Goal: Task Accomplishment & Management: Use online tool/utility

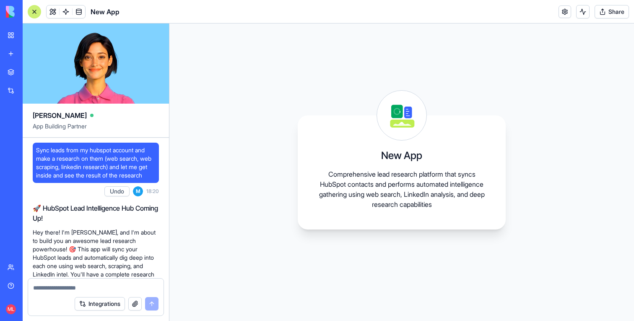
click at [97, 171] on span "Sync leads from my hubspot account and make a research on them (web search, web…" at bounding box center [95, 163] width 119 height 34
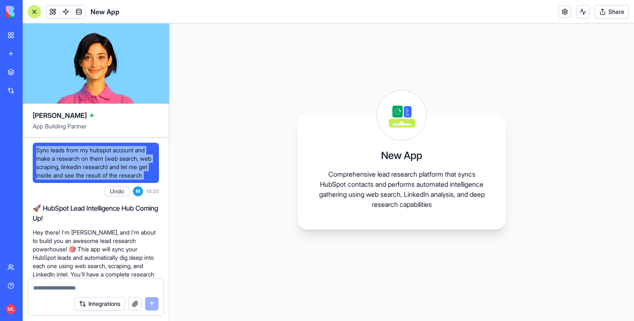
click at [97, 171] on span "Sync leads from my hubspot account and make a research on them (web search, web…" at bounding box center [95, 163] width 119 height 34
copy span "Sync leads from my hubspot account and make a research on them (web search, web…"
click at [70, 169] on span "Sync leads from my hubspot account and make a research on them (web search, web…" at bounding box center [95, 163] width 119 height 34
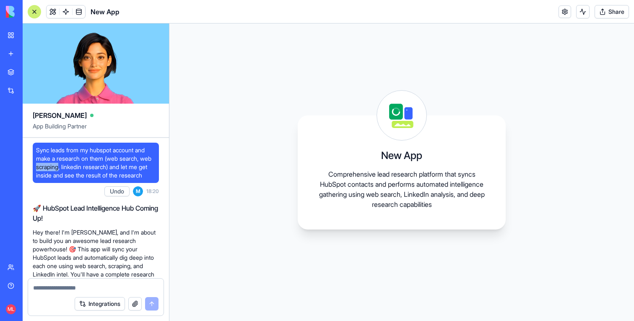
click at [70, 169] on span "Sync leads from my hubspot account and make a research on them (web search, web…" at bounding box center [95, 163] width 119 height 34
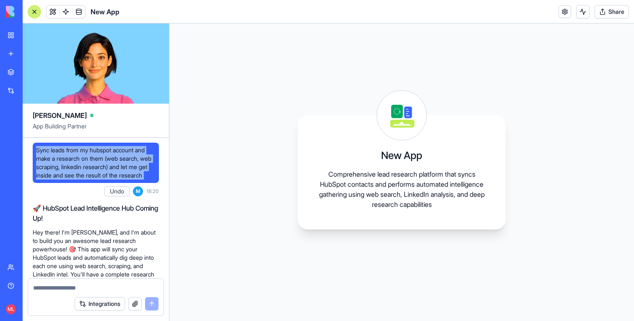
click at [70, 169] on span "Sync leads from my hubspot account and make a research on them (web search, web…" at bounding box center [95, 163] width 119 height 34
click at [145, 163] on span "Sync leads from my hubspot account and make a research on them (web search, web…" at bounding box center [95, 163] width 119 height 34
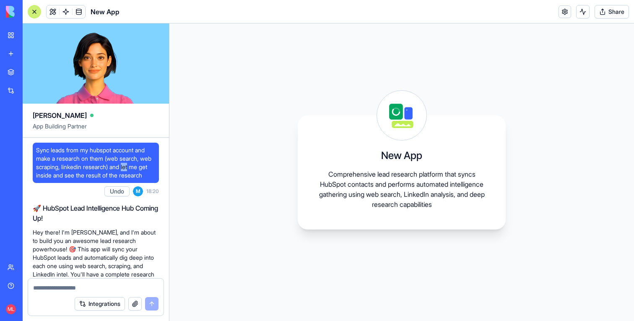
click at [145, 163] on span "Sync leads from my hubspot account and make a research on them (web search, web…" at bounding box center [95, 163] width 119 height 34
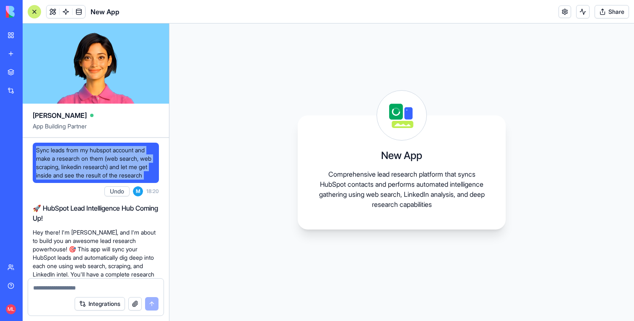
click at [145, 163] on span "Sync leads from my hubspot account and make a research on them (web search, web…" at bounding box center [95, 163] width 119 height 34
click at [13, 49] on link "New app" at bounding box center [20, 53] width 34 height 17
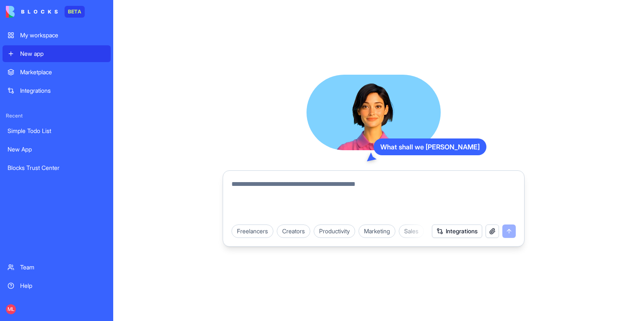
click at [252, 179] on textarea at bounding box center [373, 199] width 284 height 40
paste textarea "**********"
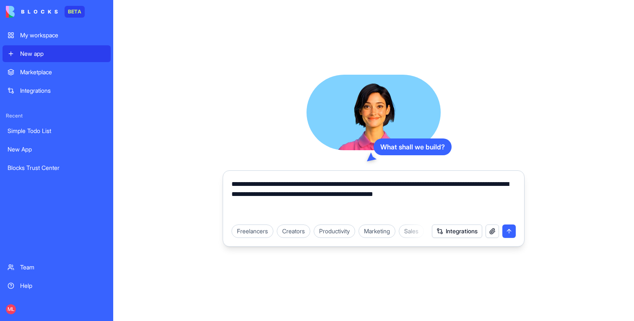
type textarea "**********"
click at [455, 223] on div "Freelancers Creators Productivity Marketing Sales HR & Recruiting Design & Crea…" at bounding box center [373, 230] width 294 height 23
click at [463, 233] on button "Integrations" at bounding box center [457, 230] width 50 height 13
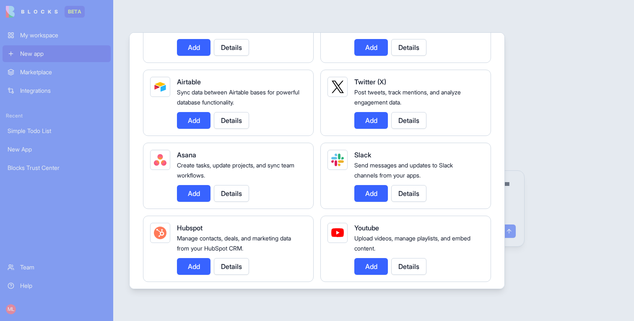
scroll to position [160, 0]
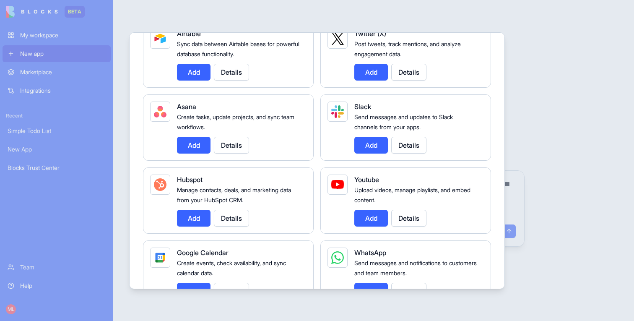
click at [197, 212] on button "Add" at bounding box center [194, 218] width 34 height 17
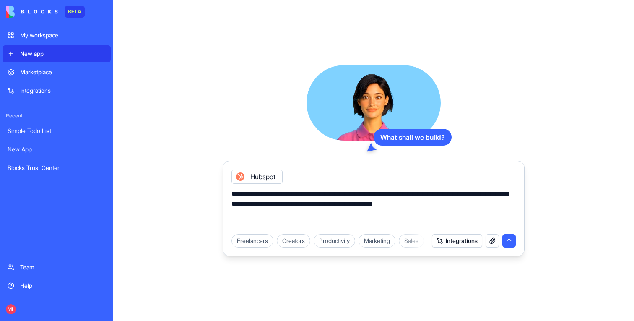
click at [509, 240] on button "submit" at bounding box center [508, 240] width 13 height 13
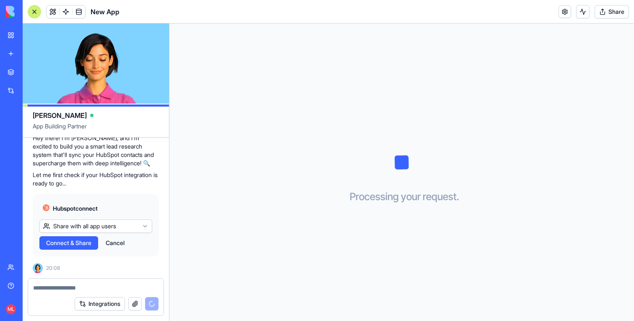
scroll to position [197, 0]
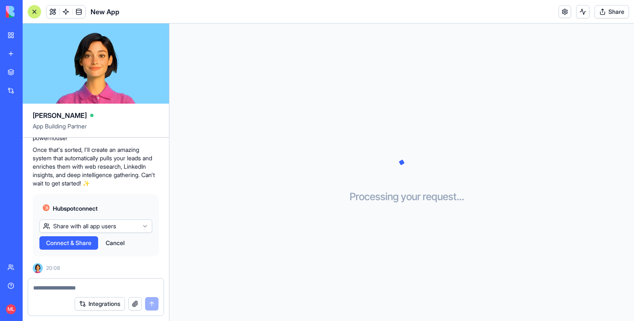
click at [83, 240] on span "Connect & Share" at bounding box center [68, 242] width 45 height 8
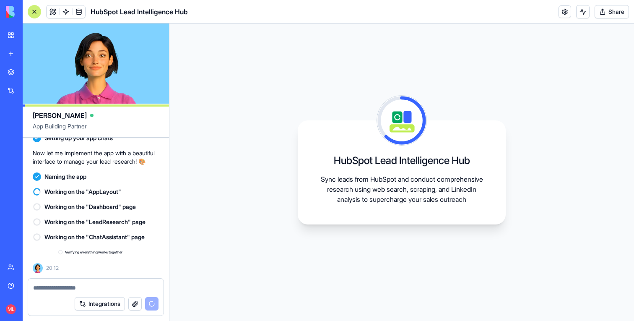
scroll to position [448, 0]
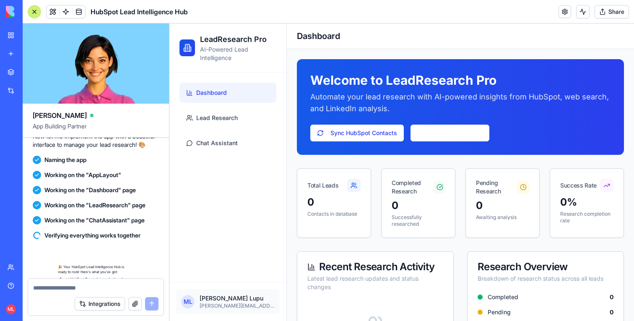
scroll to position [545, 0]
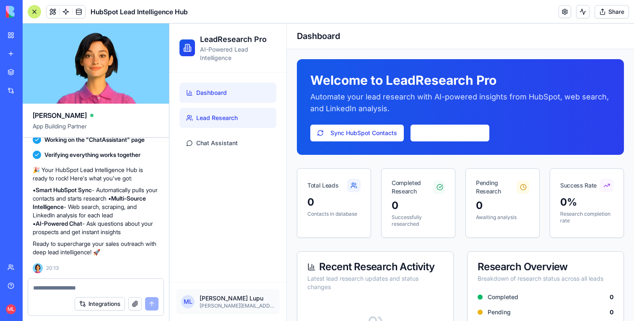
click at [243, 123] on link "Lead Research" at bounding box center [227, 118] width 97 height 20
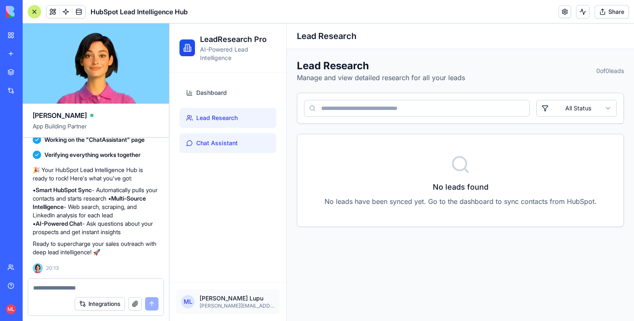
click at [235, 140] on span "Chat Assistant" at bounding box center [216, 143] width 41 height 8
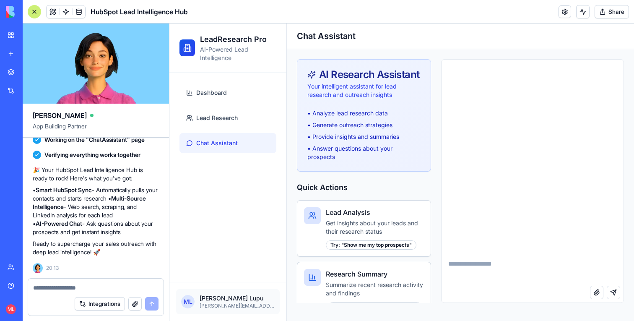
click at [484, 261] on textarea at bounding box center [532, 269] width 182 height 34
click at [66, 16] on body "BETA My workspace New app Marketplace Integrations Recent New App Blocks Trust …" at bounding box center [317, 160] width 634 height 321
click at [66, 16] on link at bounding box center [66, 11] width 13 height 13
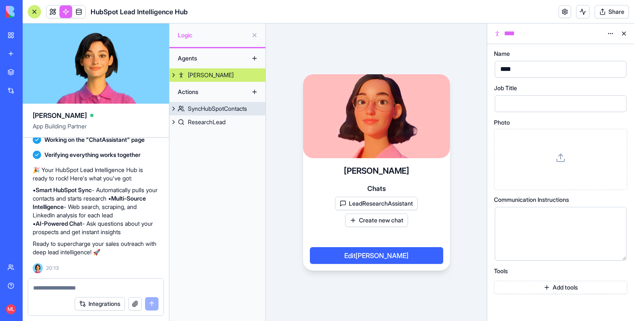
click at [210, 105] on div "SyncHubSpotContacts" at bounding box center [217, 108] width 59 height 8
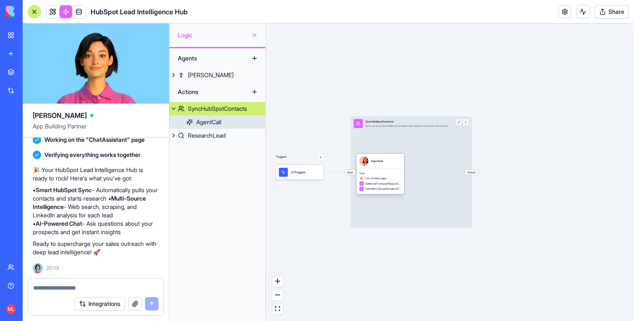
drag, startPoint x: 386, startPoint y: 169, endPoint x: 396, endPoint y: 169, distance: 10.9
click at [396, 169] on div "Tools List contacts page GetItemsFromLeadResearchTable InsertItemsToLeadResearc…" at bounding box center [380, 181] width 48 height 26
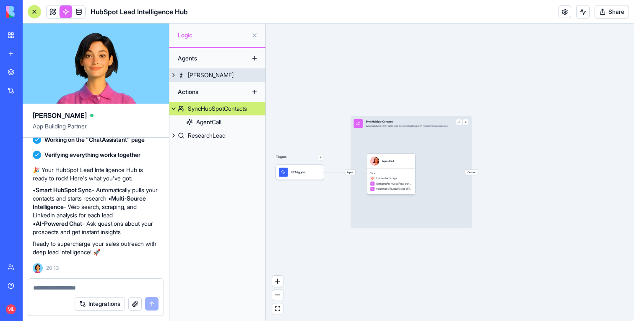
click at [214, 73] on link "Nora" at bounding box center [217, 74] width 96 height 13
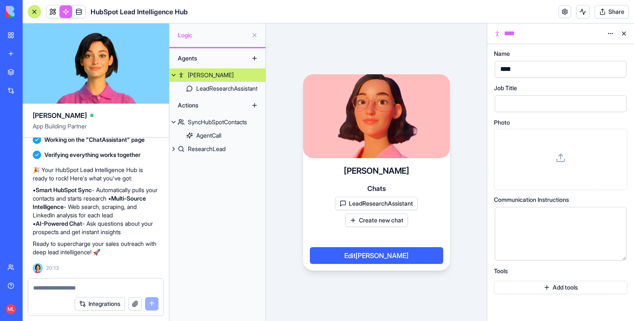
click at [424, 171] on div "Nora Chats LeadResearchAssistant Create new chat Edit Nora" at bounding box center [376, 214] width 147 height 112
click at [206, 125] on div "SyncHubSpotContacts" at bounding box center [217, 122] width 59 height 8
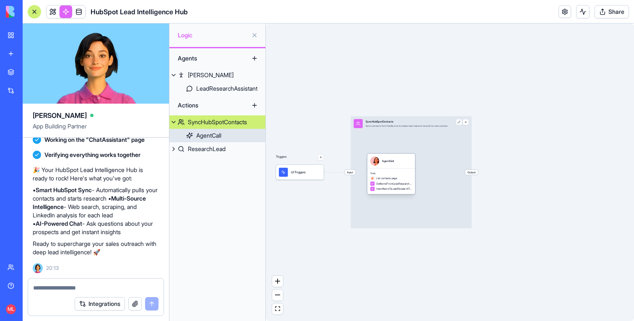
click at [399, 167] on div "AgentCall" at bounding box center [391, 160] width 48 height 15
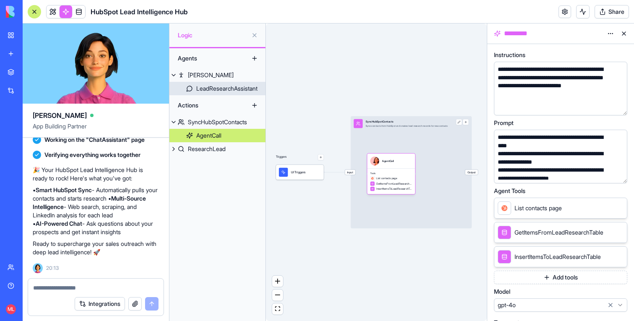
click at [228, 88] on div "LeadResearchAssistant" at bounding box center [226, 88] width 61 height 8
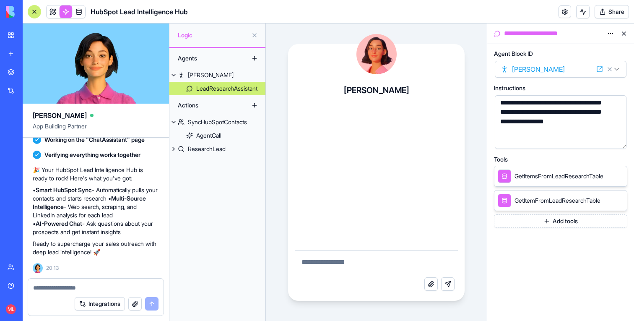
scroll to position [51, 0]
click at [219, 133] on div "AgentCall" at bounding box center [208, 135] width 25 height 8
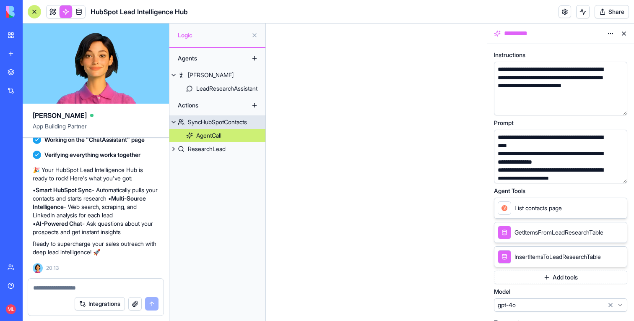
click at [223, 124] on div "SyncHubSpotContacts" at bounding box center [217, 122] width 59 height 8
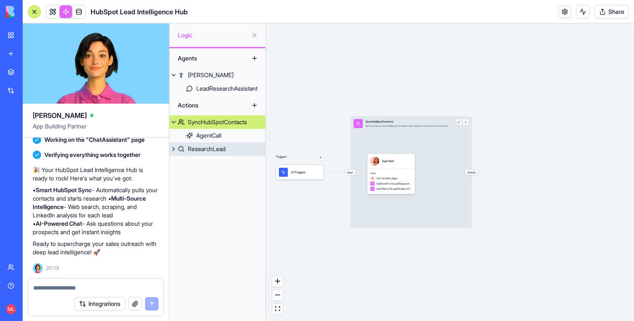
click at [231, 147] on link "ResearchLead" at bounding box center [217, 148] width 96 height 13
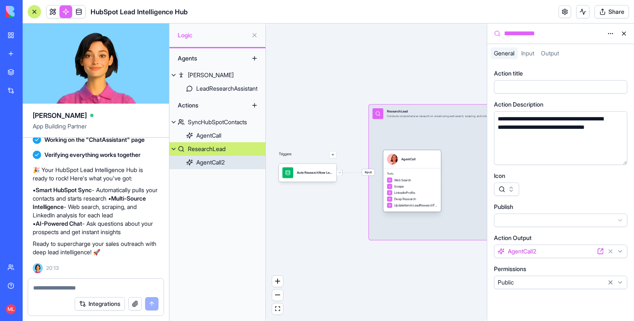
drag, startPoint x: 426, startPoint y: 159, endPoint x: 433, endPoint y: 159, distance: 7.5
click at [433, 159] on div "AgentCall" at bounding box center [412, 158] width 50 height 11
click at [55, 10] on link at bounding box center [53, 11] width 13 height 13
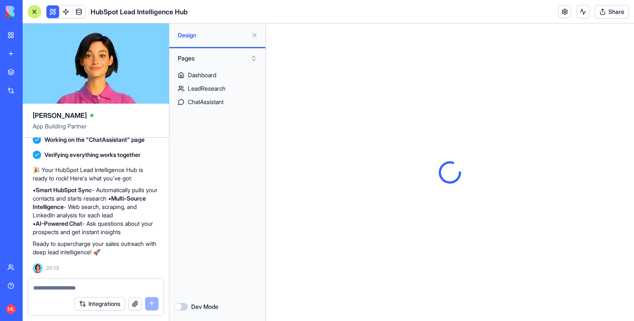
click at [254, 34] on button at bounding box center [254, 34] width 13 height 13
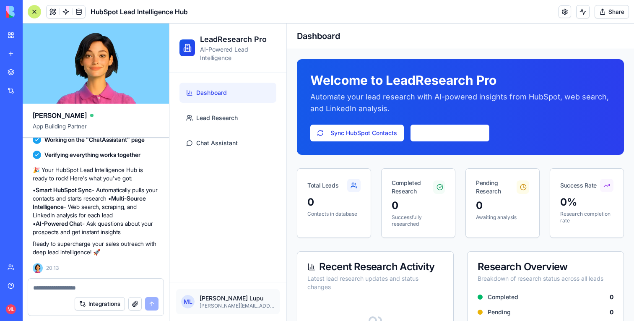
click at [39, 15] on div at bounding box center [34, 11] width 13 height 13
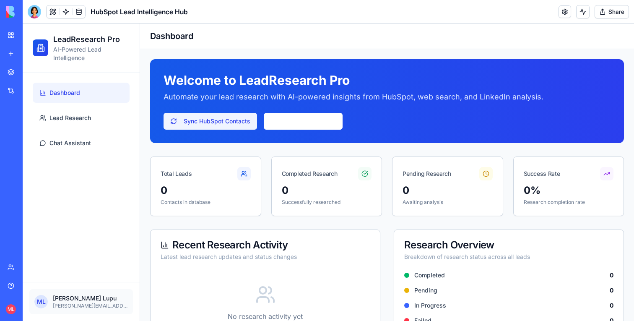
click at [223, 121] on button "Sync HubSpot Contacts" at bounding box center [209, 121] width 93 height 17
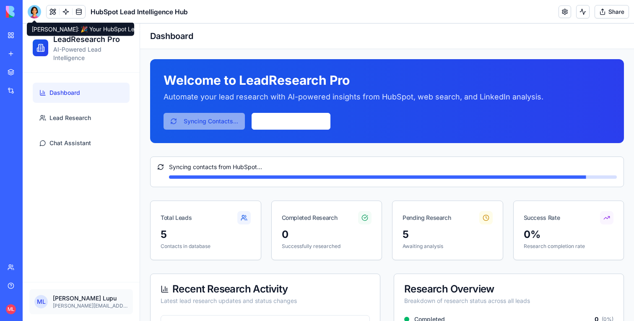
click at [31, 15] on div at bounding box center [34, 11] width 13 height 13
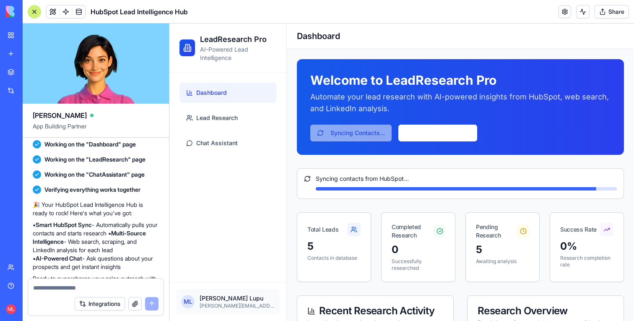
scroll to position [545, 0]
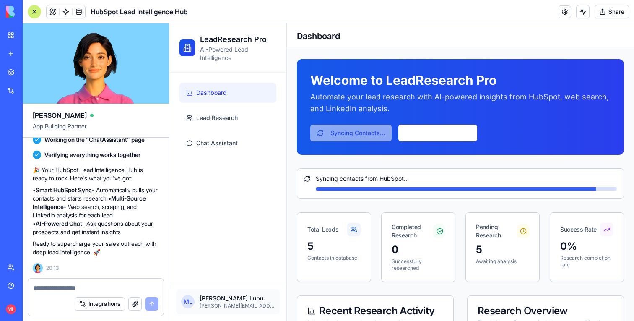
click at [41, 11] on div at bounding box center [34, 11] width 13 height 13
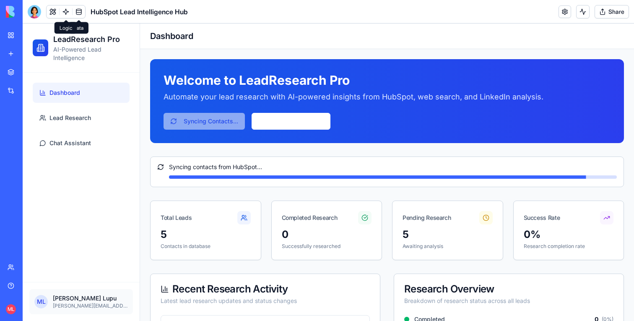
click at [63, 15] on link at bounding box center [66, 11] width 13 height 13
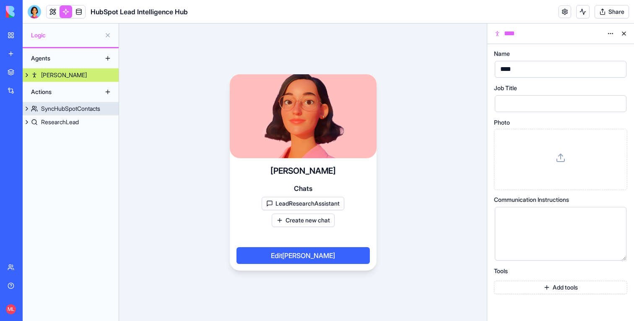
click at [45, 114] on link "SyncHubSpotContacts" at bounding box center [71, 108] width 96 height 13
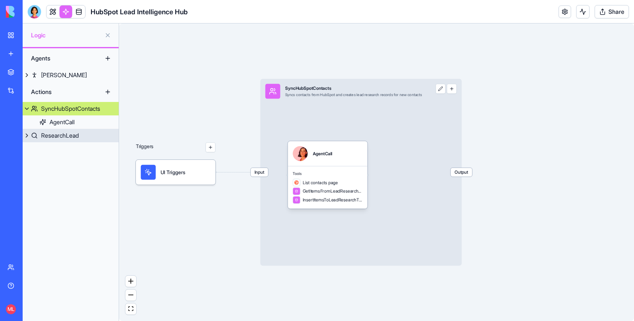
click at [82, 130] on link "ResearchLead" at bounding box center [71, 135] width 96 height 13
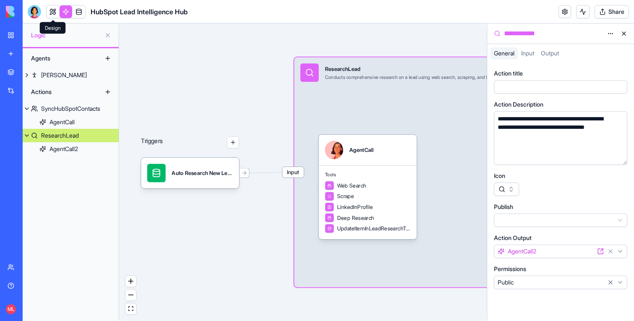
click at [54, 13] on link at bounding box center [53, 11] width 13 height 13
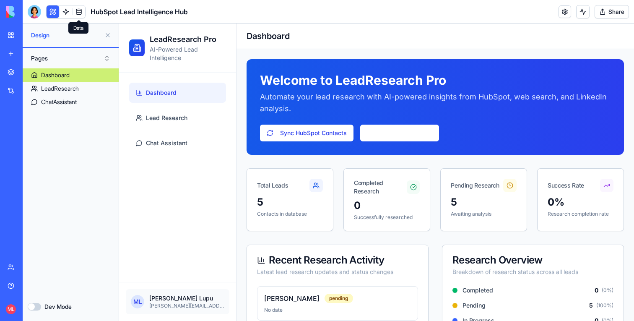
click at [82, 13] on link at bounding box center [78, 11] width 13 height 13
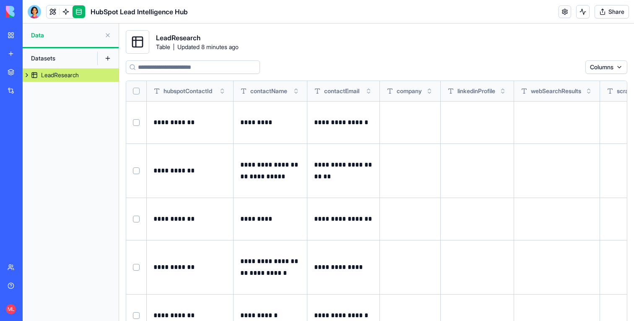
click at [610, 68] on html "**********" at bounding box center [317, 160] width 634 height 321
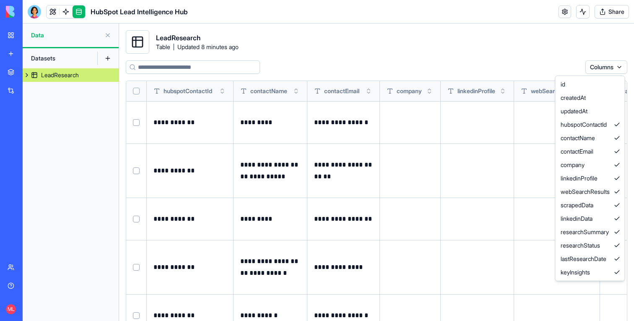
click at [608, 68] on html "**********" at bounding box center [317, 160] width 634 height 321
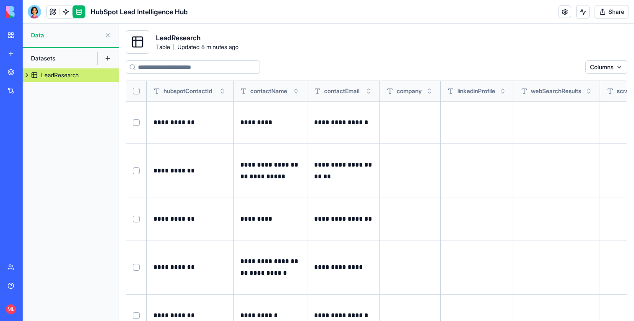
click at [138, 88] on button "Select all" at bounding box center [136, 91] width 7 height 7
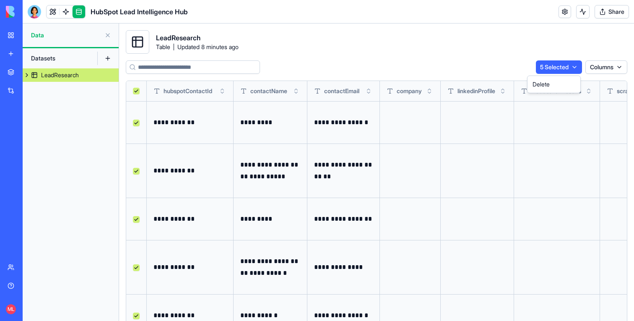
click at [548, 67] on html "**********" at bounding box center [317, 160] width 634 height 321
click at [548, 85] on div "Delete" at bounding box center [553, 84] width 49 height 13
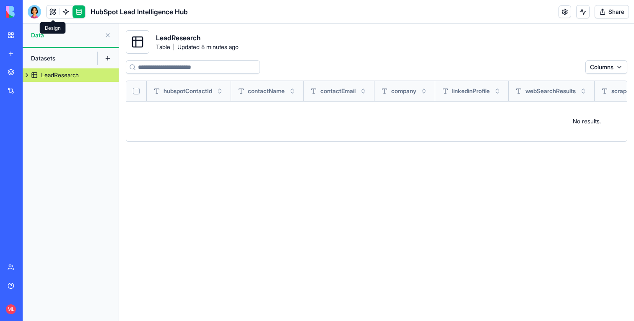
click at [53, 14] on link at bounding box center [53, 11] width 13 height 13
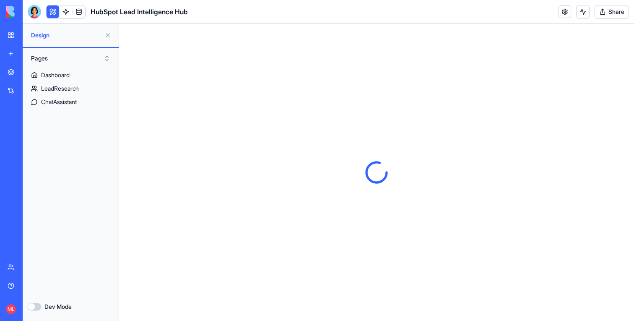
click at [106, 33] on button at bounding box center [107, 34] width 13 height 13
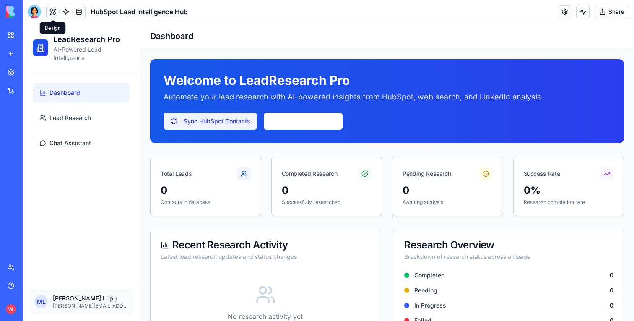
click at [231, 116] on button "Sync HubSpot Contacts" at bounding box center [209, 121] width 93 height 17
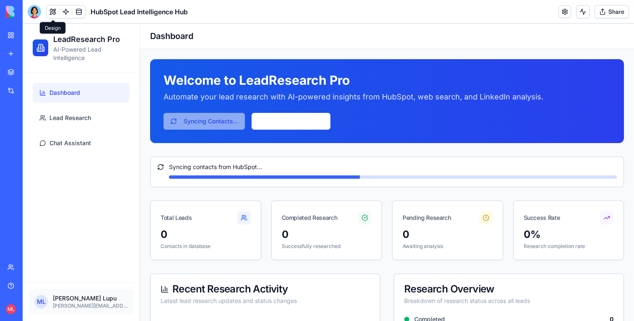
click at [351, 13] on header "HubSpot Lead Intelligence Hub Share" at bounding box center [328, 11] width 611 height 23
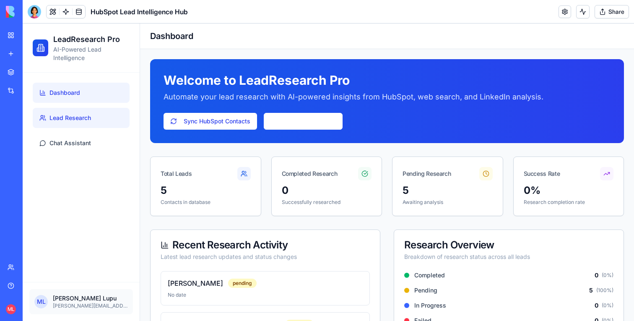
click at [72, 120] on span "Lead Research" at bounding box center [69, 118] width 41 height 8
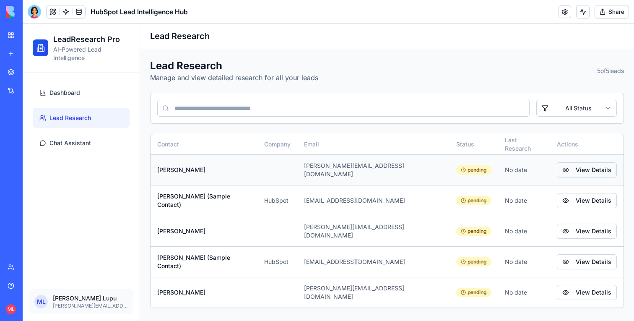
click at [586, 171] on button "View Details" at bounding box center [586, 169] width 60 height 15
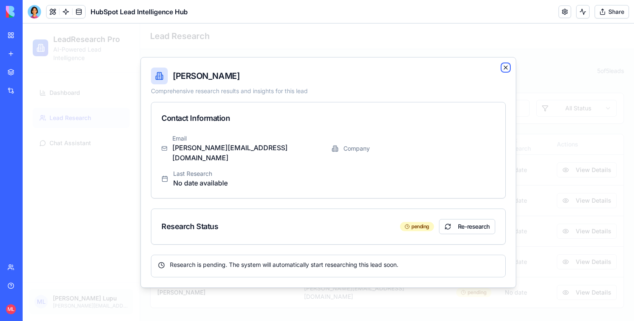
click at [506, 69] on icon "button" at bounding box center [505, 67] width 3 height 3
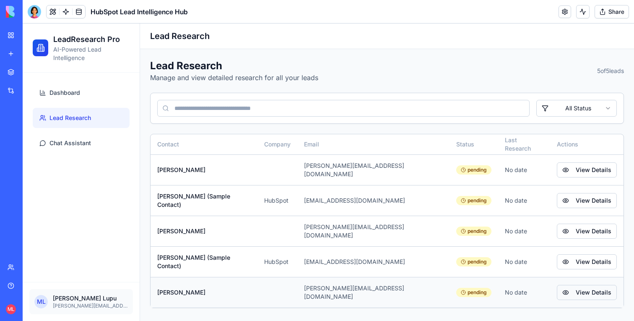
click at [580, 285] on button "View Details" at bounding box center [586, 292] width 60 height 15
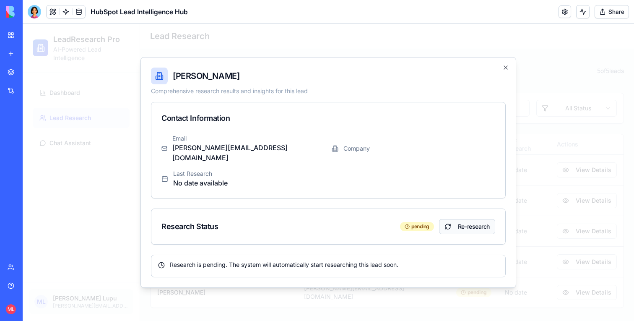
click at [469, 219] on button "Re-research" at bounding box center [467, 226] width 56 height 15
click at [66, 9] on link at bounding box center [66, 11] width 13 height 13
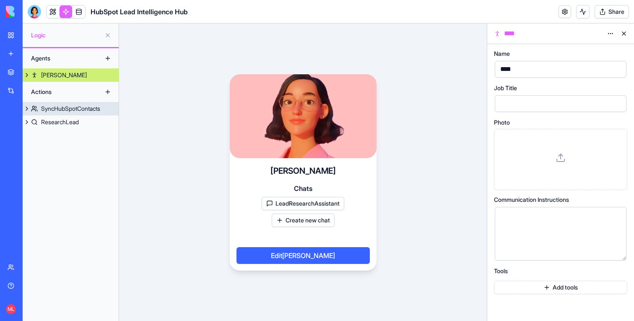
click at [69, 107] on div "SyncHubSpotContacts" at bounding box center [70, 108] width 59 height 8
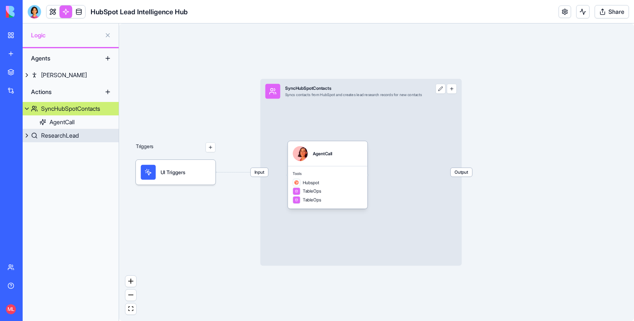
click at [63, 133] on div "ResearchLead" at bounding box center [60, 135] width 38 height 8
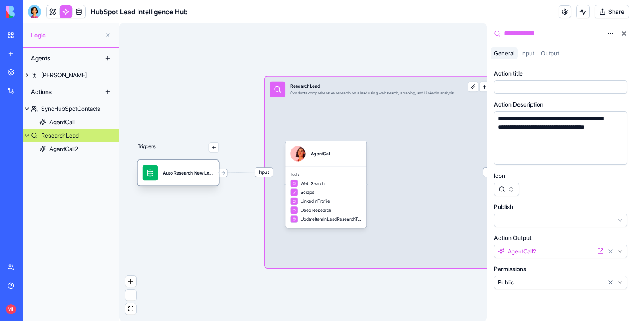
click at [205, 181] on div "Auto Research New LeadsTrigger" at bounding box center [177, 173] width 81 height 26
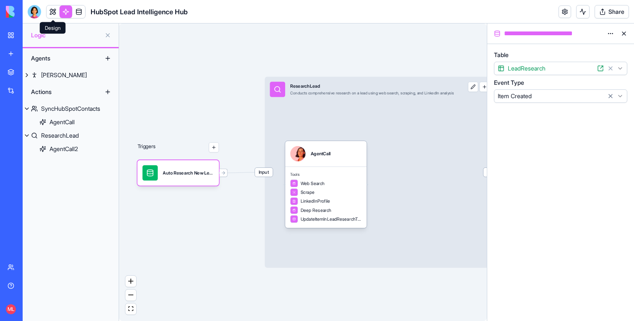
click at [49, 12] on link at bounding box center [53, 11] width 13 height 13
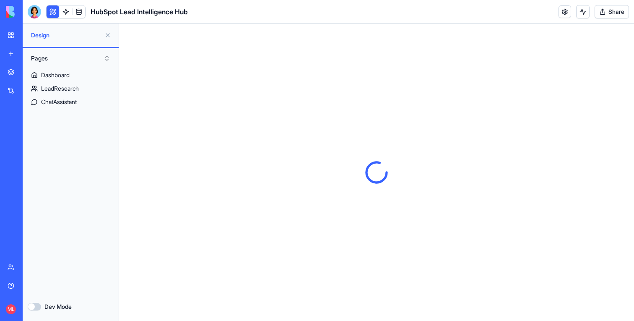
click at [105, 37] on button at bounding box center [107, 34] width 13 height 13
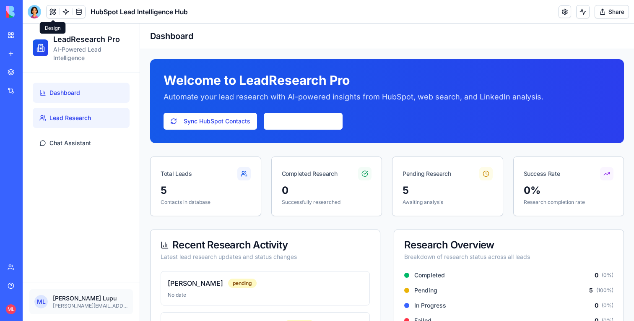
click at [61, 114] on span "Lead Research" at bounding box center [69, 118] width 41 height 8
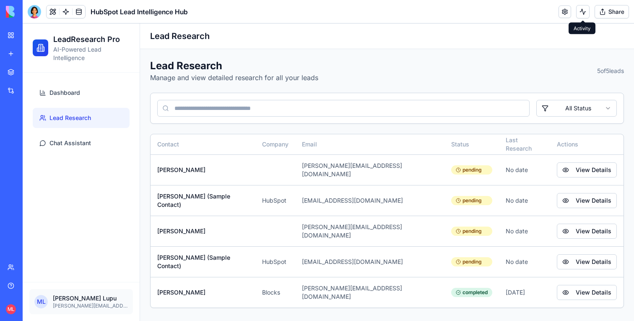
click at [582, 12] on button at bounding box center [582, 11] width 13 height 13
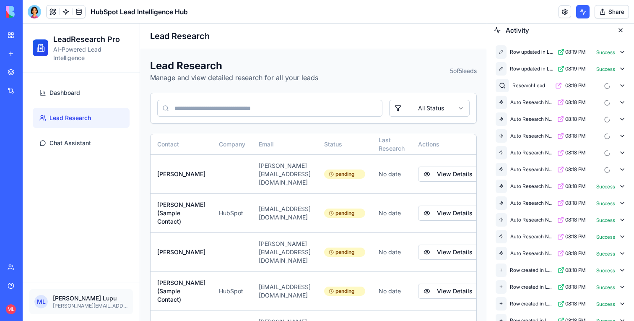
click at [582, 12] on button at bounding box center [582, 11] width 13 height 13
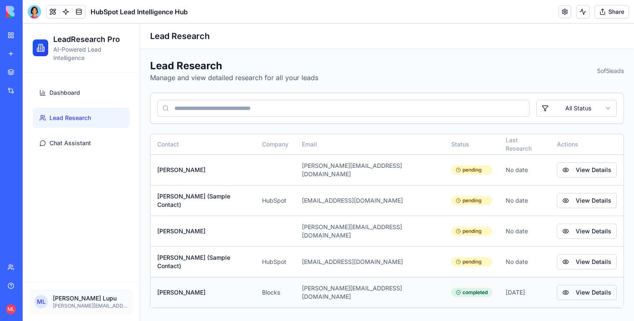
click at [589, 290] on button "View Details" at bounding box center [586, 292] width 60 height 15
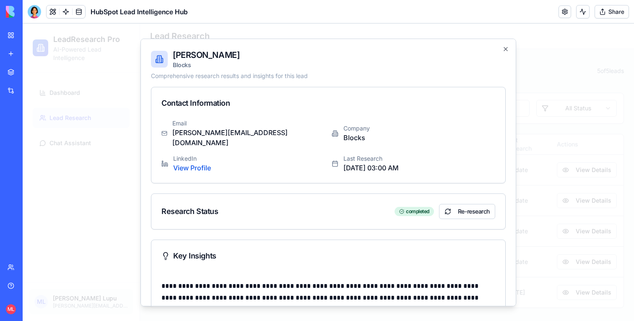
click at [566, 101] on div at bounding box center [328, 171] width 611 height 297
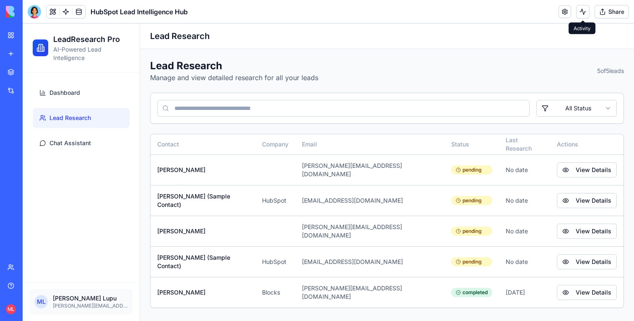
click at [584, 12] on button at bounding box center [582, 11] width 13 height 13
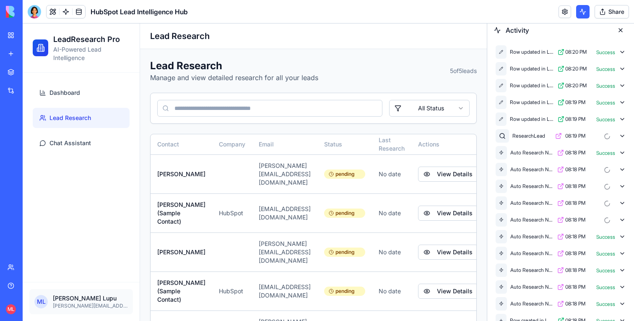
click at [584, 12] on button at bounding box center [582, 11] width 13 height 13
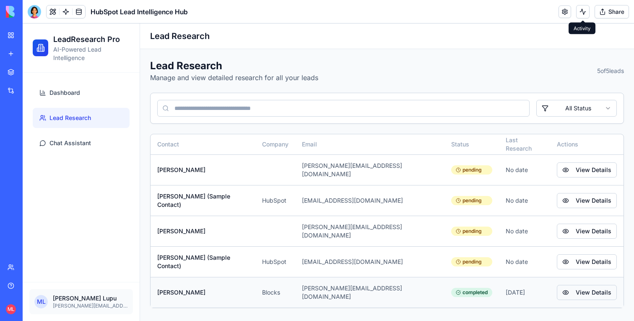
click at [570, 285] on button "View Details" at bounding box center [586, 292] width 60 height 15
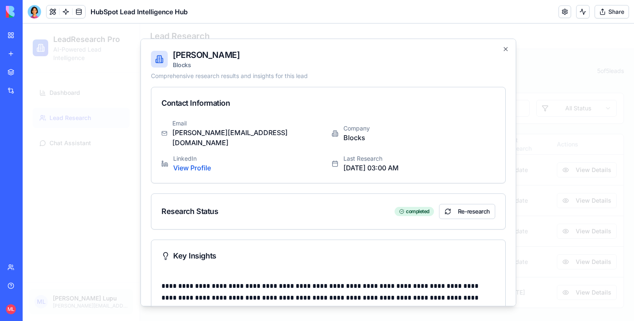
click at [557, 222] on div at bounding box center [328, 171] width 611 height 297
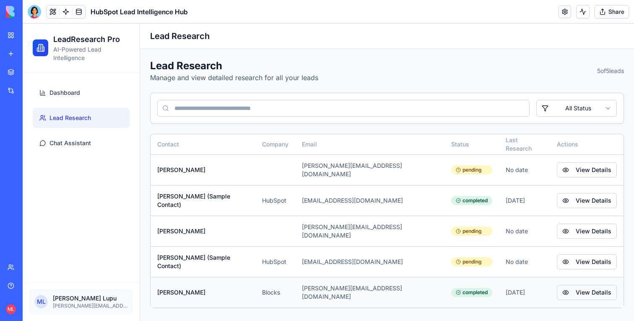
click at [574, 285] on button "View Details" at bounding box center [586, 292] width 60 height 15
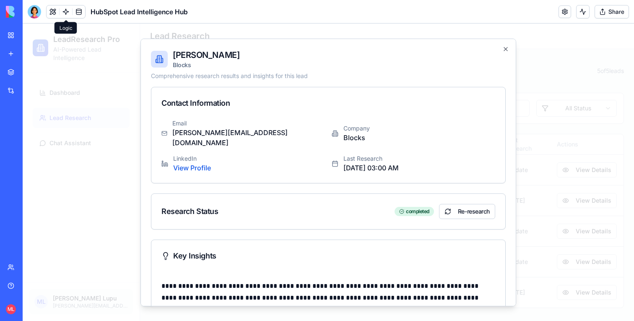
click at [65, 17] on body "BETA My workspace New app Marketplace Integrations Recent New App Blocks Trust …" at bounding box center [317, 160] width 634 height 321
click at [65, 12] on link at bounding box center [66, 11] width 13 height 13
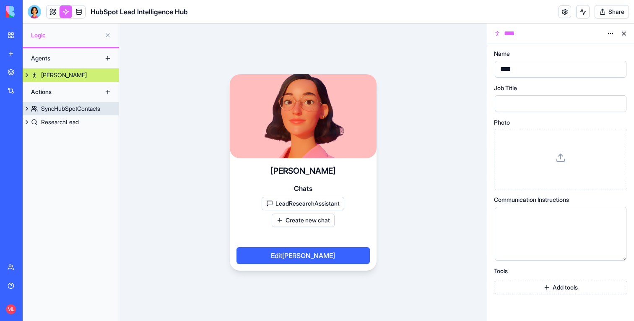
click at [61, 113] on link "SyncHubSpotContacts" at bounding box center [71, 108] width 96 height 13
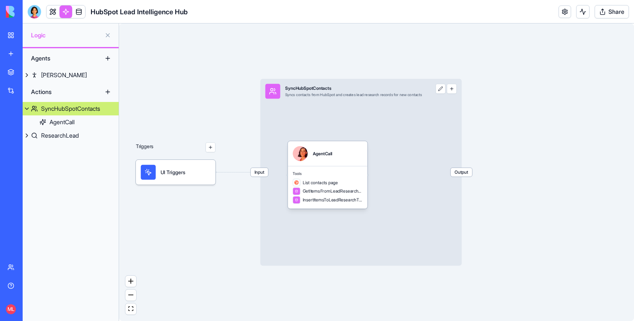
click at [60, 137] on div "ResearchLead" at bounding box center [60, 135] width 38 height 8
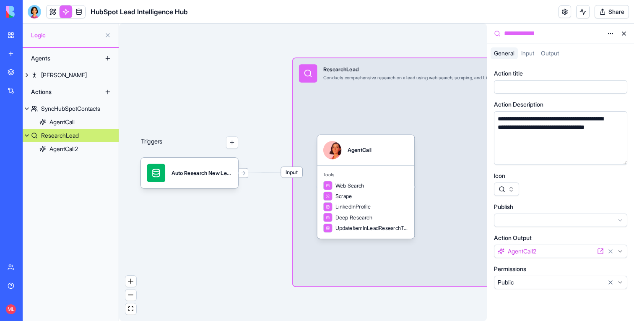
click at [623, 30] on button at bounding box center [623, 33] width 13 height 13
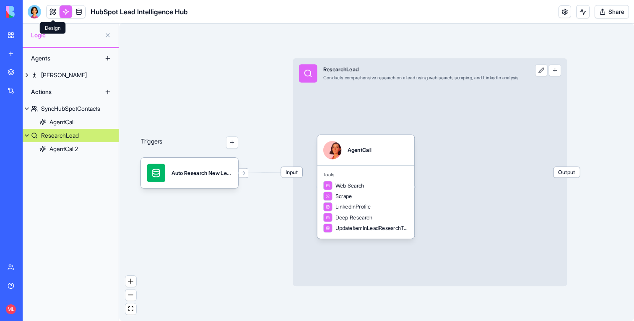
click at [51, 11] on link at bounding box center [53, 11] width 13 height 13
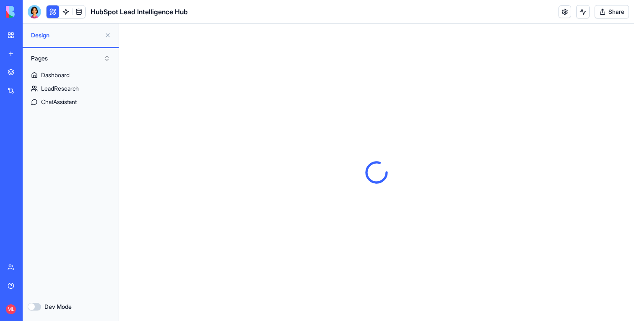
click at [102, 34] on button at bounding box center [107, 34] width 13 height 13
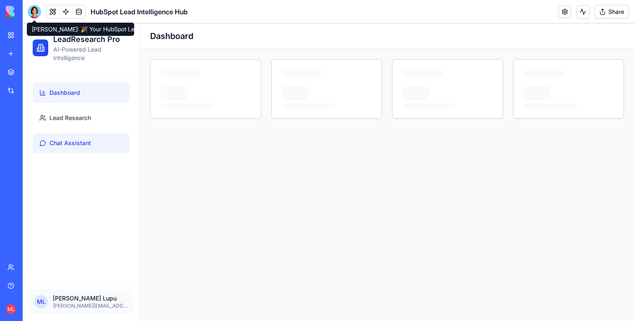
click at [57, 149] on link "Chat Assistant" at bounding box center [81, 143] width 97 height 20
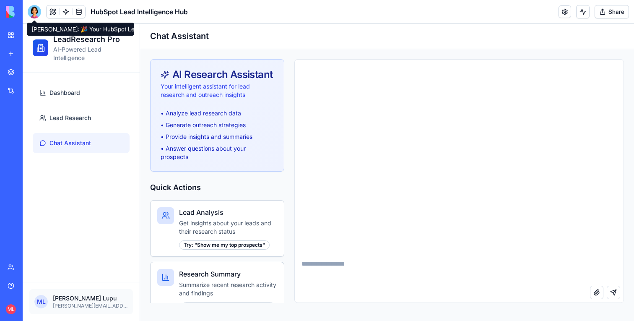
click at [57, 148] on link "Chat Assistant" at bounding box center [81, 143] width 97 height 20
click at [337, 258] on textarea at bounding box center [459, 269] width 329 height 34
type textarea "*"
click at [66, 14] on link at bounding box center [66, 11] width 13 height 13
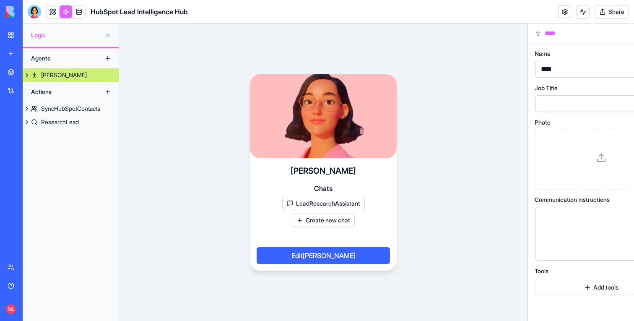
click at [57, 73] on link "Nora" at bounding box center [71, 74] width 96 height 13
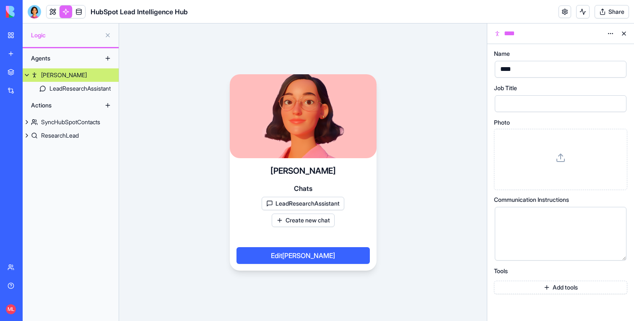
click at [54, 85] on div "LeadResearchAssistant" at bounding box center [79, 88] width 61 height 8
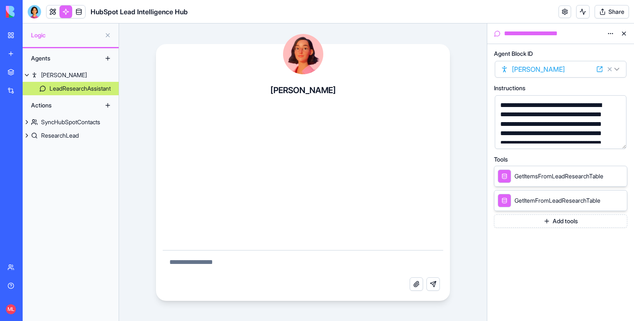
click at [50, 13] on link at bounding box center [53, 11] width 13 height 13
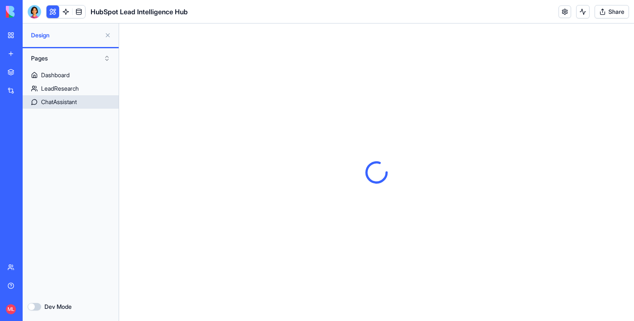
click at [52, 97] on link "ChatAssistant" at bounding box center [71, 101] width 96 height 13
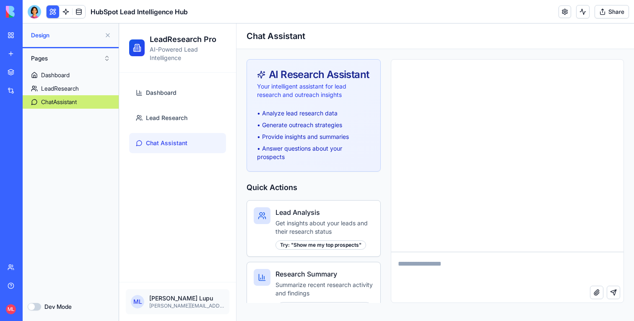
click at [417, 265] on textarea at bounding box center [507, 269] width 232 height 34
type textarea "*"
type textarea "**********"
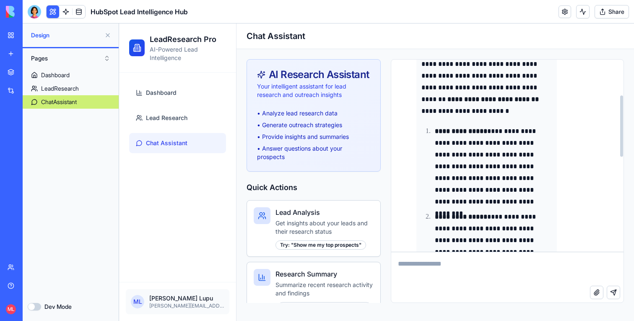
scroll to position [103, 0]
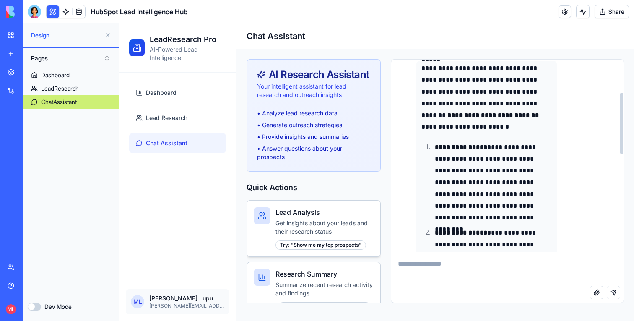
click at [326, 245] on div "Try: " Show me my top prospects "" at bounding box center [320, 244] width 91 height 9
click at [316, 223] on p "Get insights about your leads and their research status" at bounding box center [324, 227] width 98 height 17
click at [311, 285] on p "Summarize recent research activity and findings" at bounding box center [324, 288] width 98 height 17
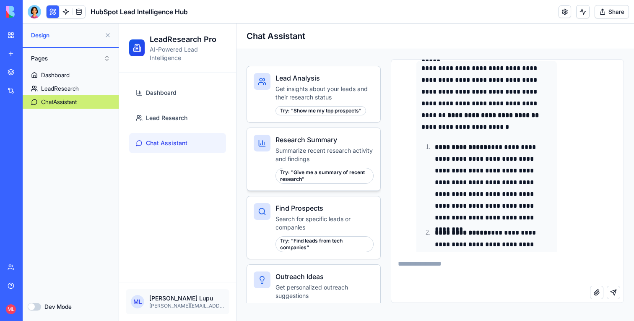
scroll to position [162, 0]
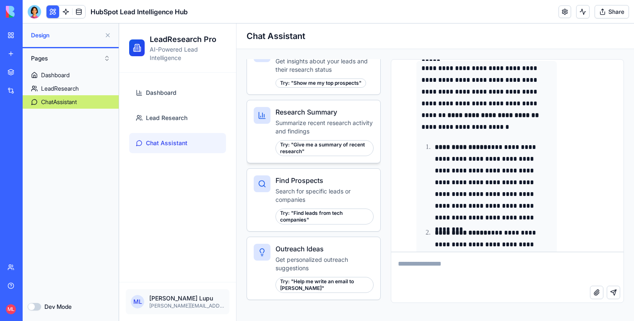
click at [321, 145] on div "Try: " Give me a summary of recent research "" at bounding box center [324, 148] width 98 height 16
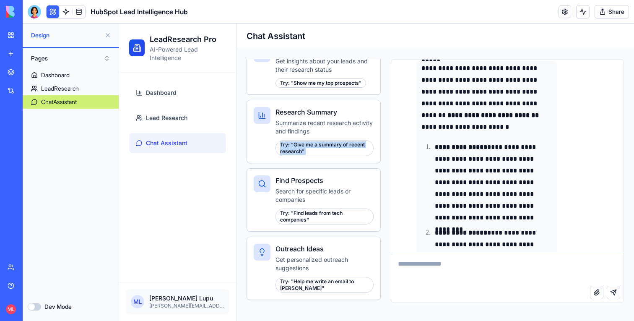
click at [321, 164] on div "Lead Analysis Get insights about your leads and their research status Try: " Sh…" at bounding box center [313, 168] width 134 height 261
click at [321, 154] on div "Try: " Give me a summary of recent research "" at bounding box center [324, 148] width 98 height 16
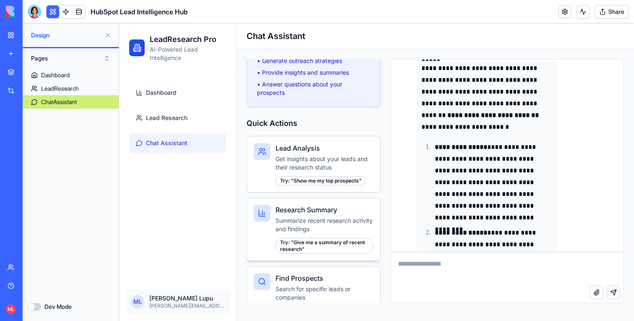
scroll to position [37, 0]
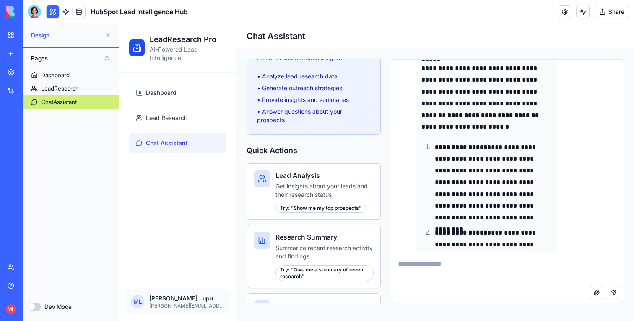
click at [308, 221] on div "Lead Analysis Get insights about your leads and their research status Try: " Sh…" at bounding box center [313, 293] width 134 height 261
click at [308, 208] on div "Try: " Show me my top prospects "" at bounding box center [320, 207] width 91 height 9
click at [341, 189] on p "Get insights about your leads and their research status" at bounding box center [324, 190] width 98 height 17
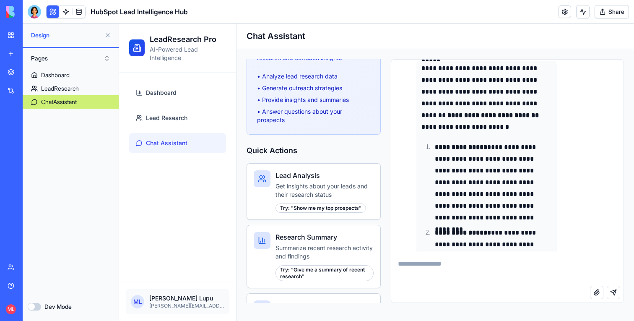
click at [38, 12] on div at bounding box center [34, 11] width 13 height 13
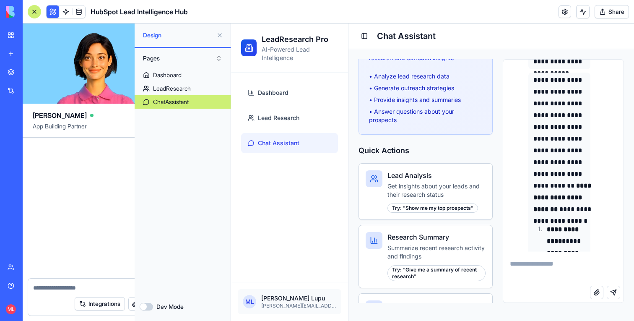
scroll to position [373, 0]
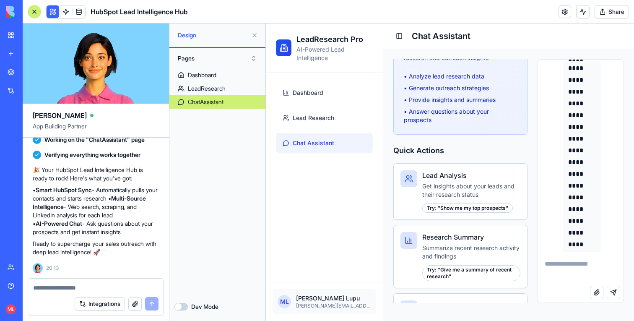
click at [38, 12] on div at bounding box center [34, 11] width 13 height 13
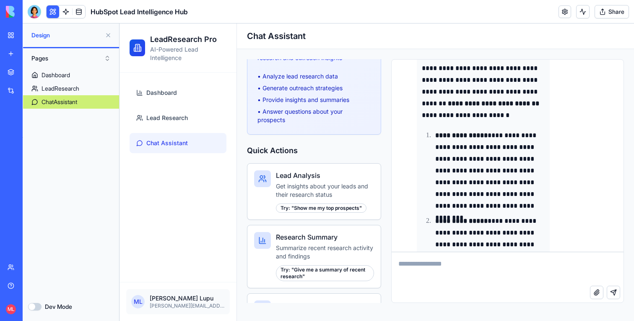
scroll to position [103, 0]
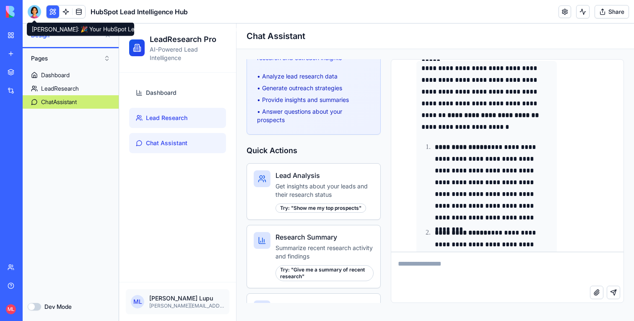
click at [181, 121] on span "Lead Research" at bounding box center [166, 118] width 41 height 8
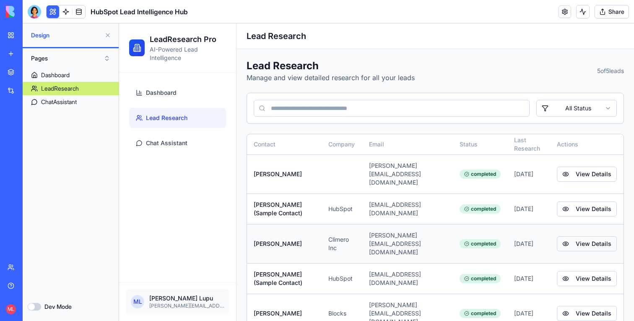
click at [580, 236] on button "View Details" at bounding box center [586, 243] width 60 height 15
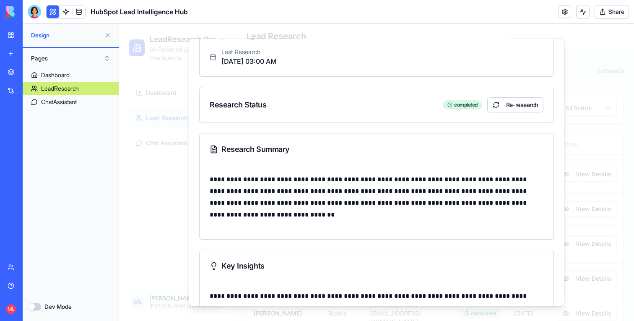
scroll to position [168, 0]
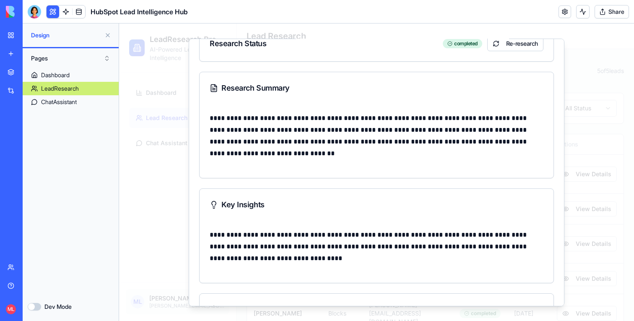
click at [617, 219] on div at bounding box center [376, 171] width 515 height 297
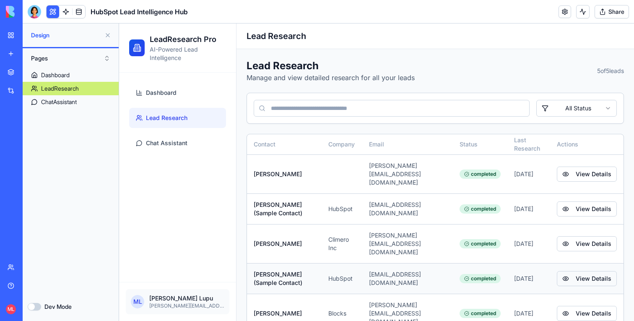
click at [588, 271] on button "View Details" at bounding box center [586, 278] width 60 height 15
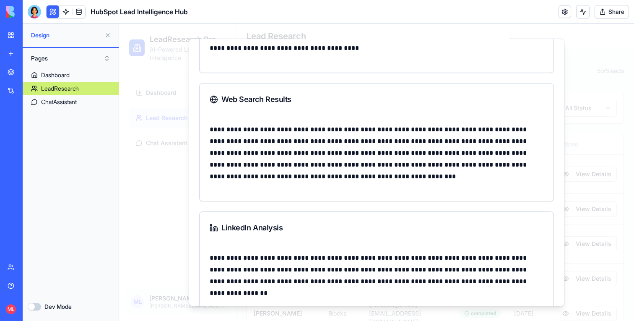
scroll to position [452, 0]
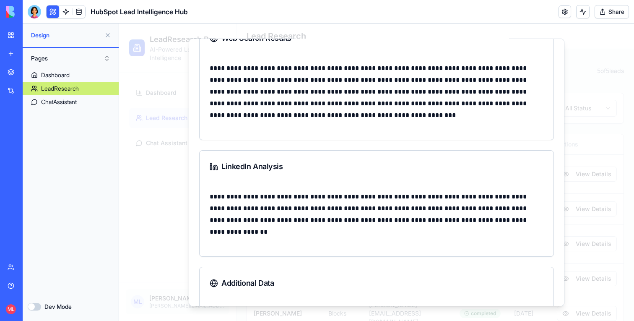
click at [127, 178] on div at bounding box center [376, 171] width 515 height 297
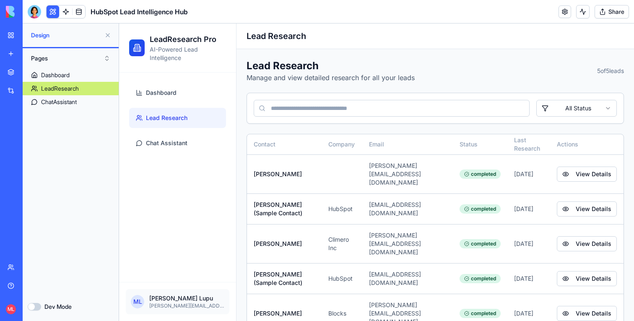
click at [109, 38] on button at bounding box center [107, 34] width 13 height 13
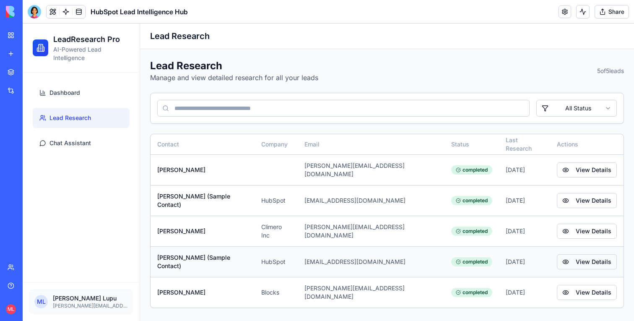
click at [571, 259] on button "View Details" at bounding box center [586, 261] width 60 height 15
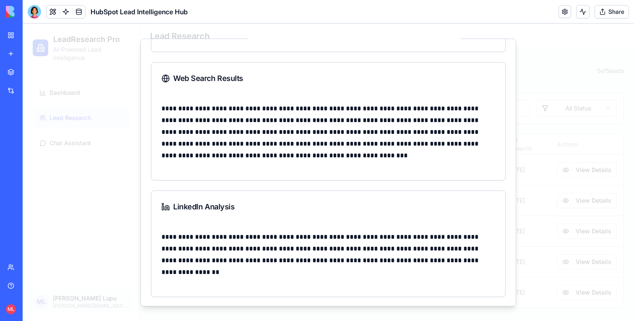
scroll to position [434, 0]
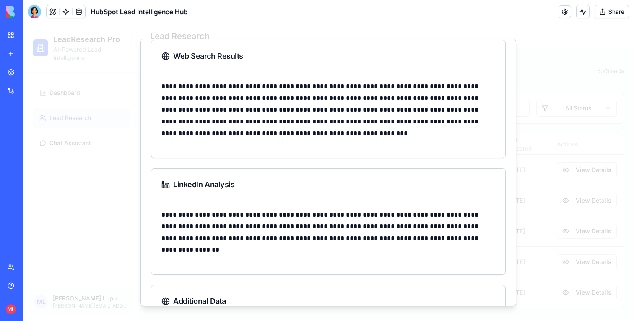
click at [559, 175] on div at bounding box center [328, 171] width 611 height 297
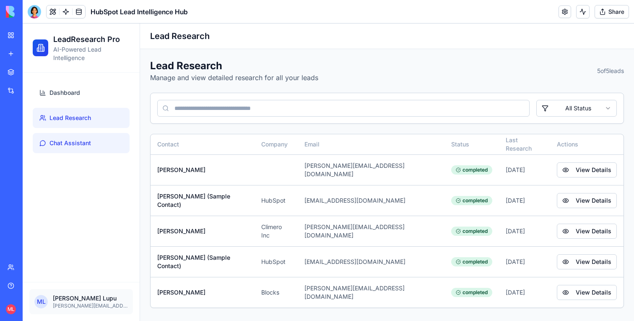
click at [57, 141] on span "Chat Assistant" at bounding box center [69, 143] width 41 height 8
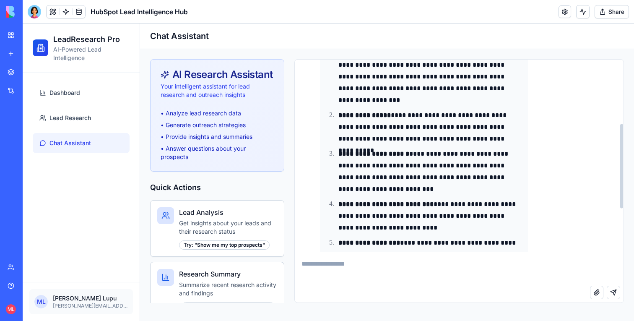
scroll to position [244, 0]
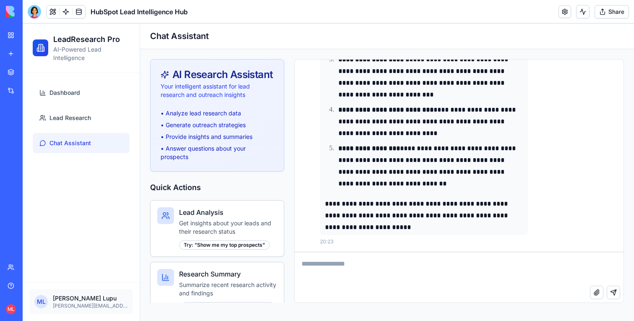
click at [66, 11] on link at bounding box center [66, 11] width 13 height 13
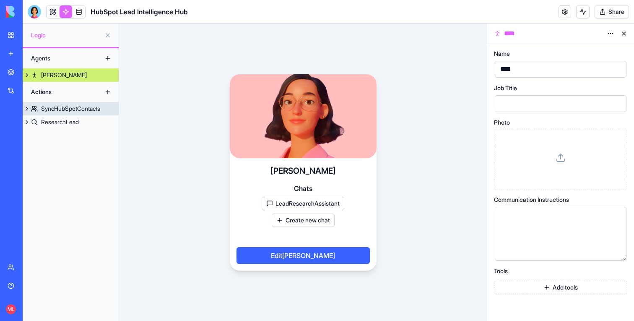
click at [59, 108] on div "SyncHubSpotContacts" at bounding box center [70, 108] width 59 height 8
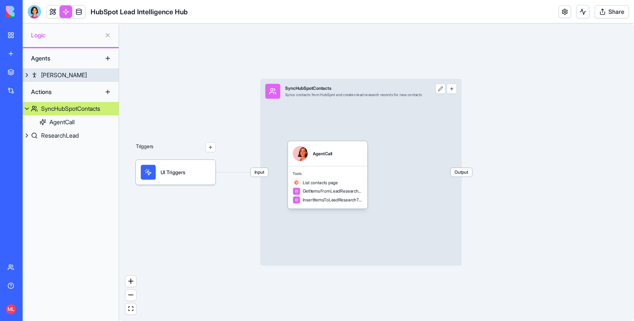
click at [65, 74] on link "Nora" at bounding box center [71, 74] width 96 height 13
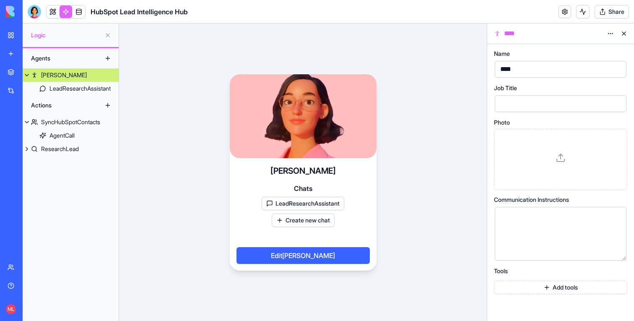
click at [624, 33] on button at bounding box center [623, 33] width 13 height 13
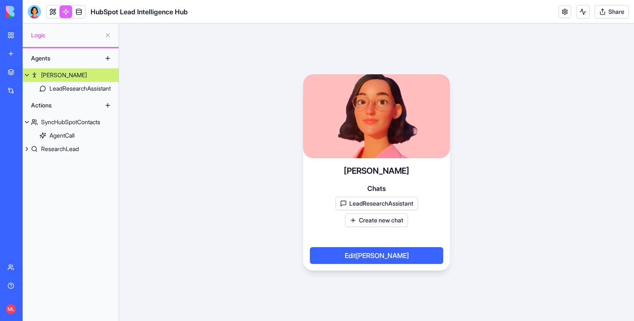
click at [66, 73] on link "Nora" at bounding box center [71, 74] width 96 height 13
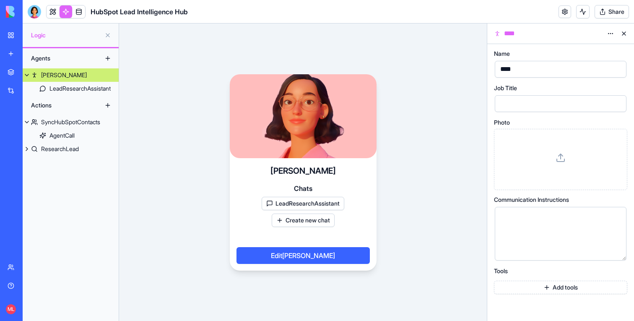
click at [624, 34] on button at bounding box center [623, 33] width 13 height 13
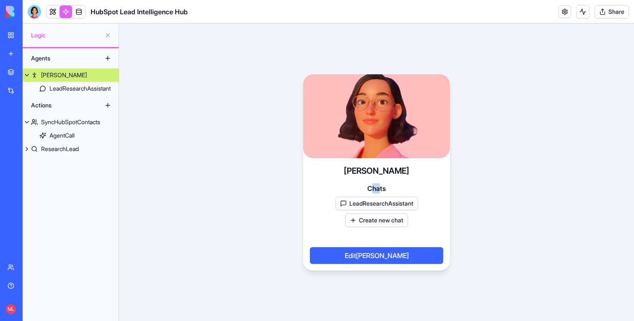
drag, startPoint x: 370, startPoint y: 187, endPoint x: 380, endPoint y: 187, distance: 10.5
click at [380, 187] on span "Chats" at bounding box center [376, 188] width 18 height 10
click at [279, 164] on div "Nora Chats LeadResearchAssistant Create new chat Edit Nora" at bounding box center [376, 171] width 515 height 297
click at [378, 204] on button "LeadResearchAssistant" at bounding box center [376, 203] width 83 height 13
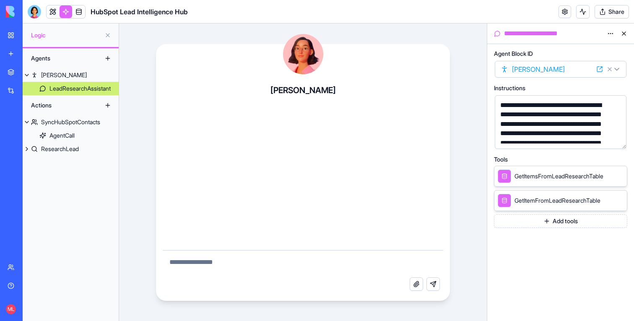
click at [619, 141] on button "button" at bounding box center [617, 140] width 13 height 13
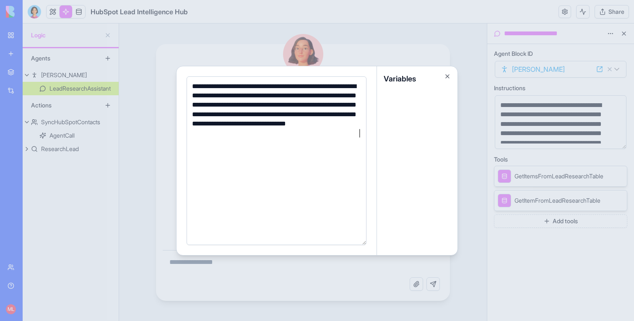
click at [446, 43] on div at bounding box center [317, 160] width 634 height 321
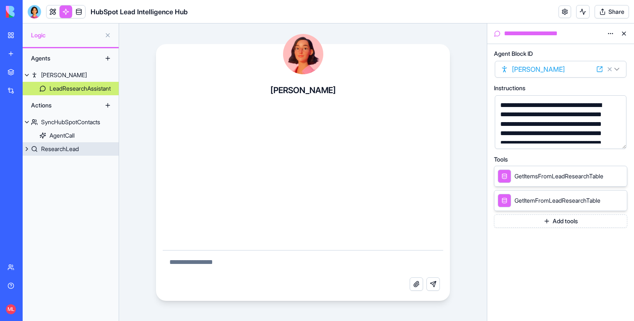
click at [64, 149] on div "ResearchLead" at bounding box center [60, 149] width 38 height 8
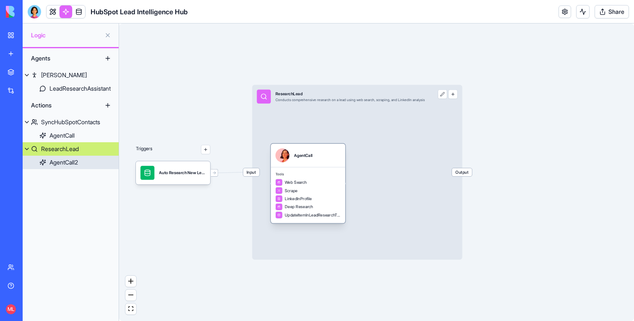
click at [330, 185] on div "Web Search" at bounding box center [307, 182] width 65 height 7
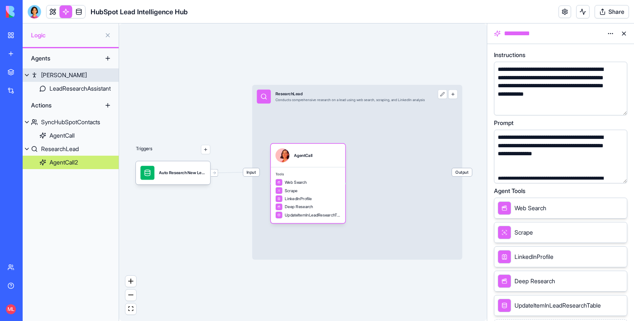
click at [70, 78] on link "Nora" at bounding box center [71, 74] width 96 height 13
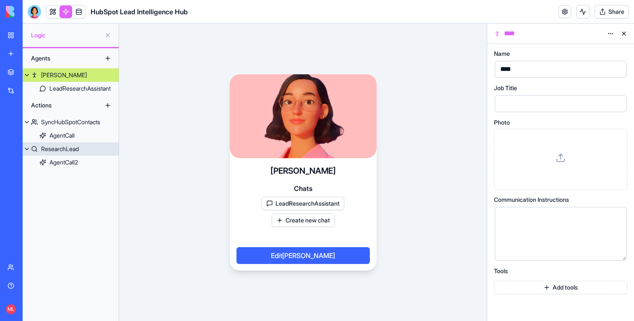
click at [50, 147] on div "ResearchLead" at bounding box center [60, 149] width 38 height 8
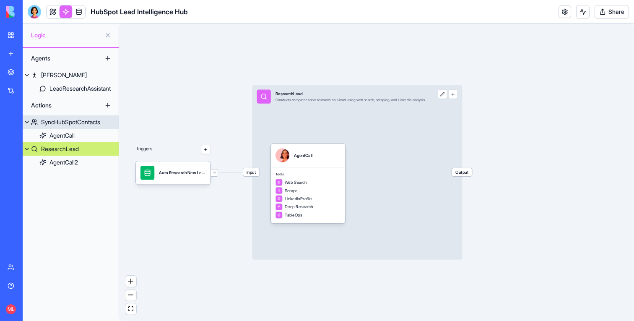
click at [65, 124] on div "SyncHubSpotContacts" at bounding box center [70, 122] width 59 height 8
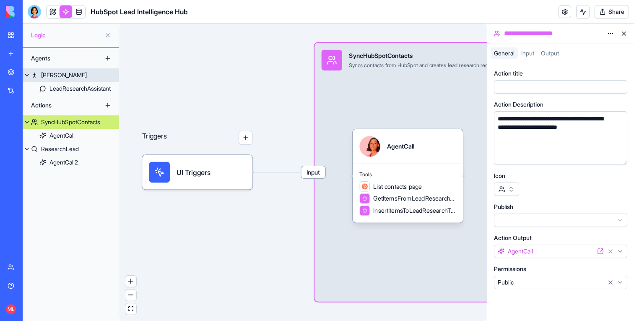
click at [27, 71] on button at bounding box center [27, 74] width 8 height 13
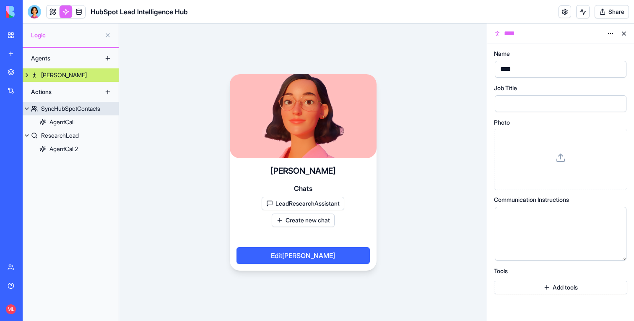
click at [60, 112] on div "SyncHubSpotContacts" at bounding box center [70, 108] width 59 height 8
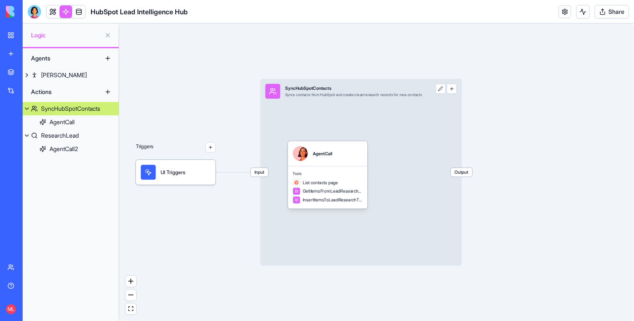
click at [456, 91] on button "button" at bounding box center [451, 89] width 10 height 10
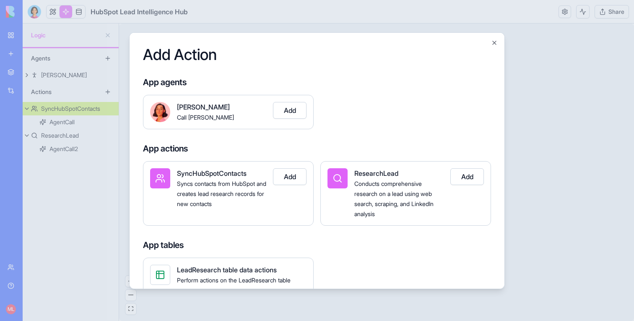
click at [284, 114] on button "Add" at bounding box center [290, 110] width 34 height 17
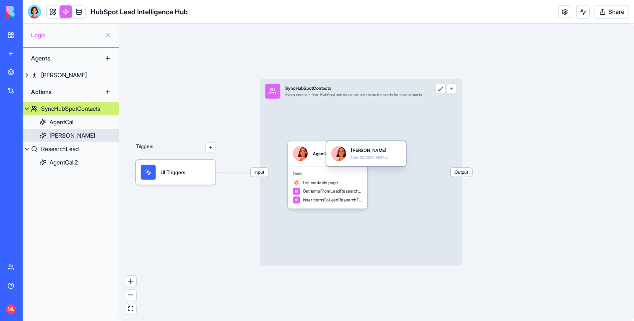
drag, startPoint x: 305, startPoint y: 151, endPoint x: 381, endPoint y: 151, distance: 76.3
click at [381, 151] on div "Nora" at bounding box center [369, 150] width 37 height 6
drag, startPoint x: 381, startPoint y: 151, endPoint x: 427, endPoint y: 151, distance: 46.1
click at [426, 151] on div "Nora" at bounding box center [422, 150] width 37 height 6
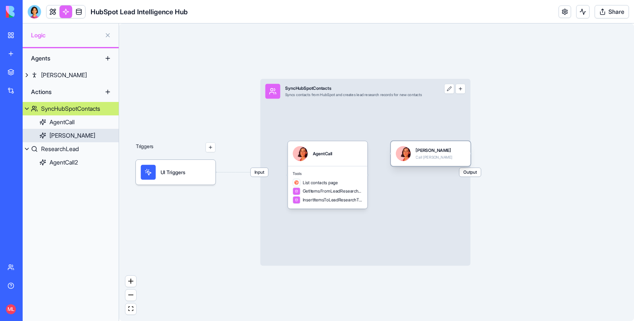
click at [441, 161] on div "Nora Call Nora" at bounding box center [431, 153] width 80 height 25
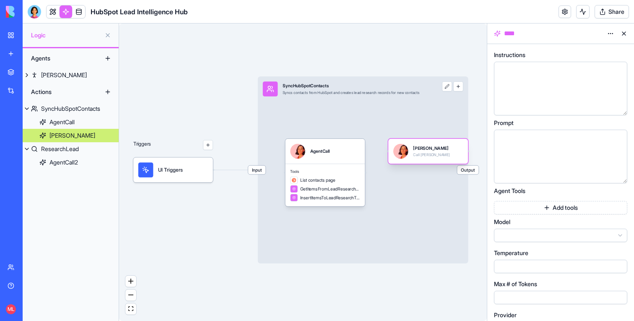
click at [429, 158] on div "Nora Call Nora" at bounding box center [431, 151] width 37 height 15
click at [457, 87] on button "button" at bounding box center [458, 86] width 10 height 10
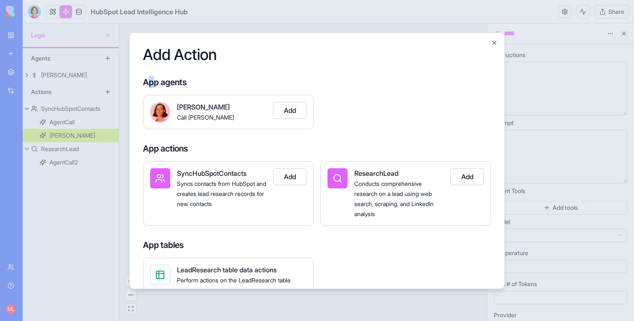
drag, startPoint x: 147, startPoint y: 81, endPoint x: 155, endPoint y: 81, distance: 8.8
click at [155, 81] on h4 "App agents" at bounding box center [317, 82] width 348 height 12
click at [164, 82] on h4 "App agents" at bounding box center [317, 82] width 348 height 12
click at [159, 82] on h4 "App agents" at bounding box center [317, 82] width 348 height 12
click at [156, 80] on h4 "App agents" at bounding box center [317, 82] width 348 height 12
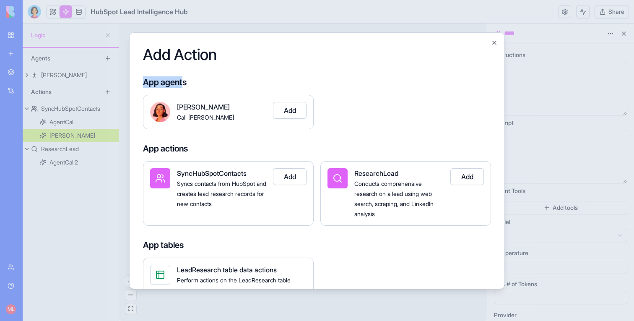
drag, startPoint x: 182, startPoint y: 80, endPoint x: 129, endPoint y: 80, distance: 52.8
click at [129, 80] on div "Add Action App agents Nora Call Nora Add App actions SyncHubSpotContacts Syncs …" at bounding box center [316, 160] width 375 height 256
click at [180, 78] on h4 "App agents" at bounding box center [317, 82] width 348 height 12
click at [168, 30] on div at bounding box center [317, 160] width 634 height 321
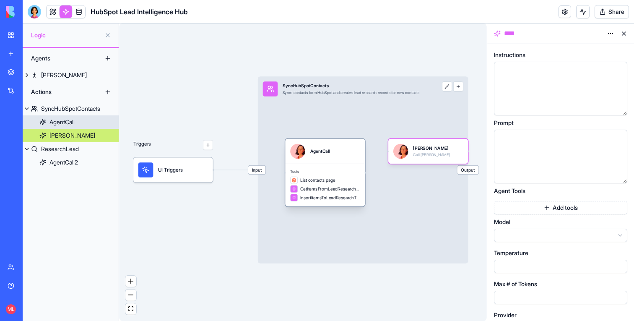
click at [332, 198] on span "InsertItemsToLeadResearchTable" at bounding box center [330, 197] width 60 height 6
type input "***"
type input "****"
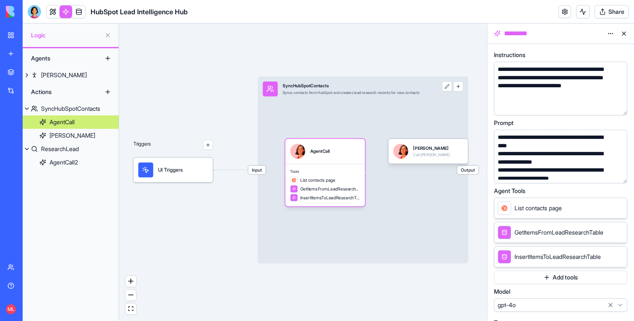
scroll to position [118, 0]
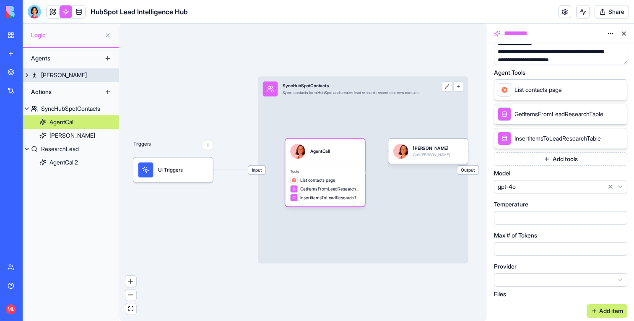
click at [47, 72] on div "Nora" at bounding box center [64, 75] width 46 height 8
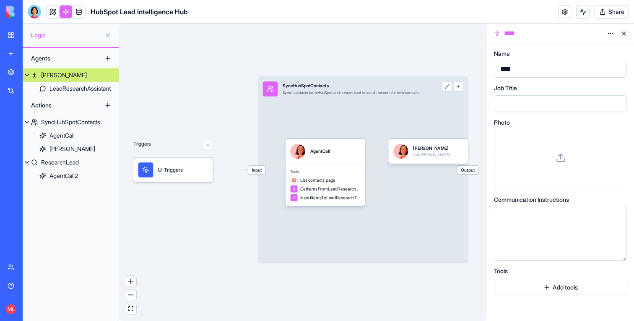
click at [58, 96] on div "Actions" at bounding box center [71, 105] width 96 height 20
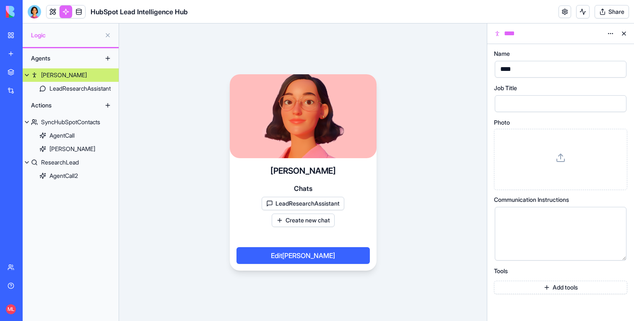
click at [100, 86] on div "LeadResearchAssistant" at bounding box center [79, 88] width 61 height 8
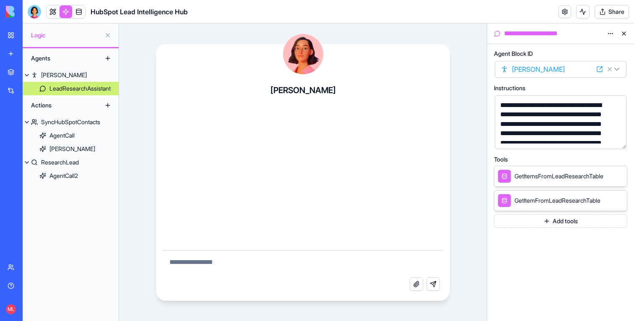
click at [622, 31] on button at bounding box center [623, 33] width 13 height 13
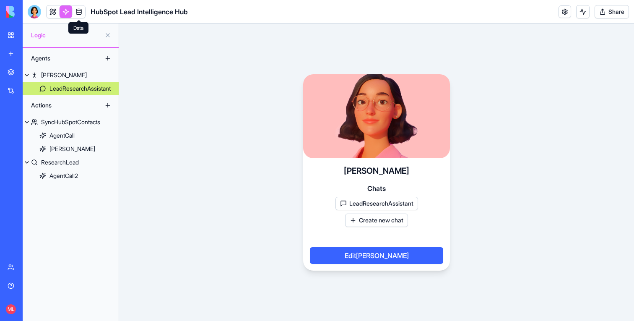
click at [77, 16] on link at bounding box center [78, 11] width 13 height 13
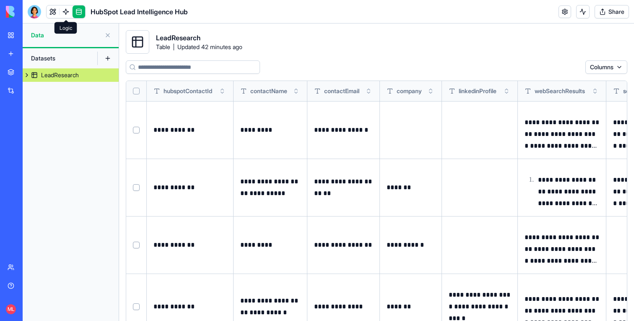
click at [67, 15] on link at bounding box center [66, 11] width 13 height 13
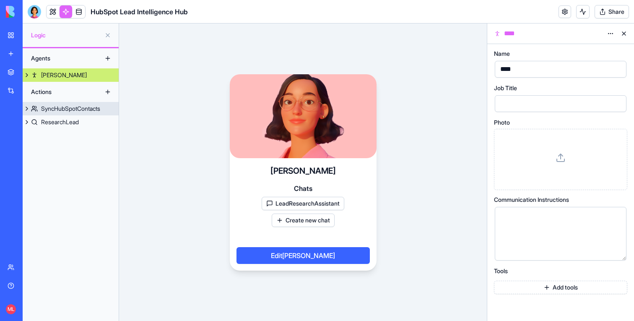
click at [73, 116] on link "ResearchLead" at bounding box center [71, 121] width 96 height 13
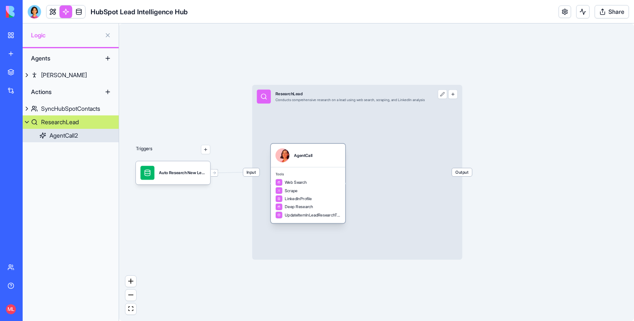
click at [314, 190] on div "Scrape" at bounding box center [307, 190] width 65 height 7
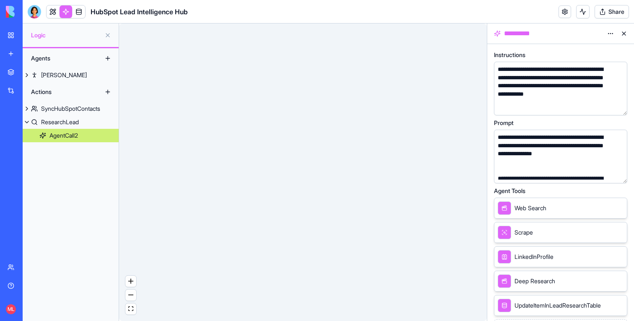
click at [572, 185] on div "**********" at bounding box center [560, 182] width 133 height 263
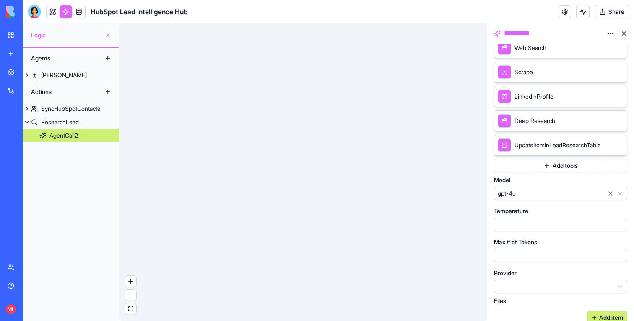
scroll to position [167, 0]
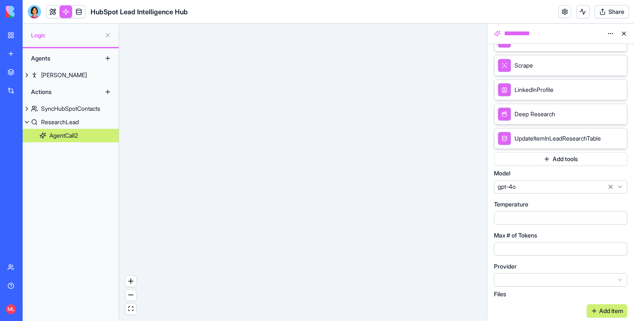
click at [549, 157] on button "Add tools" at bounding box center [560, 158] width 133 height 13
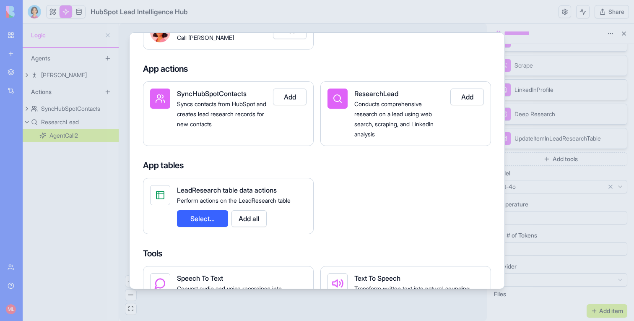
scroll to position [123, 0]
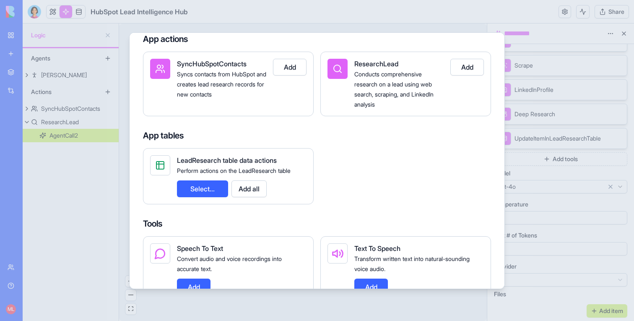
click at [394, 10] on div at bounding box center [317, 160] width 634 height 321
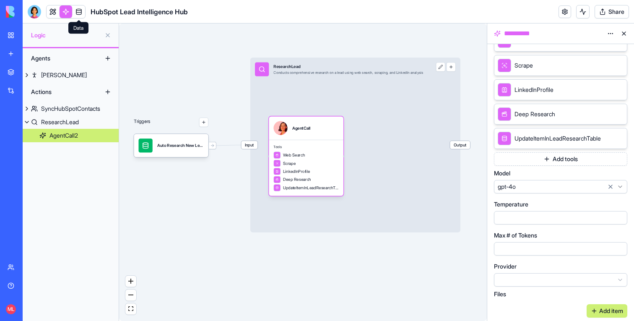
click at [76, 8] on link at bounding box center [78, 11] width 13 height 13
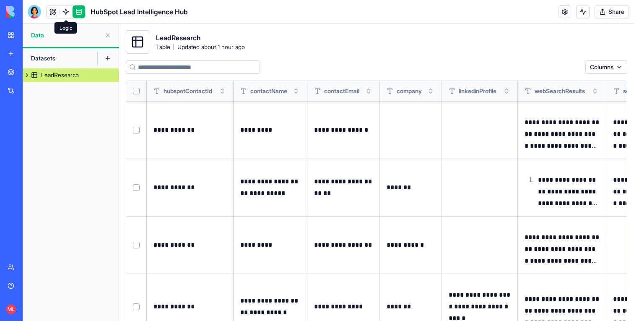
click at [63, 13] on link at bounding box center [66, 11] width 13 height 13
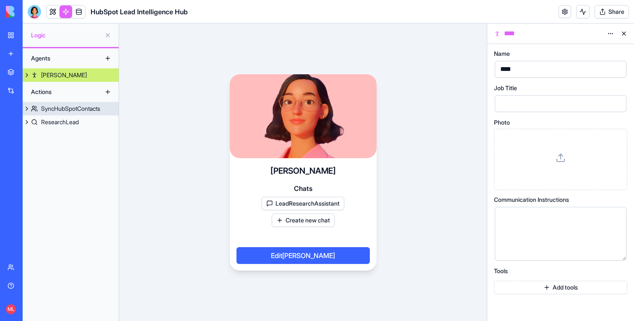
click at [67, 113] on link "SyncHubSpotContacts" at bounding box center [71, 108] width 96 height 13
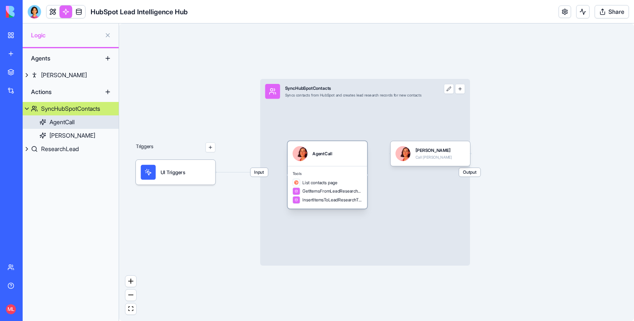
click at [322, 162] on div "AgentCall" at bounding box center [327, 153] width 80 height 25
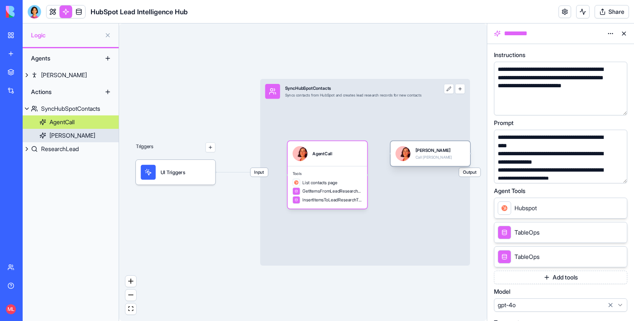
click at [436, 149] on div "Nora Call Nora" at bounding box center [430, 153] width 70 height 15
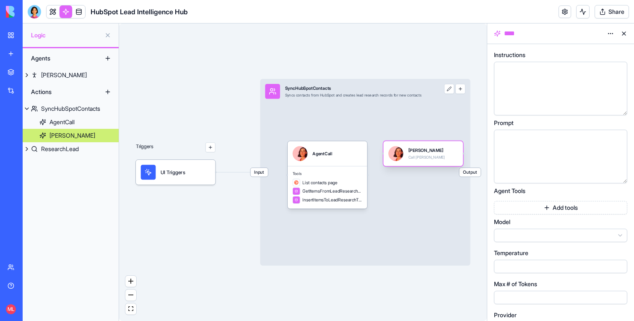
drag, startPoint x: 437, startPoint y: 150, endPoint x: 430, endPoint y: 150, distance: 7.1
click at [430, 150] on div "Nora Call Nora" at bounding box center [423, 153] width 70 height 15
drag, startPoint x: 430, startPoint y: 150, endPoint x: 422, endPoint y: 151, distance: 7.6
click at [422, 151] on div "Nora Call Nora" at bounding box center [415, 153] width 70 height 15
click at [323, 153] on div "AgentCall" at bounding box center [322, 153] width 20 height 6
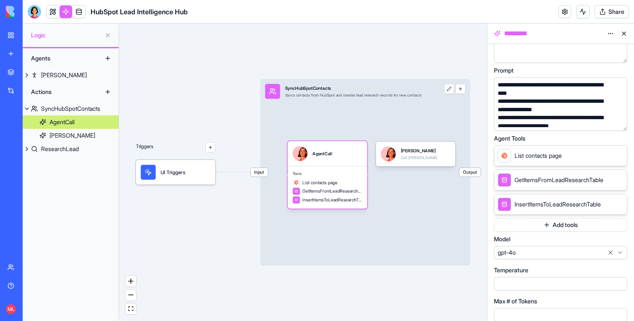
scroll to position [36, 0]
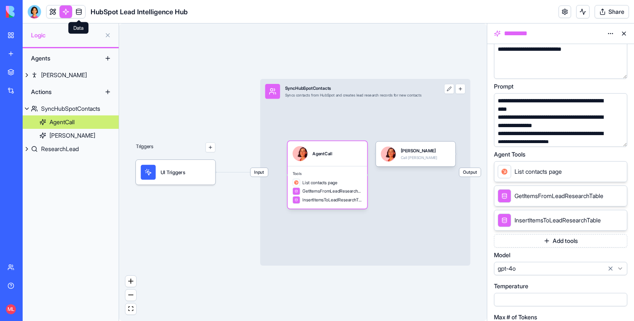
click at [79, 10] on link at bounding box center [78, 11] width 13 height 13
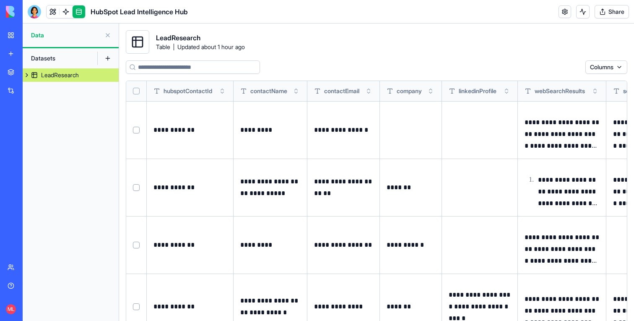
click at [108, 55] on button at bounding box center [107, 58] width 13 height 13
click at [108, 57] on button at bounding box center [107, 58] width 13 height 13
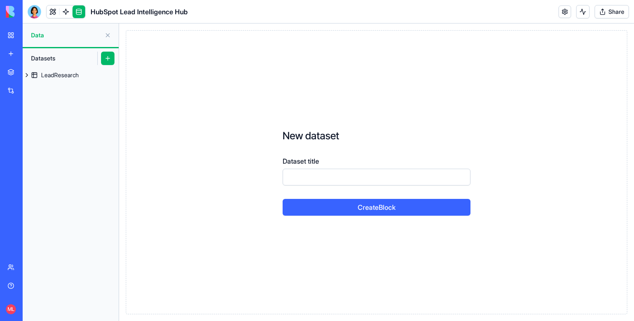
click at [107, 36] on button at bounding box center [107, 34] width 13 height 13
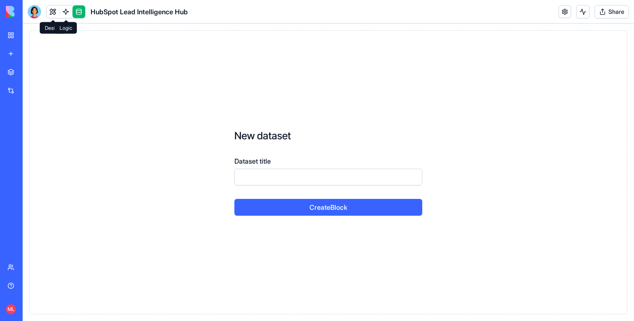
click at [78, 13] on link at bounding box center [78, 11] width 13 height 13
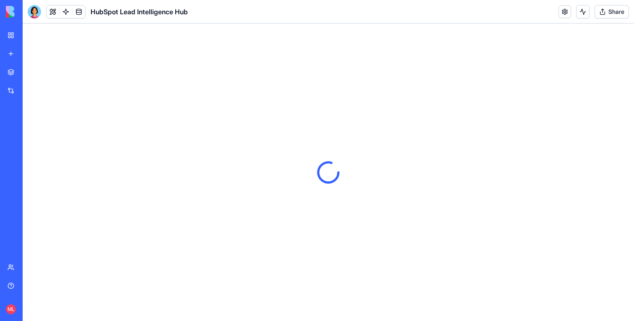
click at [82, 12] on link at bounding box center [78, 11] width 13 height 13
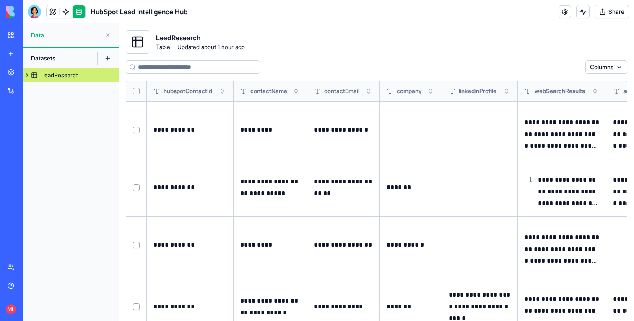
click at [107, 57] on button at bounding box center [107, 58] width 13 height 13
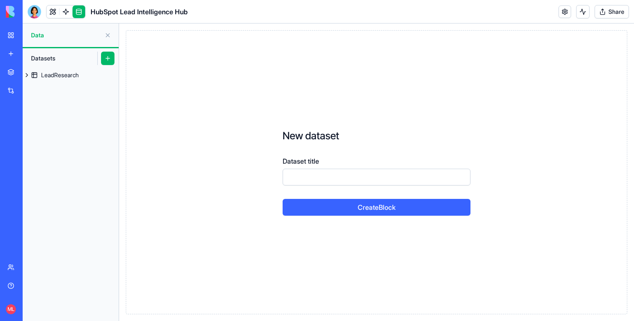
click at [107, 36] on button at bounding box center [107, 34] width 13 height 13
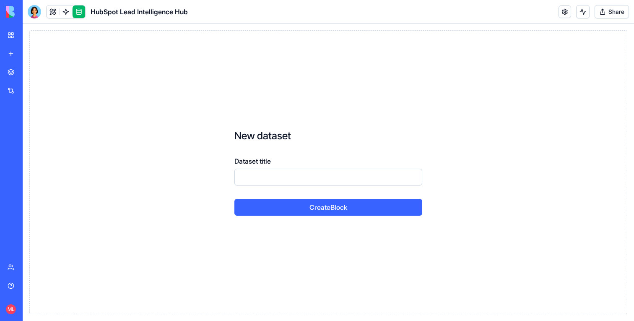
click at [78, 15] on link at bounding box center [78, 11] width 13 height 13
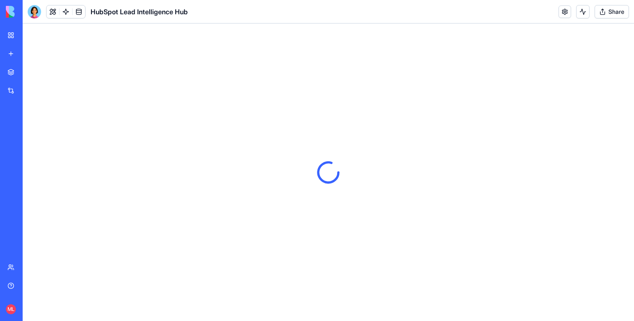
click at [82, 12] on link at bounding box center [78, 11] width 13 height 13
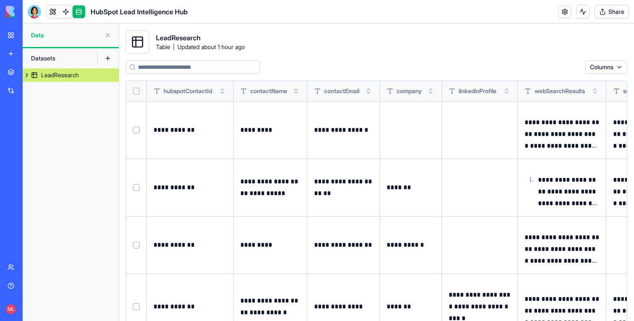
click at [106, 60] on button at bounding box center [107, 58] width 13 height 13
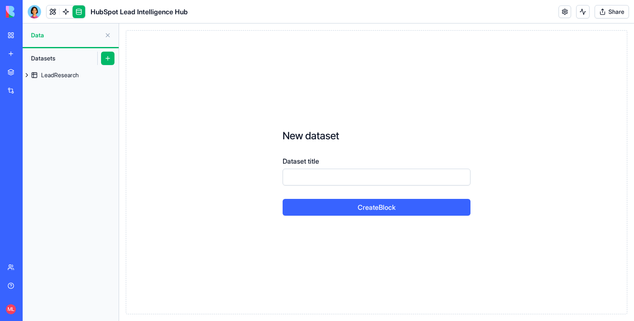
click at [52, 52] on div "Datasets" at bounding box center [60, 58] width 67 height 13
click at [330, 178] on input "Dataset title" at bounding box center [376, 176] width 188 height 17
type input "*"
type input "**********"
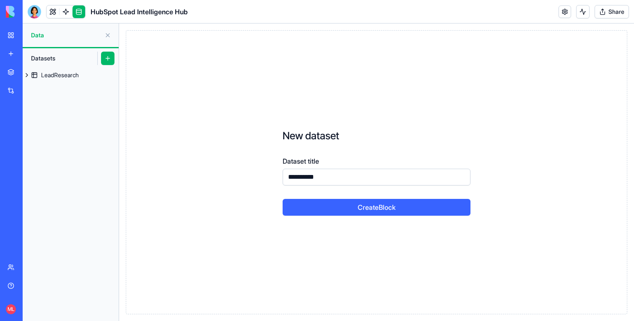
click at [355, 215] on form "**********" at bounding box center [376, 172] width 241 height 140
click at [357, 213] on button "Create Block" at bounding box center [376, 207] width 188 height 17
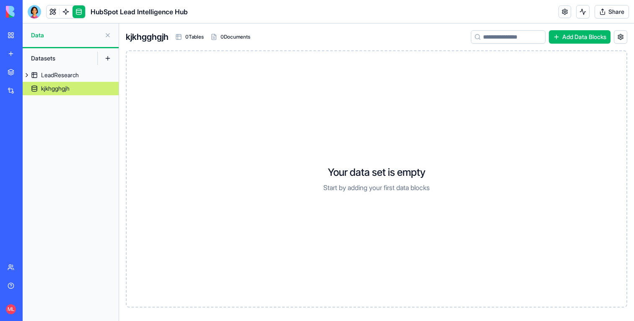
click at [600, 34] on button "Add Data Blocks" at bounding box center [580, 36] width 62 height 13
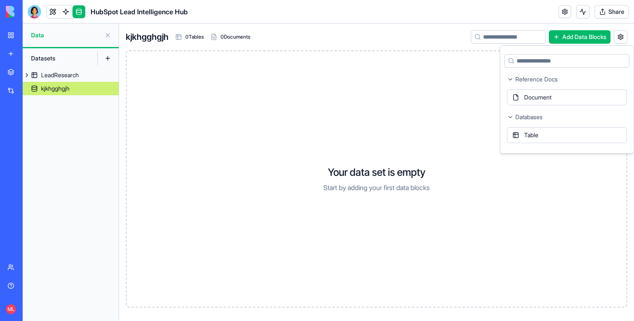
click at [600, 38] on button "Add Data Blocks" at bounding box center [580, 36] width 62 height 13
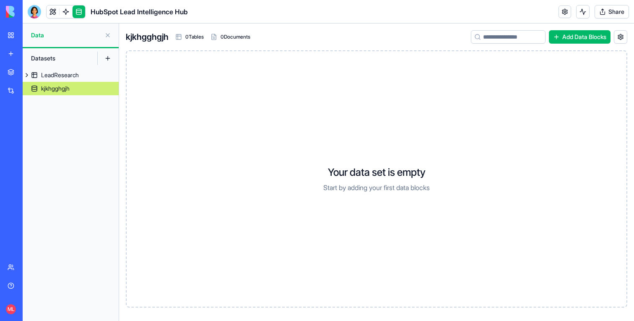
click at [569, 37] on button "Add Data Blocks" at bounding box center [580, 36] width 62 height 13
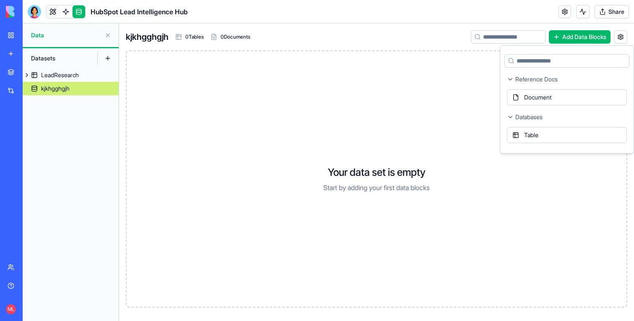
click at [448, 93] on div "Your data set is empty Start by adding your first data blocks" at bounding box center [376, 178] width 501 height 257
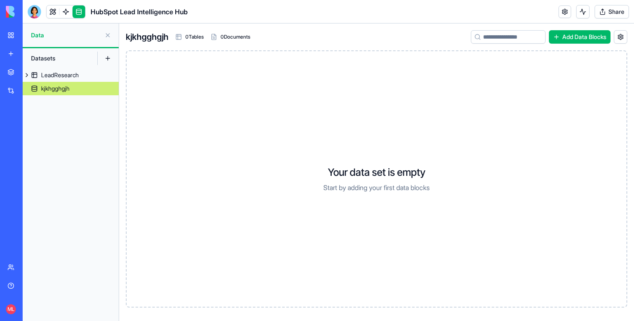
click at [572, 41] on button "Add Data Blocks" at bounding box center [580, 36] width 62 height 13
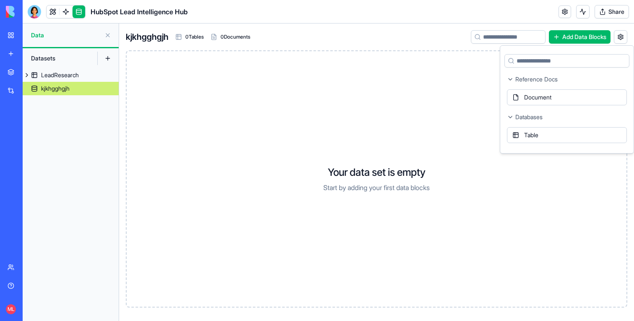
click at [419, 129] on div "Your data set is empty Start by adding your first data blocks" at bounding box center [376, 178] width 501 height 257
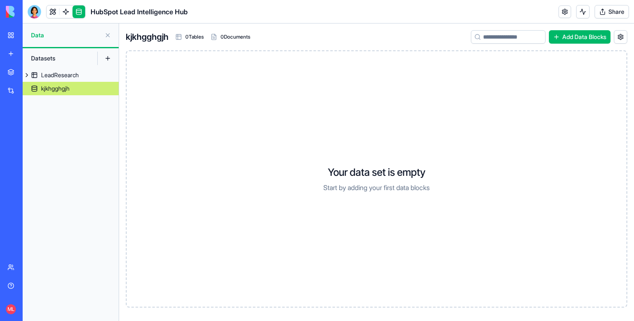
click at [576, 40] on button "Add Data Blocks" at bounding box center [580, 36] width 62 height 13
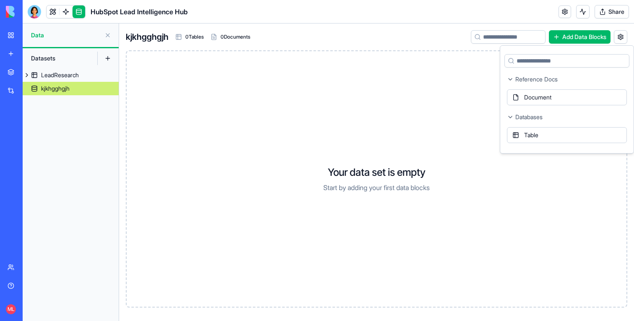
click at [544, 96] on div "Document" at bounding box center [567, 97] width 120 height 16
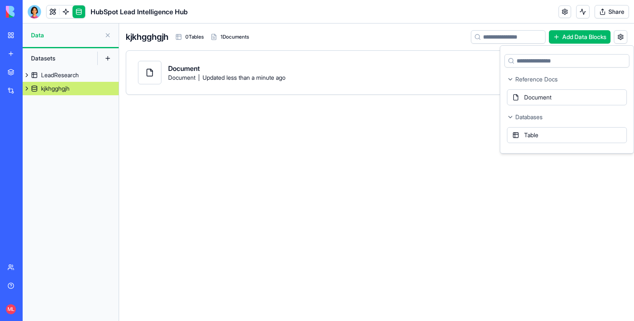
click at [303, 76] on div "Document Document Updated less than a minute ago" at bounding box center [376, 72] width 477 height 23
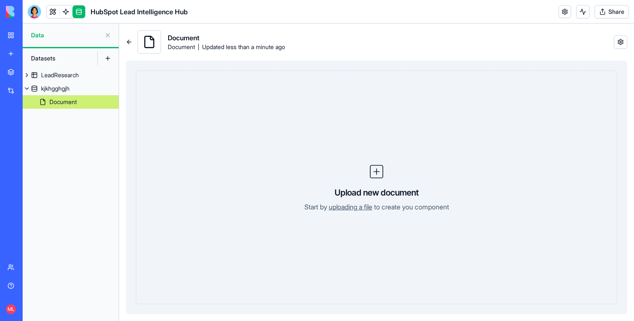
click at [347, 203] on link "uploading a file" at bounding box center [351, 206] width 44 height 8
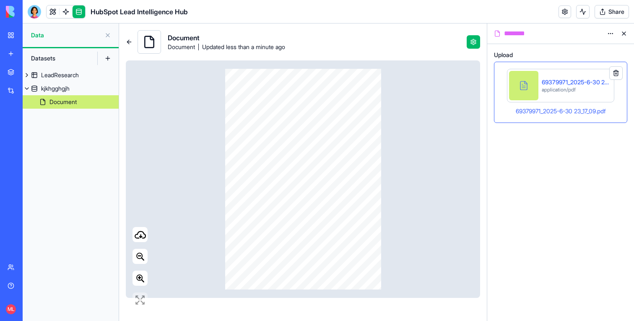
click at [626, 34] on button at bounding box center [623, 33] width 13 height 13
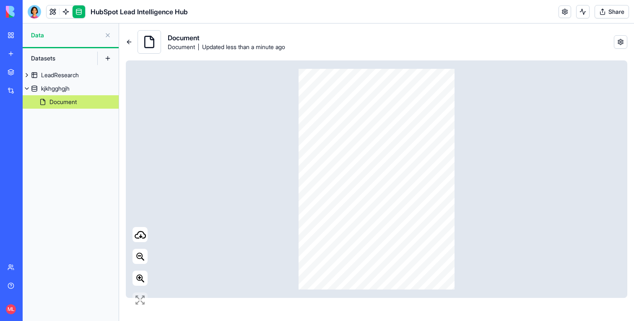
click at [75, 102] on div "Document" at bounding box center [62, 102] width 27 height 8
click at [48, 86] on div "kjkhgghgjh" at bounding box center [55, 88] width 28 height 8
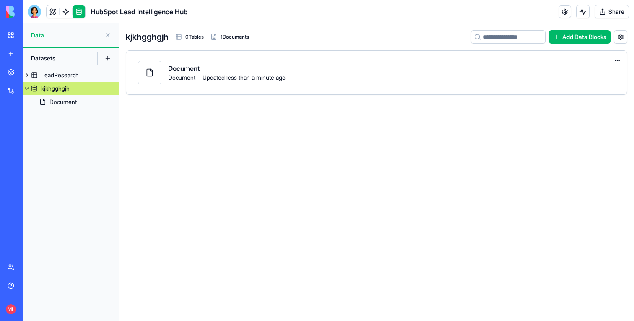
click at [55, 85] on div "kjkhgghgjh" at bounding box center [55, 88] width 28 height 8
click at [65, 9] on link at bounding box center [66, 11] width 13 height 13
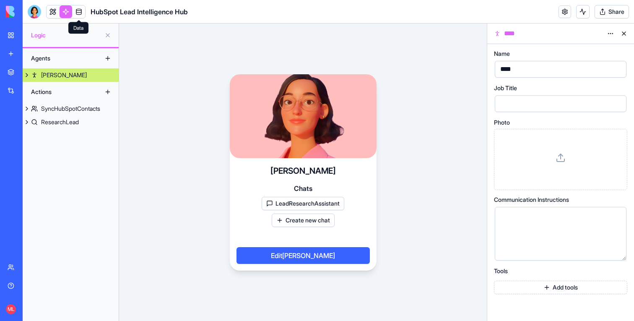
click at [79, 10] on link at bounding box center [78, 11] width 13 height 13
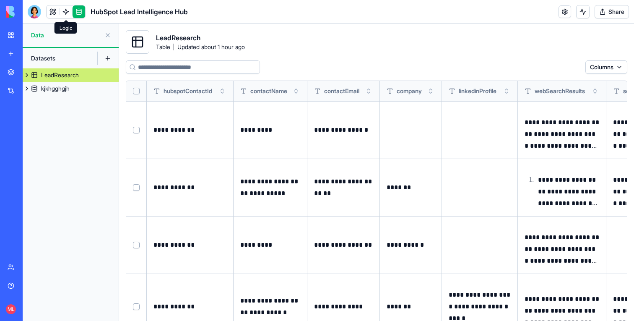
click at [68, 8] on link at bounding box center [66, 11] width 13 height 13
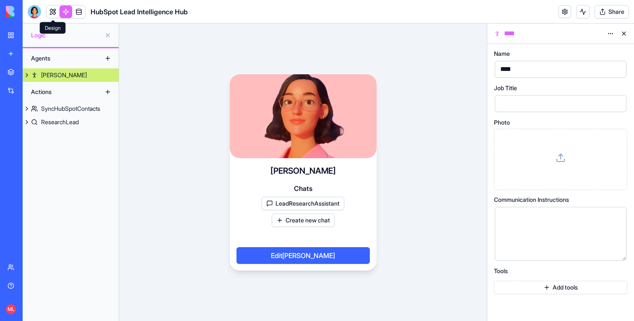
click at [50, 8] on link at bounding box center [53, 11] width 13 height 13
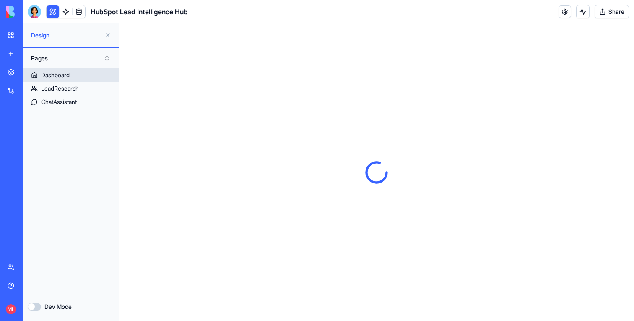
click at [73, 71] on link "Dashboard" at bounding box center [71, 74] width 96 height 13
click at [104, 38] on button at bounding box center [107, 34] width 13 height 13
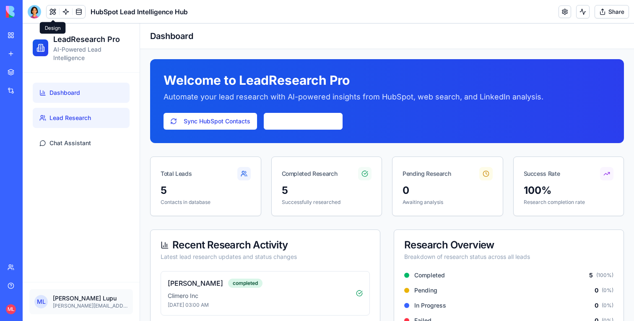
click at [74, 115] on span "Lead Research" at bounding box center [69, 118] width 41 height 8
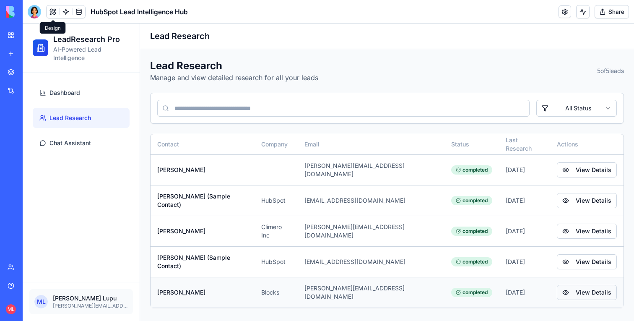
click at [581, 285] on button "View Details" at bounding box center [586, 292] width 60 height 15
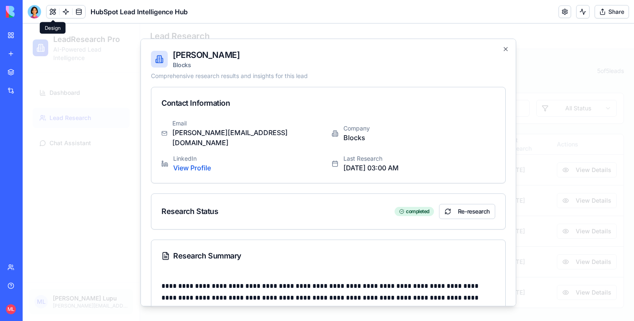
click at [83, 153] on div at bounding box center [328, 171] width 611 height 297
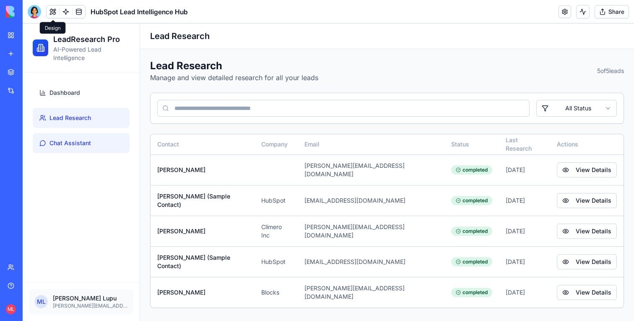
click at [75, 141] on span "Chat Assistant" at bounding box center [69, 143] width 41 height 8
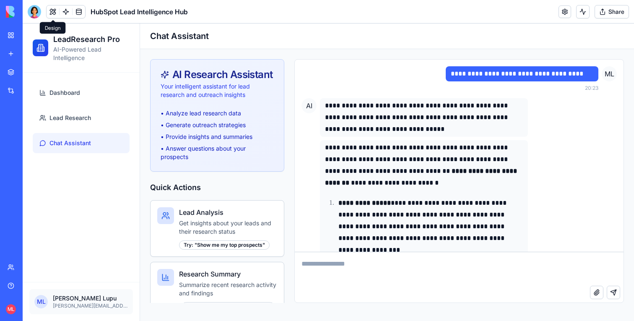
click at [35, 14] on div at bounding box center [34, 11] width 13 height 13
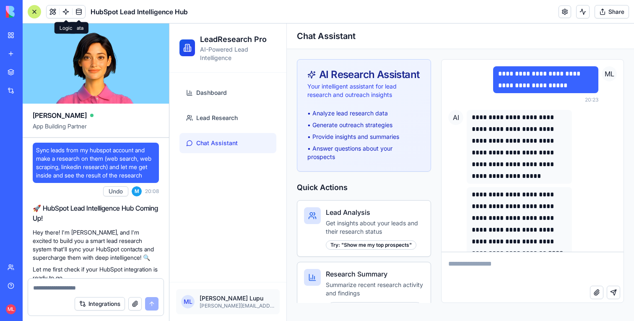
click at [68, 13] on link at bounding box center [66, 11] width 13 height 13
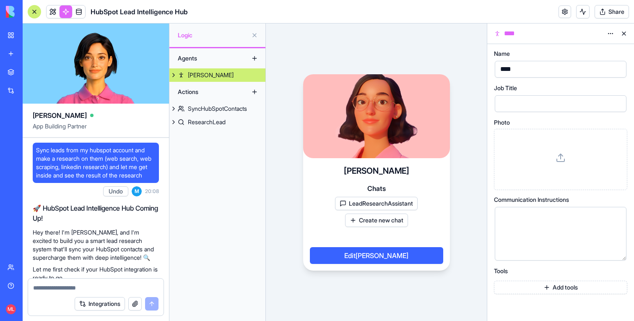
click at [233, 102] on link "SyncHubSpotContacts" at bounding box center [217, 108] width 96 height 13
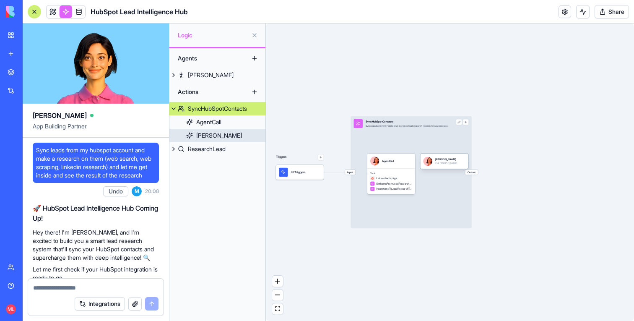
click at [440, 163] on div "Call Nora" at bounding box center [446, 163] width 22 height 3
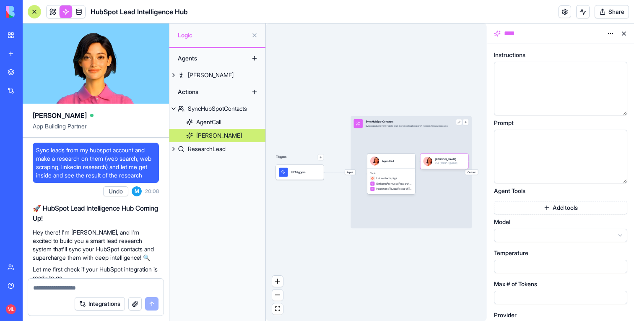
click at [611, 28] on html "BETA My workspace New app Marketplace Integrations Recent New App Blocks Trust …" at bounding box center [317, 160] width 634 height 321
click at [593, 60] on span "Delete" at bounding box center [587, 64] width 17 height 8
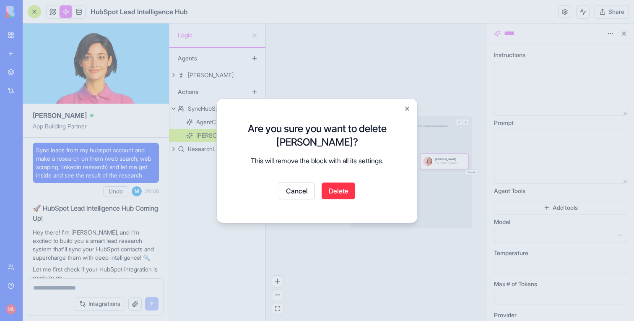
click at [345, 188] on button "Delete" at bounding box center [338, 190] width 34 height 17
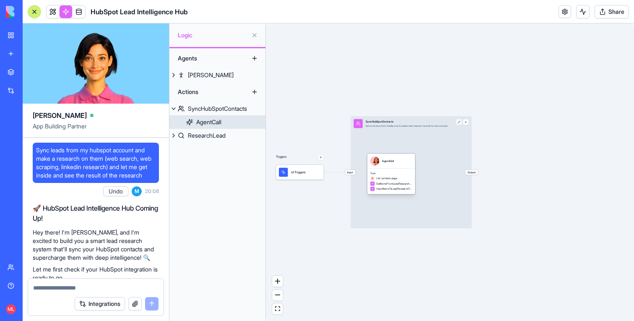
click at [406, 169] on div "Tools List contacts page GetItemsFromLeadResearchTable InsertItemsToLeadResearc…" at bounding box center [391, 181] width 48 height 26
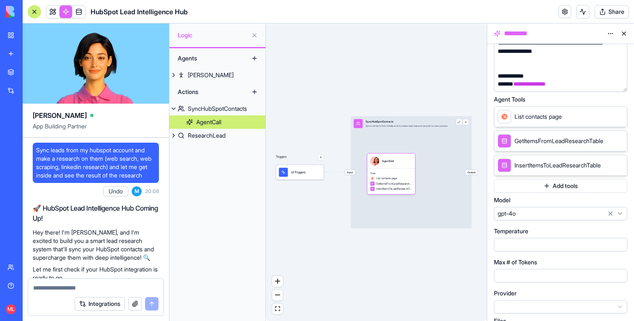
scroll to position [118, 0]
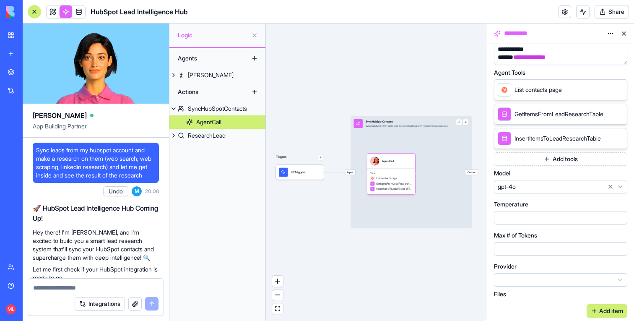
click at [404, 89] on div "Triggers UI Triggers Input SyncHubSpotContacts Syncs contacts from HubSpot and …" at bounding box center [376, 171] width 221 height 297
click at [621, 31] on button at bounding box center [623, 33] width 13 height 13
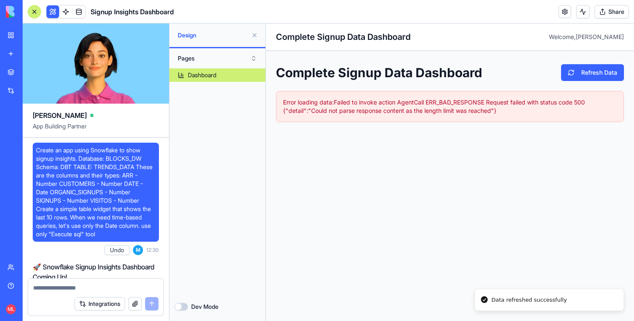
scroll to position [2903, 0]
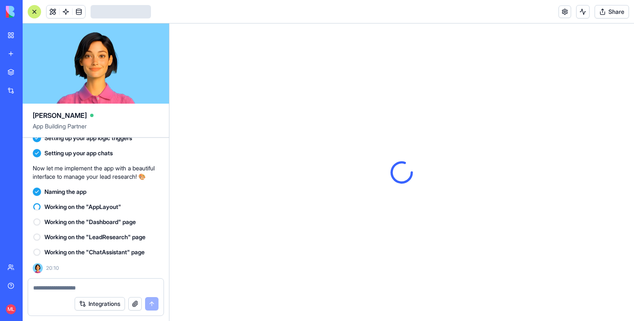
scroll to position [433, 0]
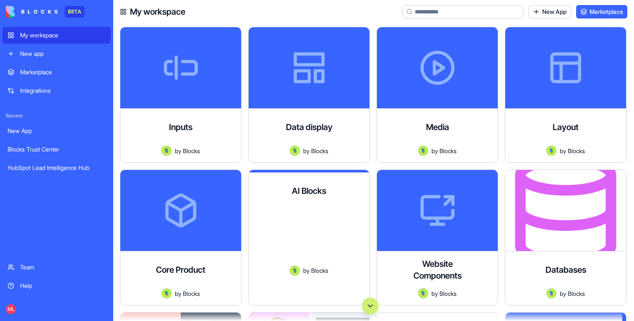
click at [375, 299] on button "Scroll to bottom" at bounding box center [370, 305] width 17 height 17
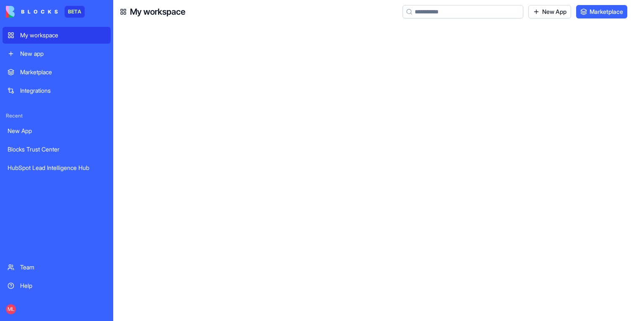
scroll to position [59116, 0]
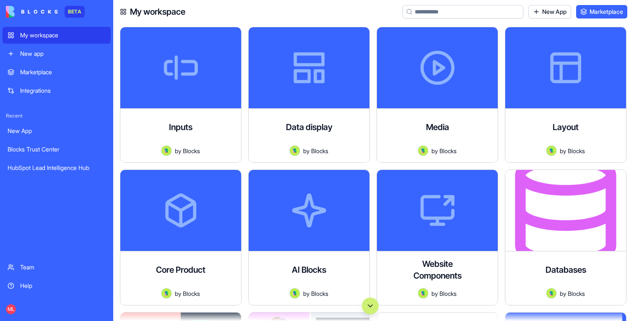
click at [370, 309] on button "Scroll to bottom" at bounding box center [370, 305] width 17 height 17
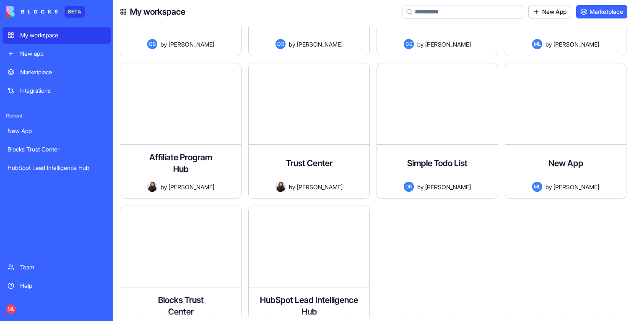
scroll to position [58928, 0]
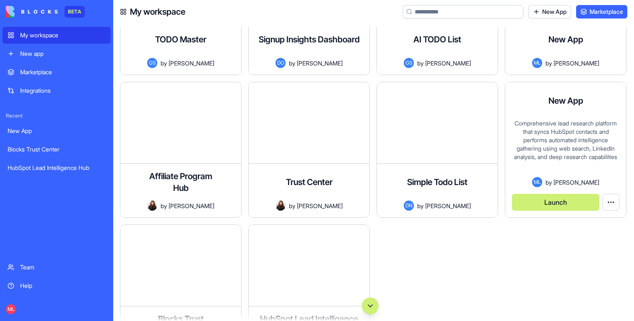
click at [571, 207] on button "Launch" at bounding box center [555, 202] width 87 height 17
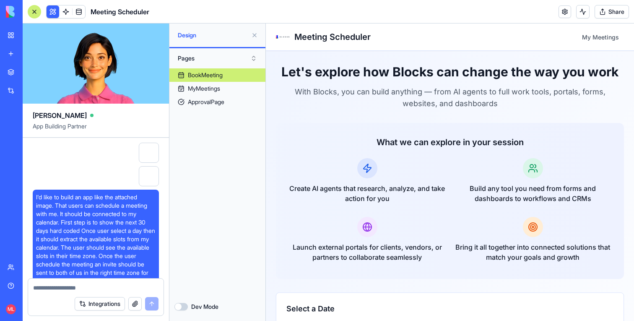
scroll to position [8575, 0]
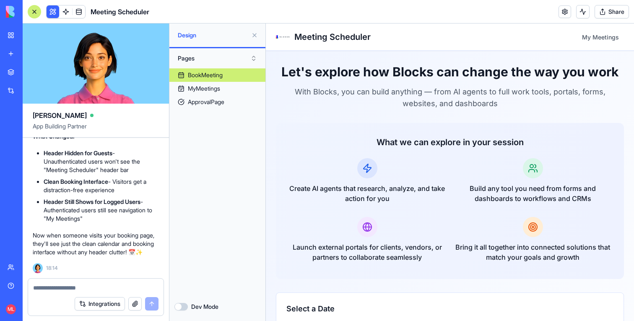
click at [256, 34] on button at bounding box center [254, 34] width 13 height 13
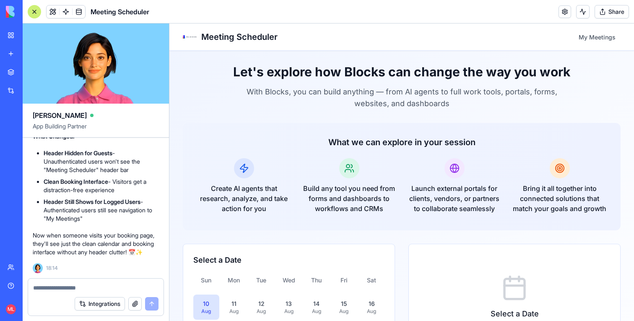
click at [34, 10] on div at bounding box center [34, 11] width 13 height 13
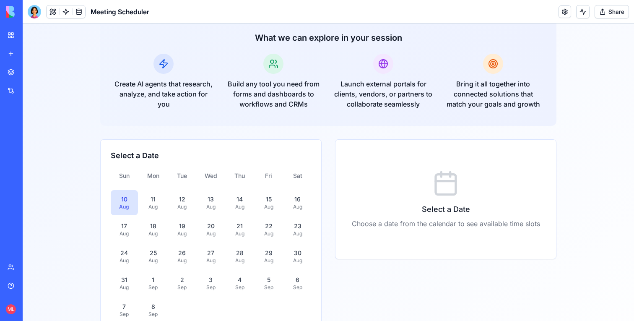
scroll to position [0, 0]
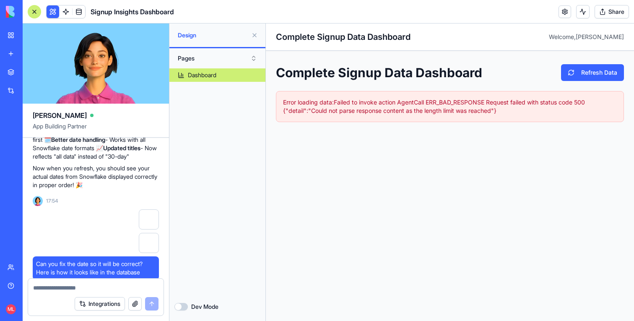
scroll to position [2501, 0]
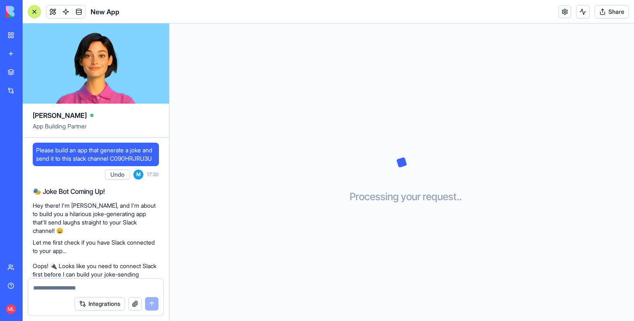
click at [23, 35] on div "My workspace" at bounding box center [25, 35] width 11 height 8
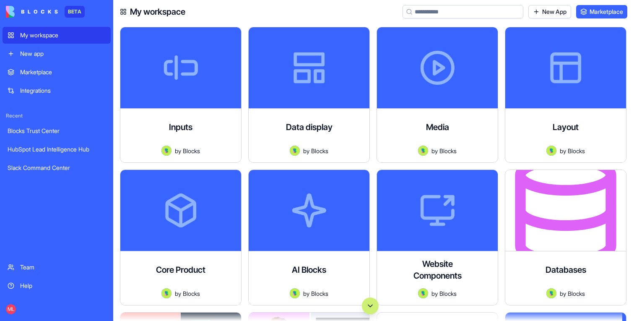
click at [486, 10] on input at bounding box center [462, 11] width 121 height 13
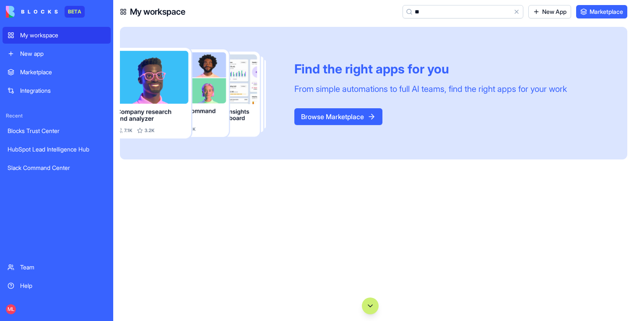
type input "*"
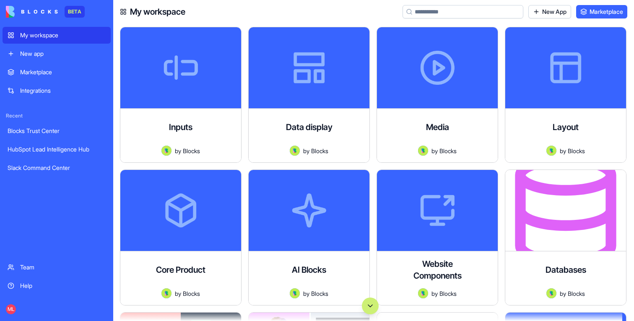
type input "*"
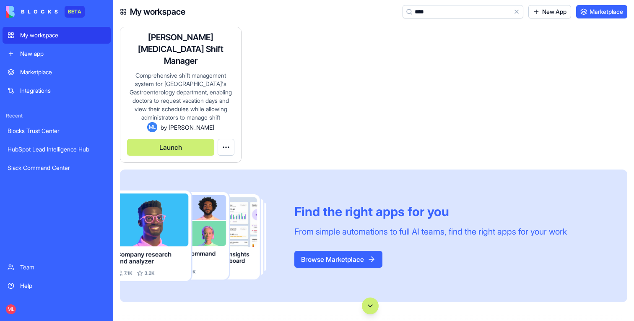
type input "****"
click at [200, 149] on button "Launch" at bounding box center [170, 147] width 87 height 17
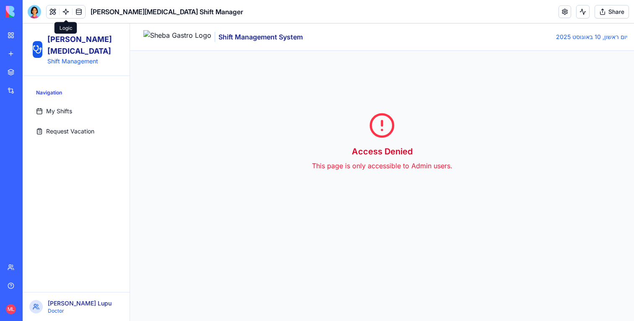
click at [65, 8] on link at bounding box center [66, 11] width 13 height 13
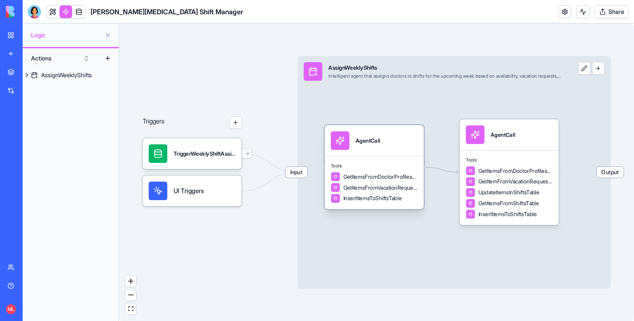
click at [364, 150] on div "AgentCall" at bounding box center [373, 140] width 99 height 31
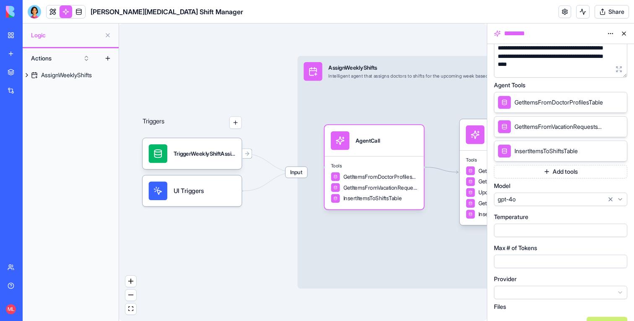
scroll to position [118, 0]
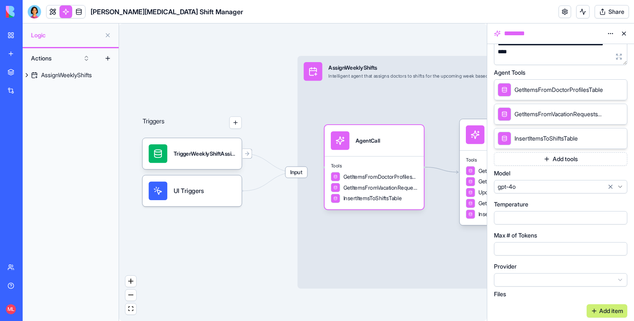
click at [558, 189] on html "**********" at bounding box center [317, 160] width 634 height 321
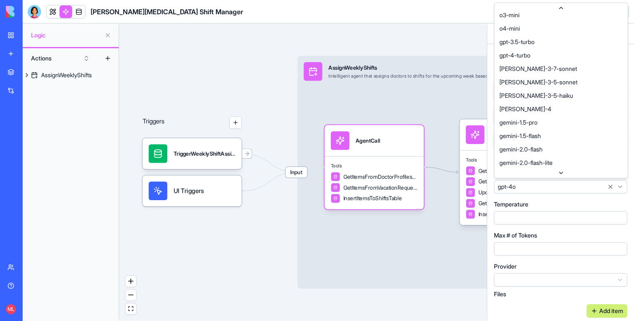
scroll to position [160, 0]
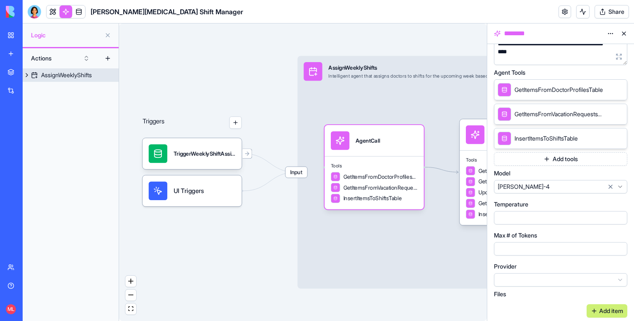
click at [431, 109] on div "Input AssignWeeklyShifts Intelligent agent that assigns doctors to shifts for t…" at bounding box center [453, 172] width 313 height 232
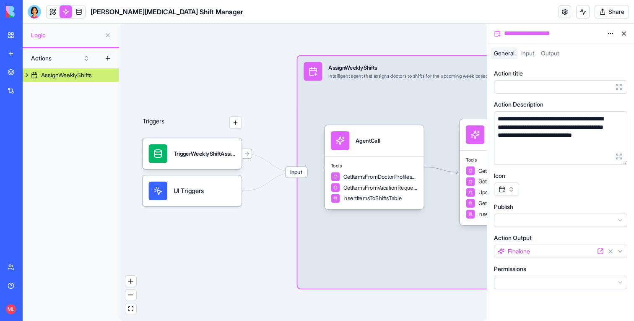
click at [468, 129] on div at bounding box center [475, 134] width 18 height 18
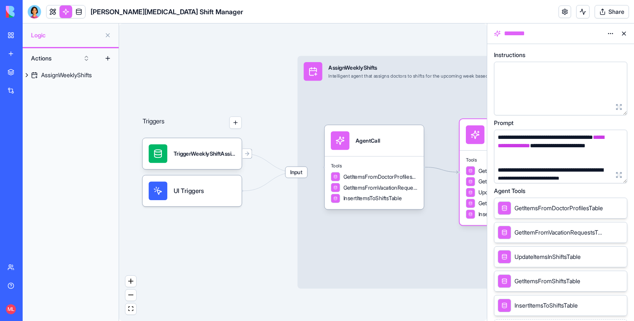
click at [611, 31] on html "**********" at bounding box center [317, 160] width 634 height 321
click at [598, 58] on div "Delete" at bounding box center [589, 63] width 49 height 13
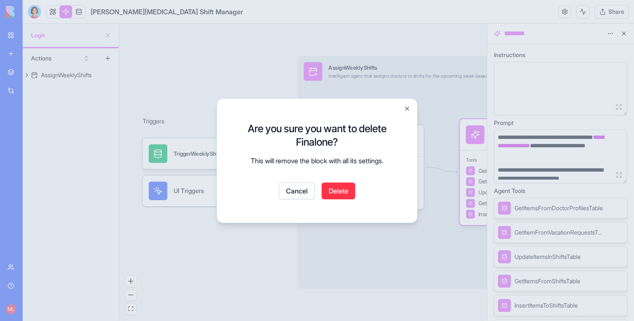
click at [332, 190] on button "Delete" at bounding box center [338, 190] width 34 height 17
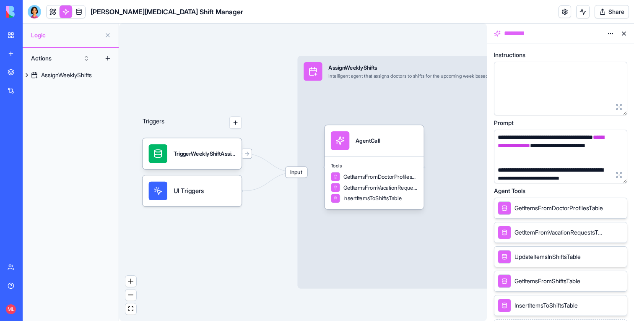
click at [625, 32] on button at bounding box center [623, 33] width 13 height 13
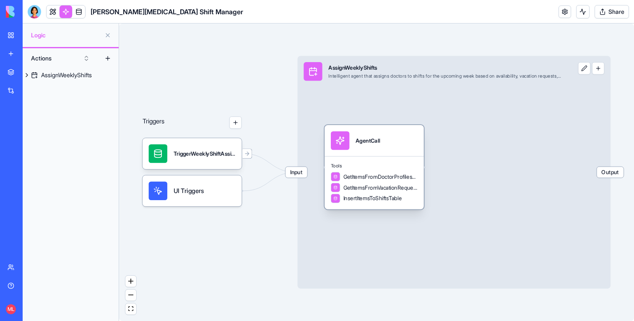
click at [386, 145] on div "AgentCall" at bounding box center [374, 140] width 87 height 18
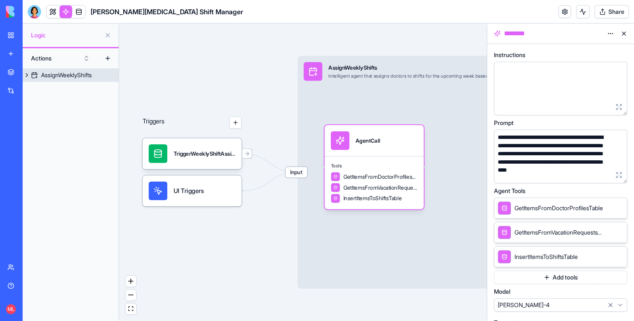
click at [431, 164] on div "Input AssignWeeklyShifts Intelligent agent that assigns doctors to shifts for t…" at bounding box center [453, 172] width 313 height 232
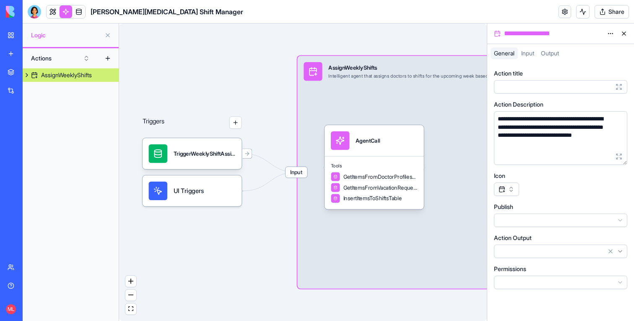
click at [425, 168] on div "Input AssignWeeklyShifts Intelligent agent that assigns doctors to shifts for t…" at bounding box center [453, 172] width 313 height 232
click at [84, 57] on button "Actions" at bounding box center [60, 58] width 67 height 13
click at [54, 76] on div "Actions" at bounding box center [61, 75] width 80 height 13
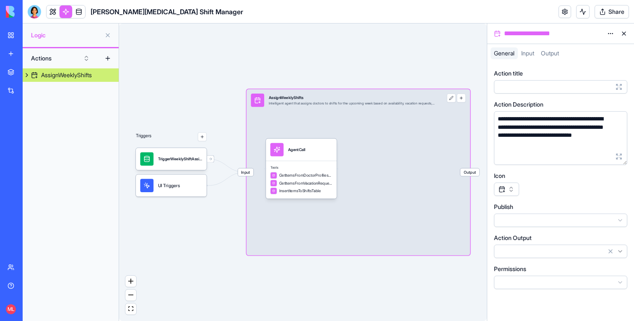
click at [374, 153] on div "Input AssignWeeklyShifts Intelligent agent that assigns doctors to shifts for t…" at bounding box center [357, 172] width 223 height 166
click at [299, 161] on div "Tools GetItemsFromDoctorProfilesTable GetItemsFromVacationRequestsTable InsertI…" at bounding box center [301, 179] width 71 height 38
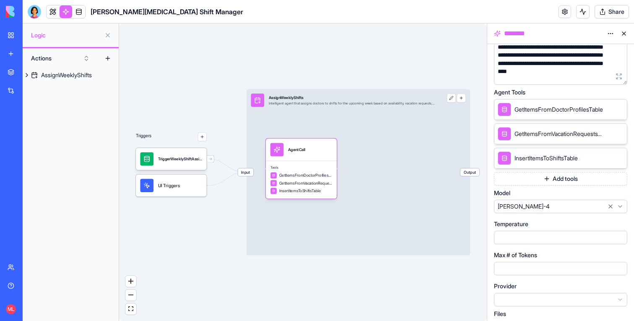
scroll to position [118, 0]
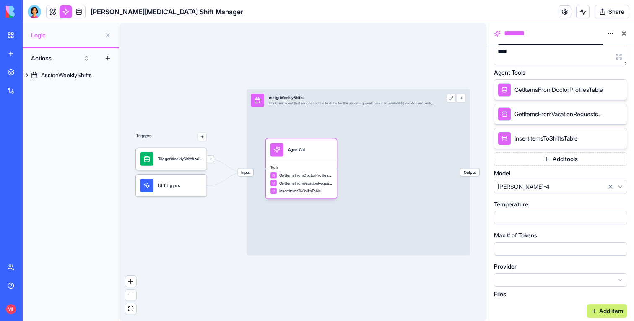
click at [188, 78] on div "Triggers TriggerWeeklyShiftAssignmentTrigger UI Triggers Input AssignWeeklyShif…" at bounding box center [302, 171] width 367 height 297
click at [48, 15] on link at bounding box center [53, 11] width 13 height 13
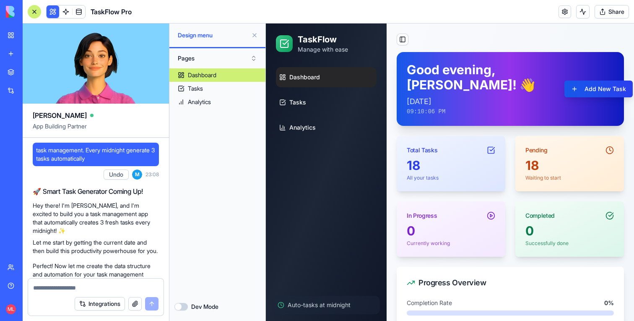
scroll to position [159, 0]
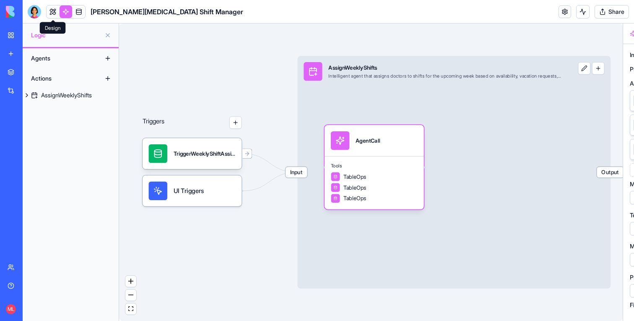
click at [68, 15] on link at bounding box center [66, 11] width 13 height 13
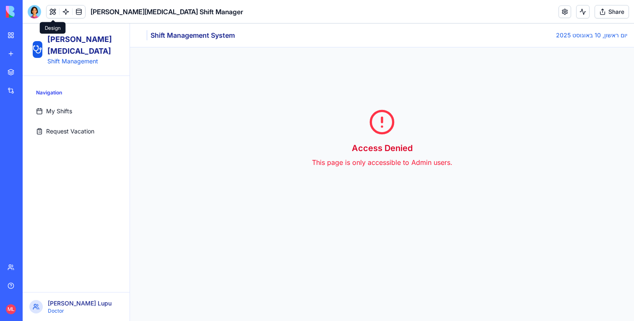
click at [57, 107] on span "My Shifts" at bounding box center [59, 111] width 26 height 8
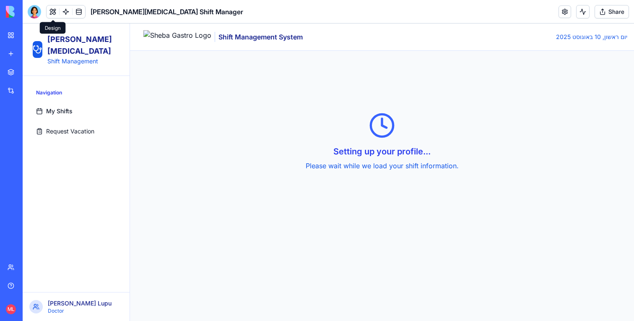
click at [66, 127] on span "Request Vacation" at bounding box center [70, 131] width 48 height 8
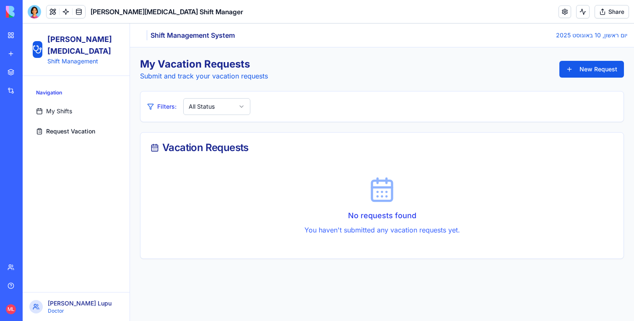
click at [621, 9] on button "Share" at bounding box center [611, 11] width 34 height 13
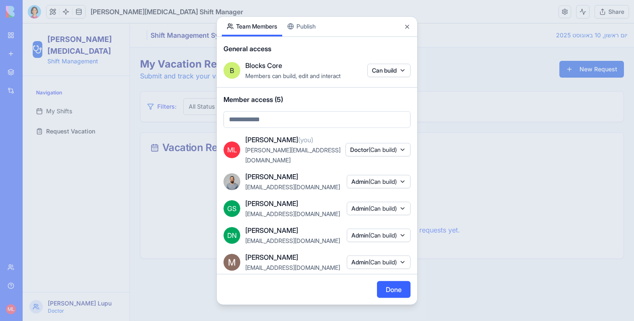
click at [368, 145] on span "(Can build)" at bounding box center [382, 148] width 28 height 7
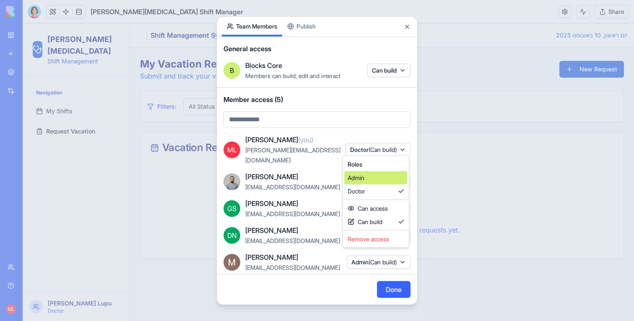
click at [365, 175] on div "Admin" at bounding box center [375, 177] width 63 height 13
click at [395, 285] on div at bounding box center [317, 160] width 634 height 321
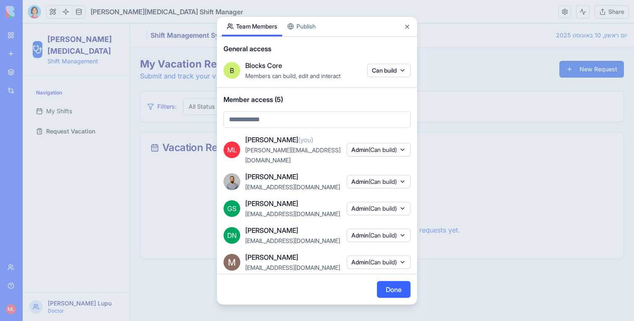
click at [392, 285] on button "Done" at bounding box center [394, 289] width 34 height 17
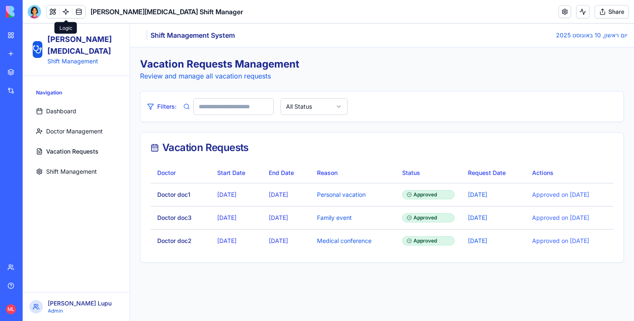
click at [76, 167] on span "Shift Management" at bounding box center [71, 171] width 51 height 8
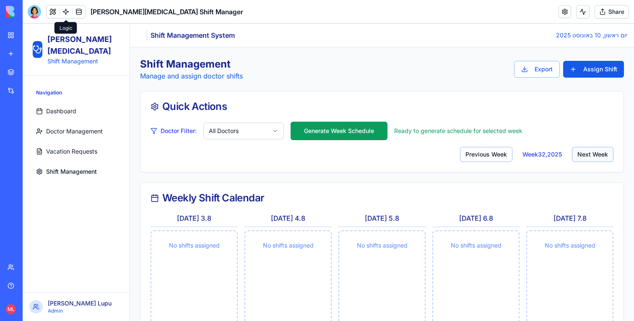
click at [588, 147] on button "Next Week" at bounding box center [592, 154] width 41 height 15
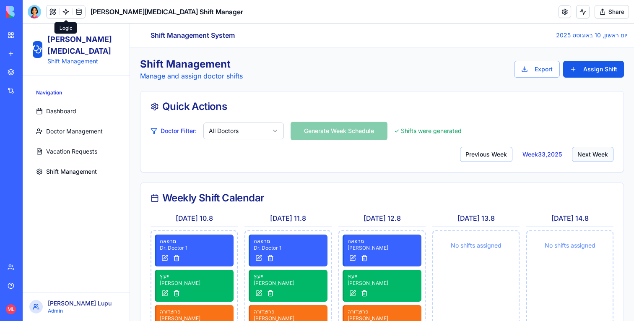
click at [588, 149] on button "Next Week" at bounding box center [592, 154] width 41 height 15
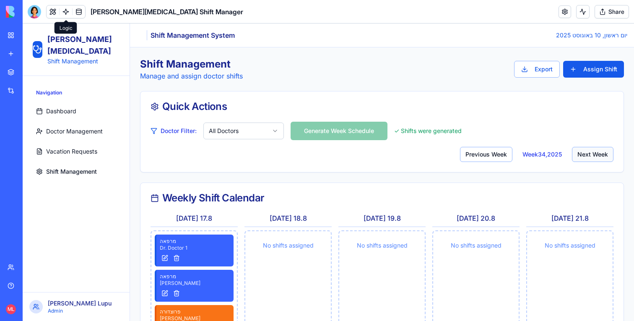
click at [588, 149] on button "Next Week" at bounding box center [592, 154] width 41 height 15
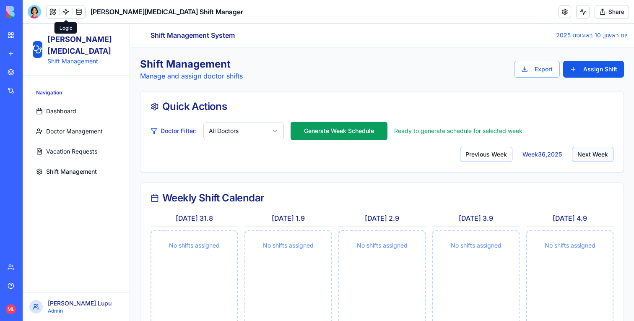
click at [588, 149] on button "Next Week" at bounding box center [592, 154] width 41 height 15
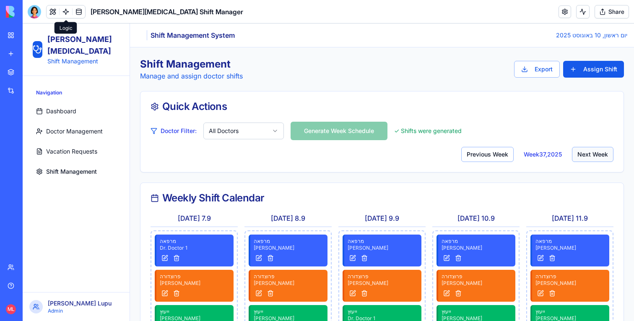
click at [593, 155] on button "Next Week" at bounding box center [592, 154] width 41 height 15
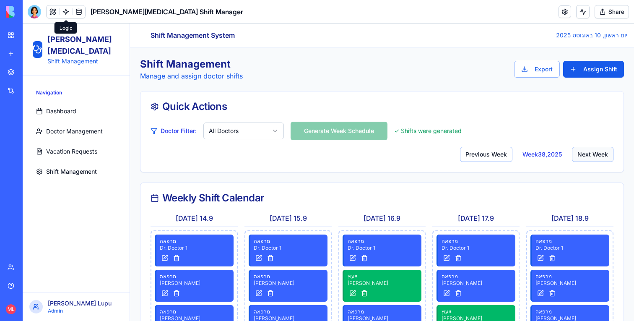
click at [593, 155] on button "Next Week" at bounding box center [592, 154] width 41 height 15
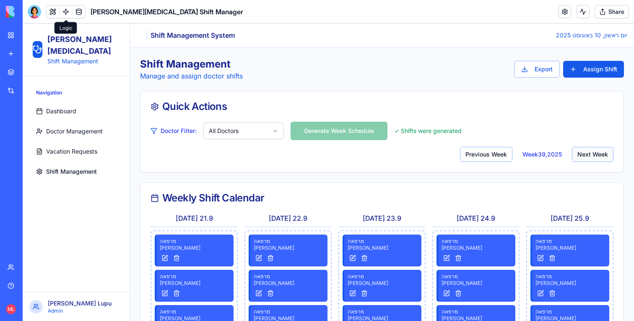
click at [593, 155] on button "Next Week" at bounding box center [592, 154] width 41 height 15
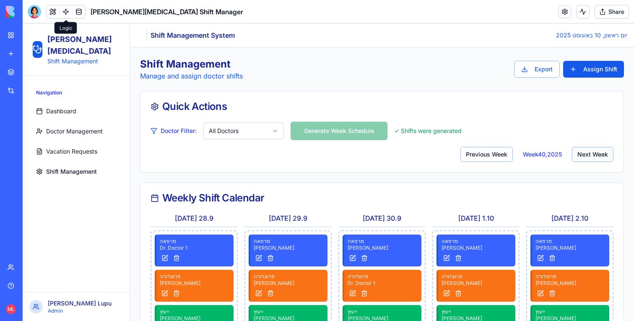
click at [593, 155] on button "Next Week" at bounding box center [592, 154] width 41 height 15
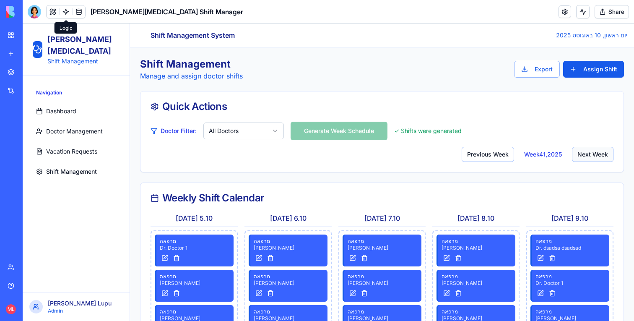
click at [593, 155] on button "Next Week" at bounding box center [592, 154] width 41 height 15
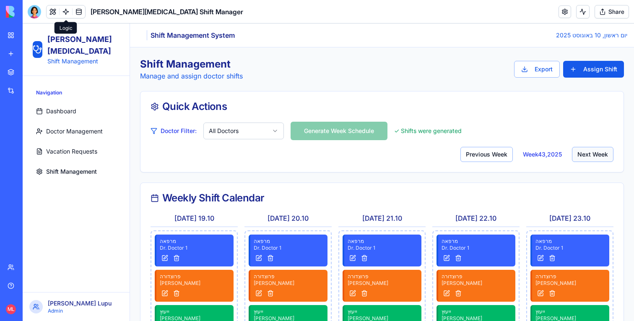
click at [593, 155] on button "Next Week" at bounding box center [592, 154] width 41 height 15
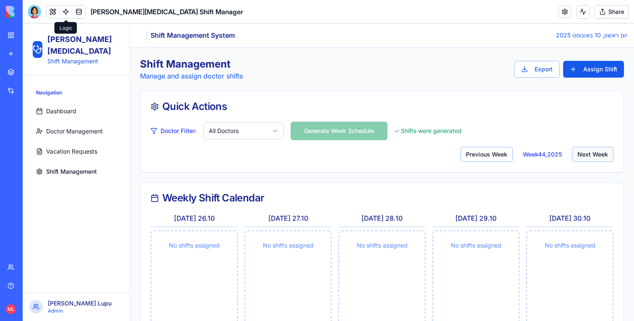
click at [593, 155] on button "Next Week" at bounding box center [592, 154] width 41 height 15
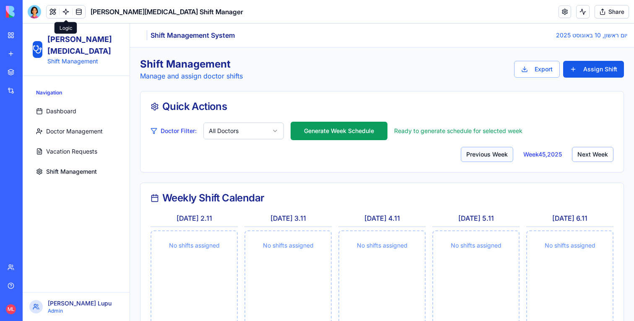
click at [497, 155] on button "Previous Week" at bounding box center [487, 154] width 52 height 15
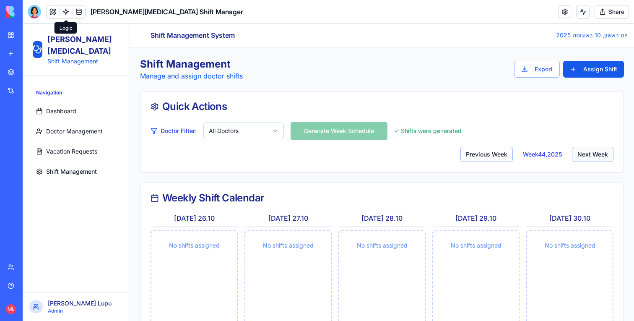
click at [599, 150] on button "Next Week" at bounding box center [592, 154] width 41 height 15
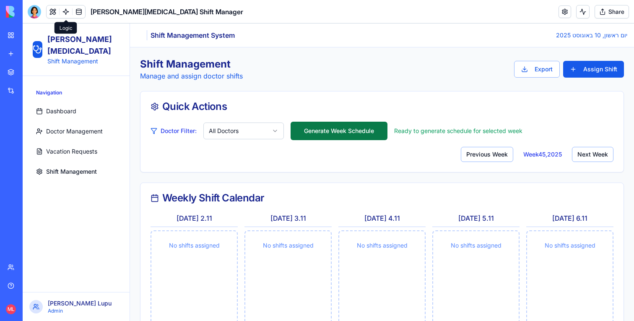
click at [346, 129] on button "Generate Week Schedule" at bounding box center [338, 131] width 97 height 18
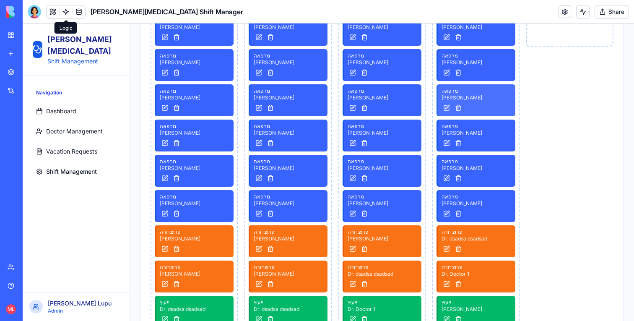
scroll to position [377, 0]
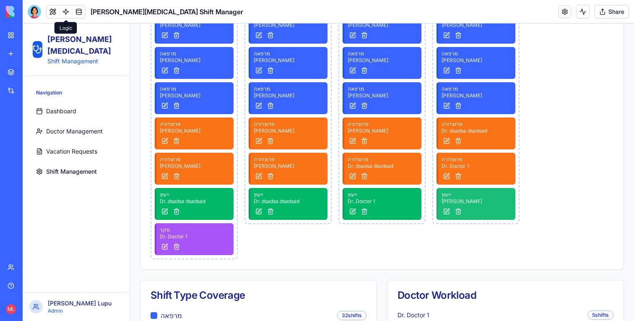
click at [455, 189] on div "ייעוץ Dr. Maayan Weisz" at bounding box center [475, 204] width 79 height 32
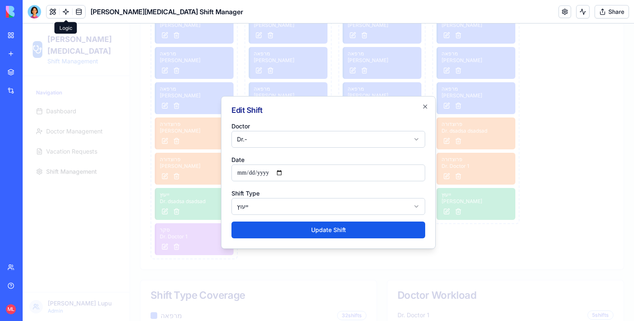
click at [451, 252] on div at bounding box center [328, 171] width 611 height 297
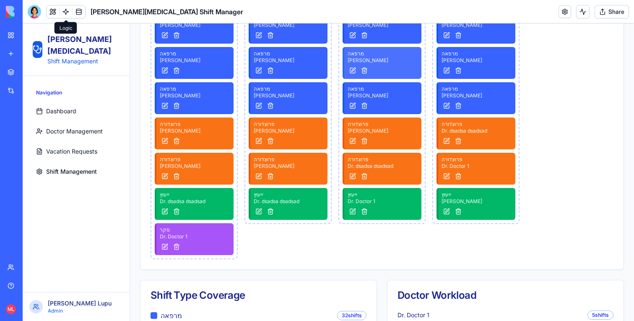
click at [386, 72] on div at bounding box center [382, 70] width 70 height 10
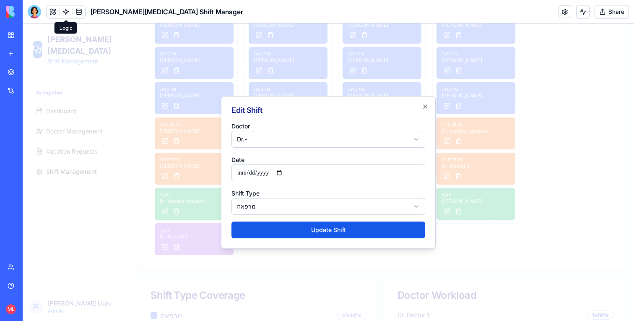
click at [386, 60] on div at bounding box center [328, 171] width 611 height 297
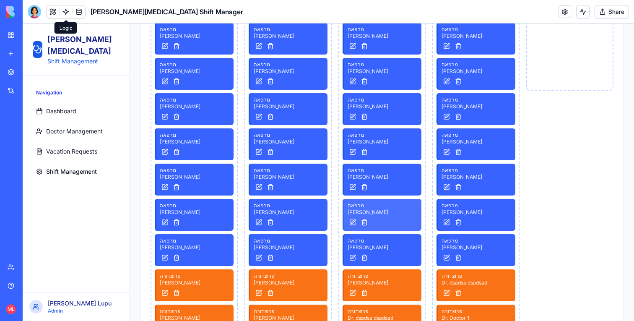
scroll to position [195, 0]
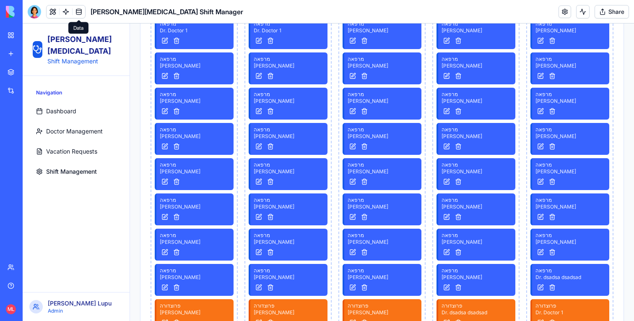
click at [78, 16] on body "BETA My workspace New app Marketplace Integrations Recent Blocks Trust Center H…" at bounding box center [317, 160] width 634 height 321
click at [77, 14] on link at bounding box center [78, 11] width 13 height 13
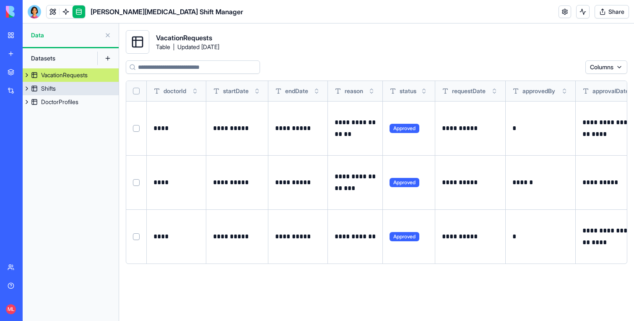
click at [70, 89] on link "Shifts" at bounding box center [71, 88] width 96 height 13
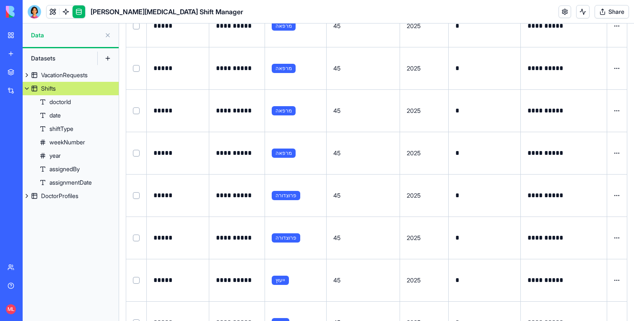
scroll to position [24376, 0]
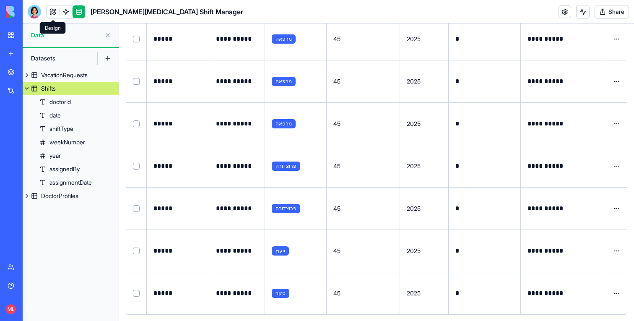
click at [54, 12] on link at bounding box center [53, 11] width 13 height 13
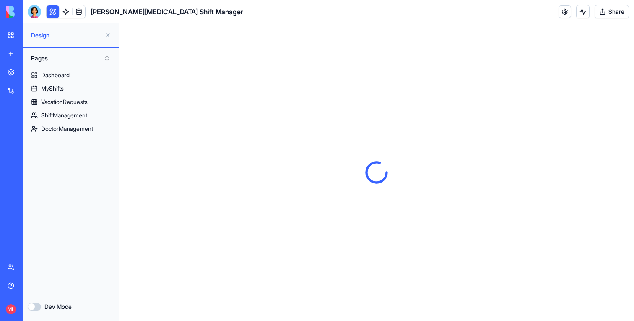
click at [106, 35] on button at bounding box center [107, 34] width 13 height 13
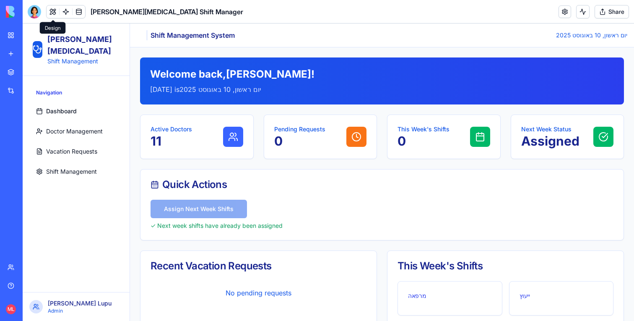
click at [84, 167] on span "Shift Management" at bounding box center [71, 171] width 51 height 8
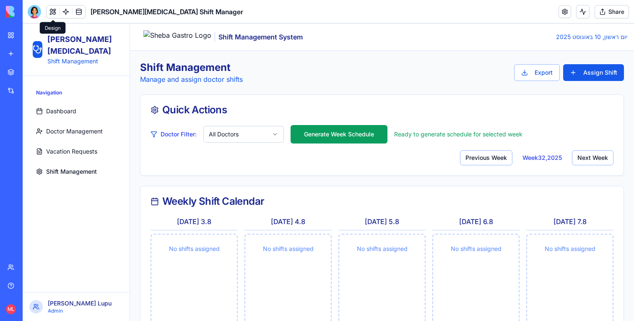
scroll to position [110, 0]
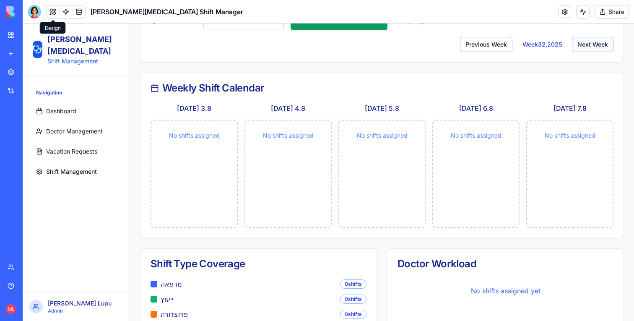
click at [586, 46] on button "Next Week" at bounding box center [592, 44] width 41 height 15
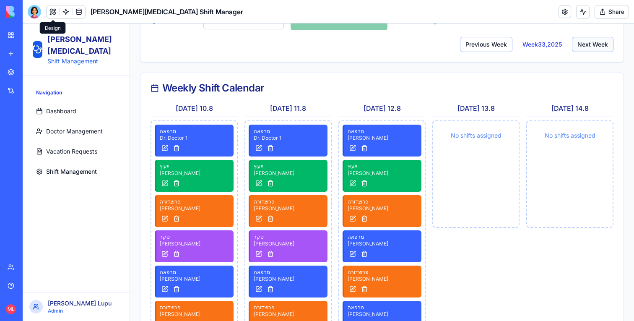
click at [586, 46] on button "Next Week" at bounding box center [592, 44] width 41 height 15
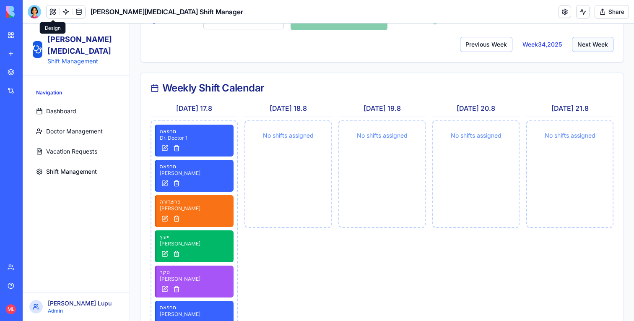
click at [586, 46] on button "Next Week" at bounding box center [592, 44] width 41 height 15
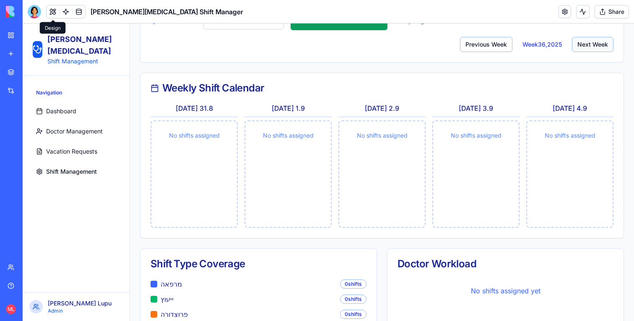
click at [586, 46] on button "Next Week" at bounding box center [592, 44] width 41 height 15
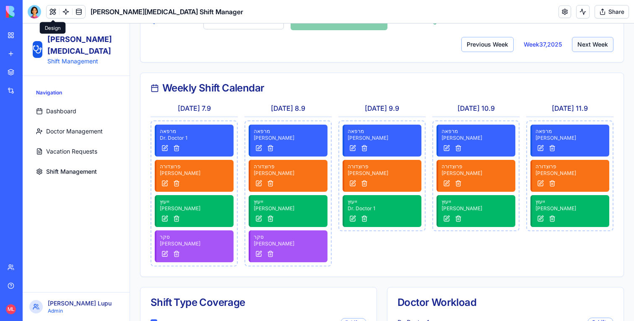
click at [586, 46] on button "Next Week" at bounding box center [592, 44] width 41 height 15
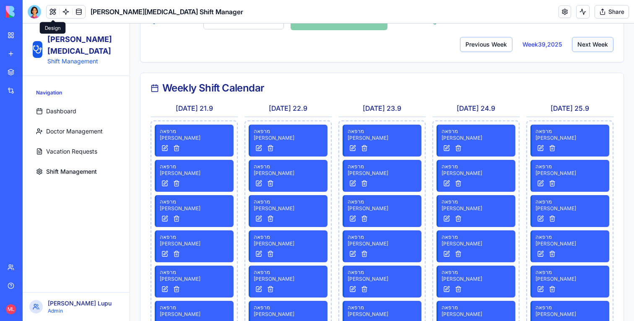
click at [586, 46] on button "Next Week" at bounding box center [592, 44] width 41 height 15
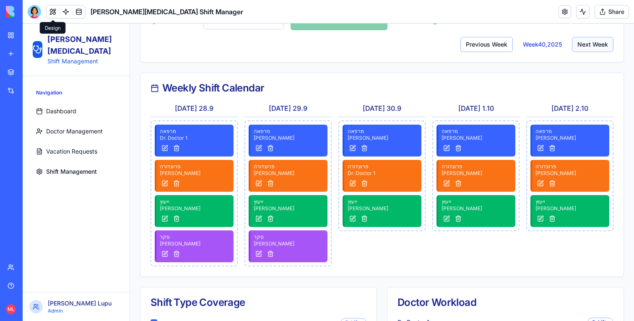
click at [586, 46] on button "Next Week" at bounding box center [592, 44] width 41 height 15
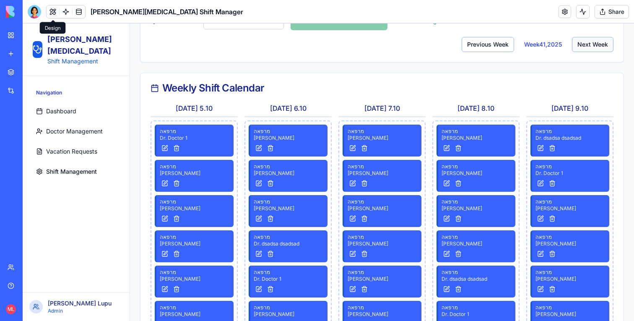
click at [586, 46] on button "Next Week" at bounding box center [592, 44] width 41 height 15
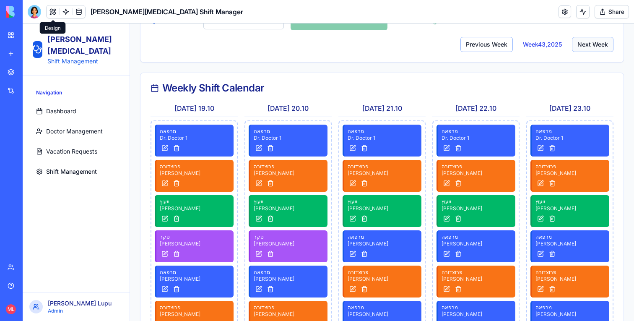
click at [586, 46] on button "Next Week" at bounding box center [592, 44] width 41 height 15
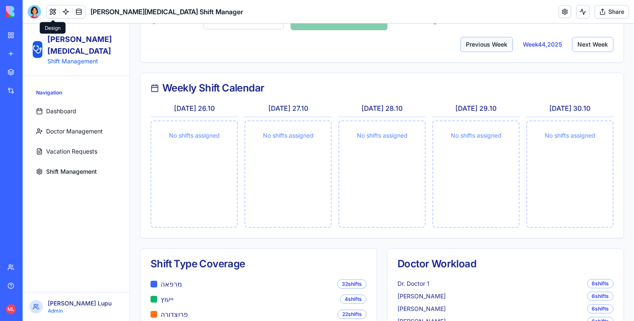
click at [504, 46] on button "Previous Week" at bounding box center [486, 44] width 52 height 15
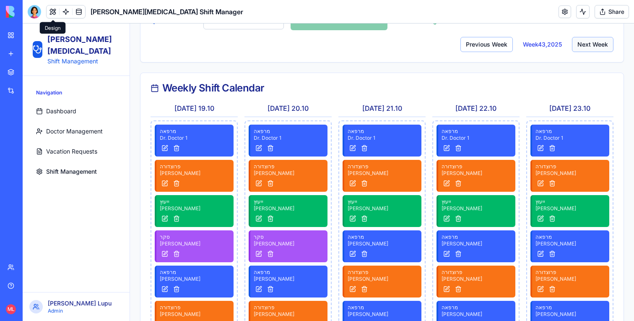
click at [590, 40] on button "Next Week" at bounding box center [592, 44] width 41 height 15
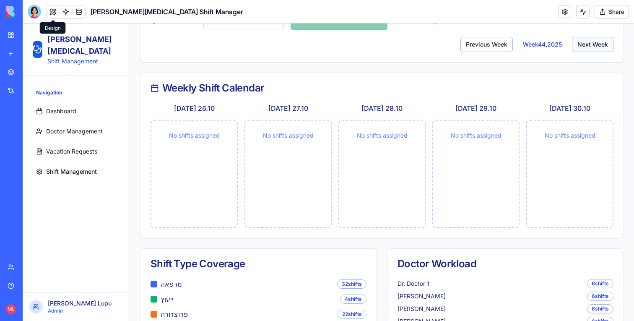
click at [590, 40] on button "Next Week" at bounding box center [592, 44] width 41 height 15
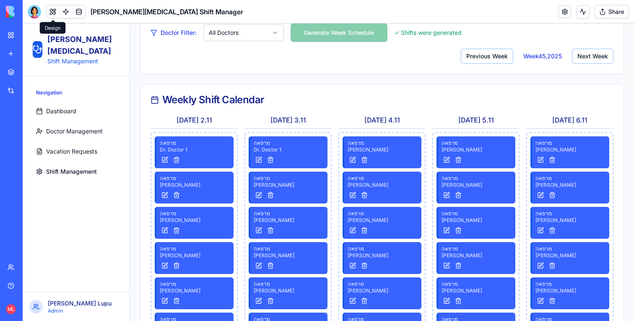
scroll to position [0, 0]
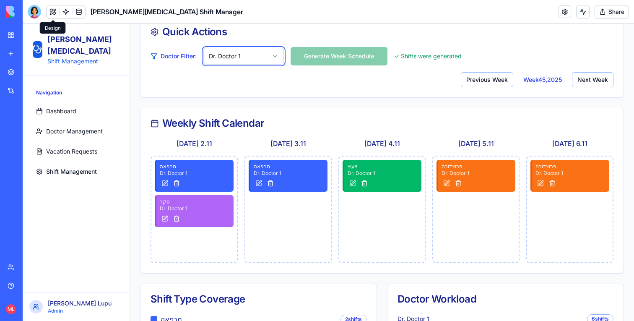
scroll to position [47, 0]
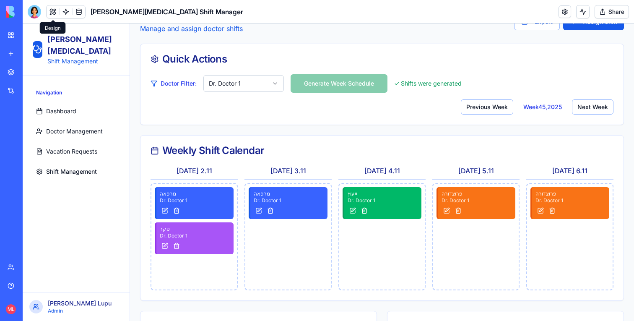
click at [264, 75] on html "Sheba Gastro Shift Management Navigation Dashboard Doctor Management Vacation R…" at bounding box center [328, 230] width 611 height 509
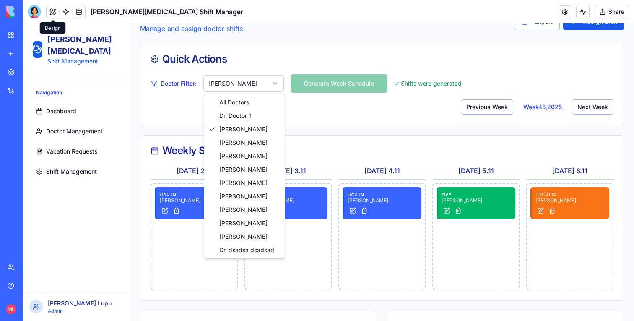
click at [250, 87] on html "Sheba Gastro Shift Management Navigation Dashboard Doctor Management Vacation R…" at bounding box center [328, 230] width 611 height 509
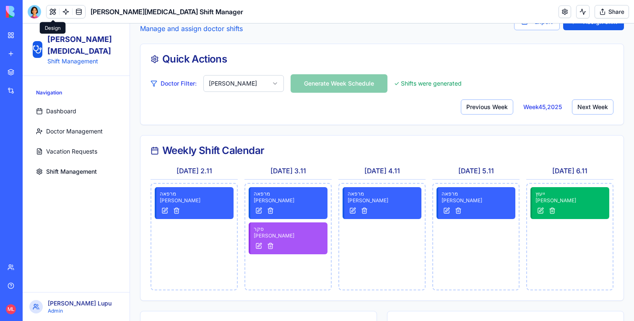
click at [242, 88] on html "Sheba Gastro Shift Management Navigation Dashboard Doctor Management Vacation R…" at bounding box center [328, 230] width 611 height 509
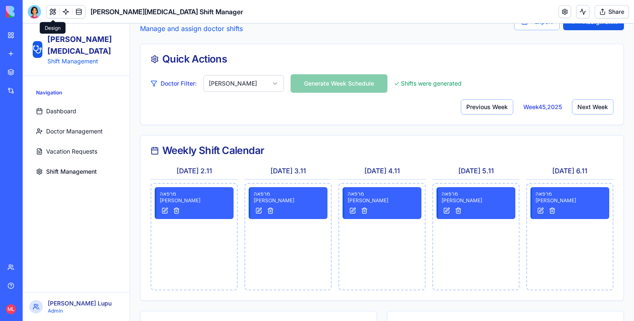
click at [245, 81] on html "Sheba Gastro Shift Management Navigation Dashboard Doctor Management Vacation R…" at bounding box center [328, 230] width 611 height 509
click at [250, 79] on html "Sheba Gastro Shift Management Navigation Dashboard Doctor Management Vacation R…" at bounding box center [328, 230] width 611 height 509
click at [253, 83] on html "Sheba Gastro Shift Management Navigation Dashboard Doctor Management Vacation R…" at bounding box center [328, 230] width 611 height 509
click at [254, 77] on html "Sheba Gastro Shift Management Navigation Dashboard Doctor Management Vacation R…" at bounding box center [328, 230] width 611 height 509
click at [251, 90] on html "Sheba Gastro Shift Management Navigation Dashboard Doctor Management Vacation R…" at bounding box center [328, 230] width 611 height 509
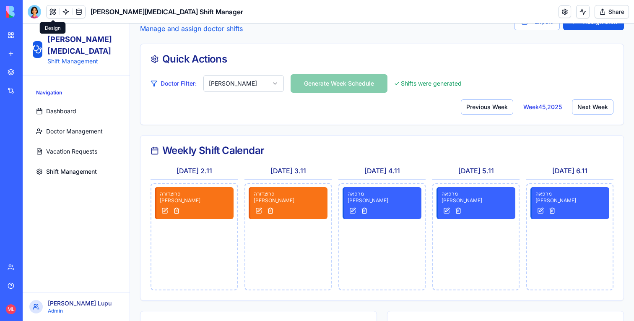
click at [247, 85] on html "Sheba Gastro Shift Management Navigation Dashboard Doctor Management Vacation R…" at bounding box center [328, 230] width 611 height 509
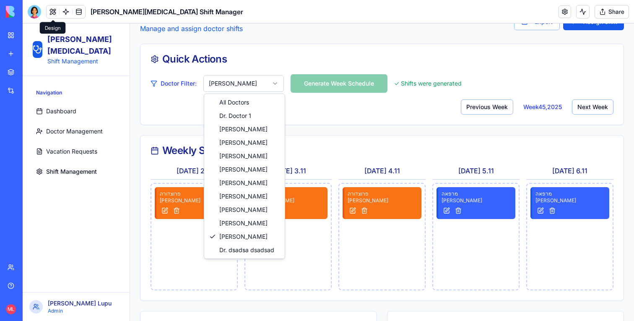
click at [250, 78] on html "Sheba Gastro Shift Management Navigation Dashboard Doctor Management Vacation R…" at bounding box center [328, 230] width 611 height 509
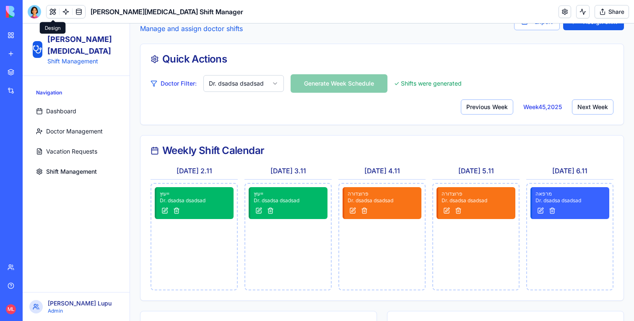
click at [242, 89] on html "Sheba Gastro Shift Management Navigation Dashboard Doctor Management Vacation R…" at bounding box center [328, 230] width 611 height 509
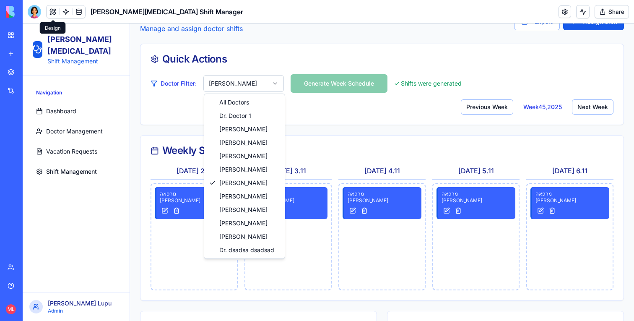
click at [259, 75] on html "Sheba Gastro Shift Management Navigation Dashboard Doctor Management Vacation R…" at bounding box center [328, 230] width 611 height 509
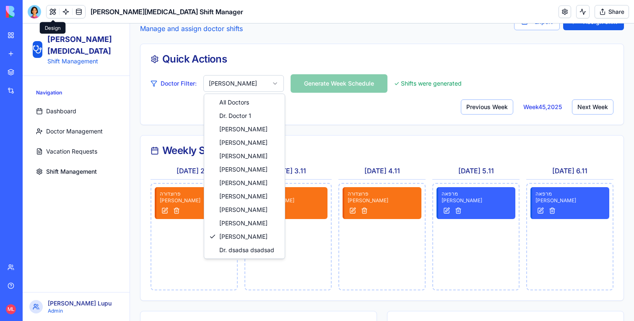
click at [240, 80] on html "Sheba Gastro Shift Management Navigation Dashboard Doctor Management Vacation R…" at bounding box center [328, 230] width 611 height 509
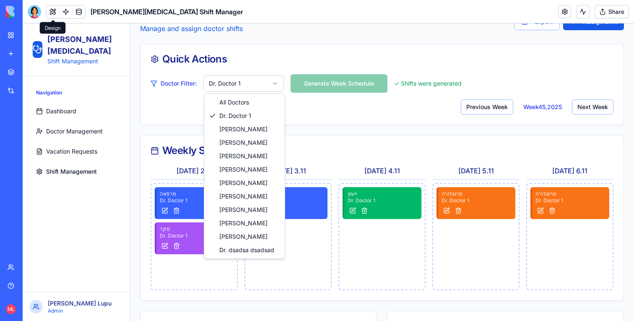
click at [240, 78] on html "Sheba Gastro Shift Management Navigation Dashboard Doctor Management Vacation R…" at bounding box center [328, 230] width 611 height 509
click at [155, 126] on html "Sheba Gastro Shift Management Navigation Dashboard Doctor Management Vacation R…" at bounding box center [328, 230] width 611 height 509
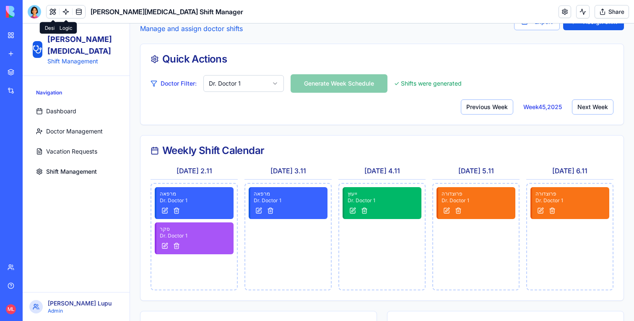
click at [62, 10] on link at bounding box center [66, 11] width 13 height 13
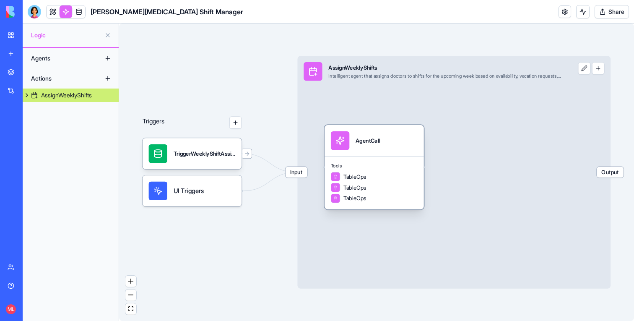
click at [343, 159] on div "Tools TableOps TableOps TableOps" at bounding box center [373, 182] width 99 height 53
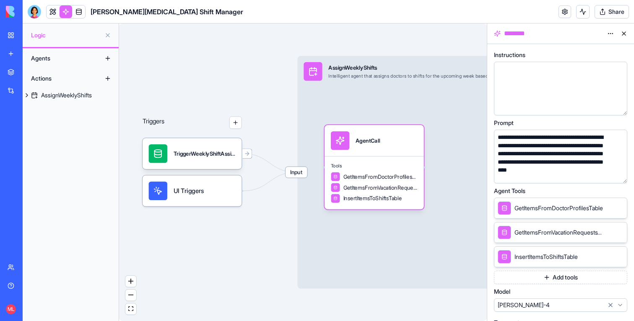
click at [622, 179] on button "button" at bounding box center [618, 174] width 13 height 13
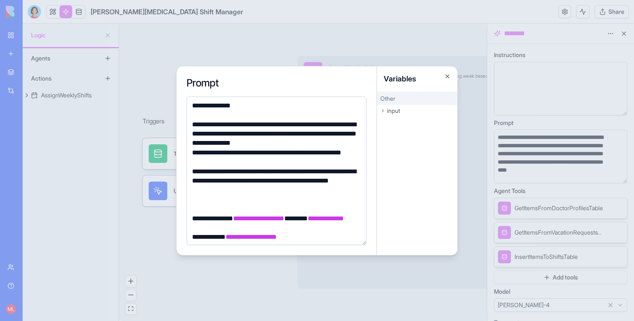
scroll to position [420, 0]
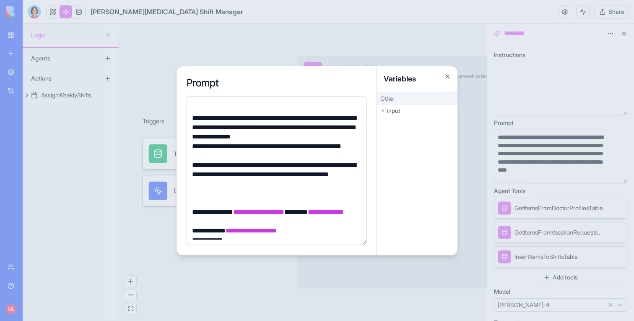
click at [326, 175] on div "**********" at bounding box center [274, 174] width 171 height 28
click at [144, 75] on div at bounding box center [317, 160] width 634 height 321
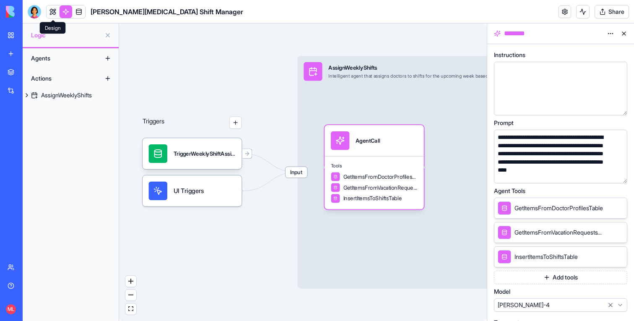
click at [47, 5] on link at bounding box center [53, 11] width 13 height 13
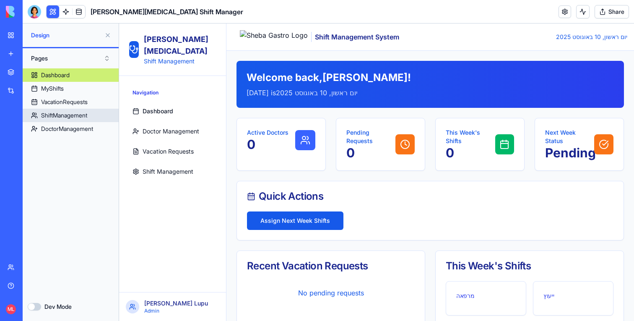
click at [69, 115] on div "ShiftManagement" at bounding box center [64, 115] width 46 height 8
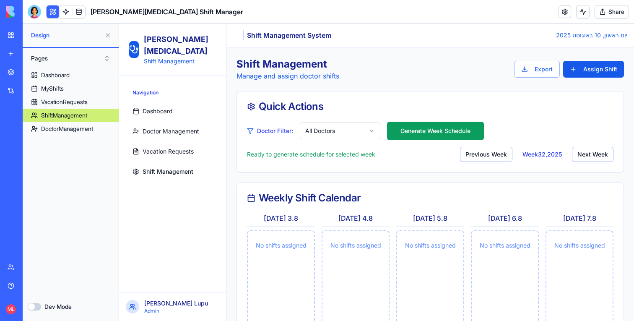
click at [108, 32] on button at bounding box center [107, 34] width 13 height 13
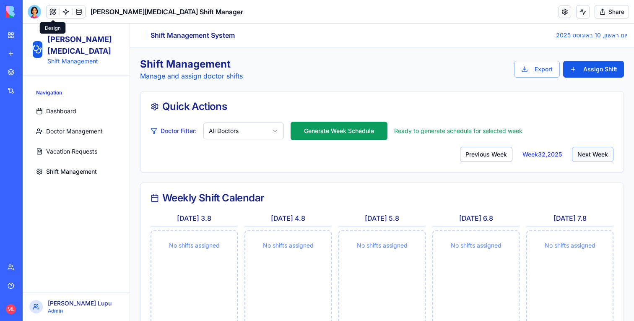
click at [596, 159] on button "Next Week" at bounding box center [592, 154] width 41 height 15
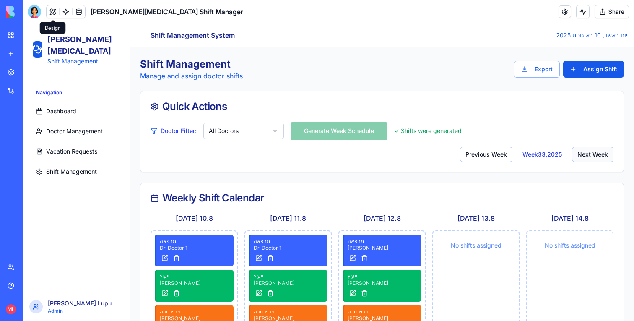
click at [596, 159] on button "Next Week" at bounding box center [592, 154] width 41 height 15
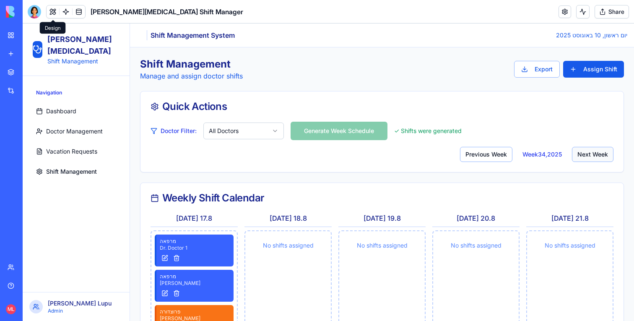
click at [596, 159] on button "Next Week" at bounding box center [592, 154] width 41 height 15
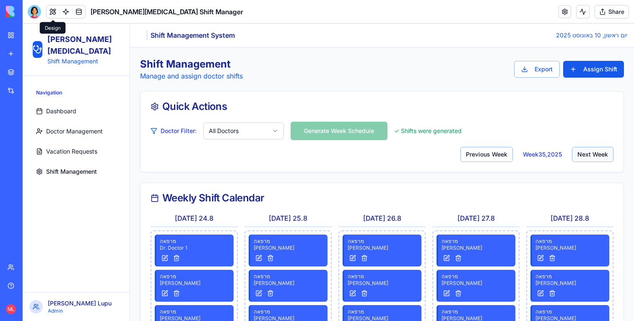
click at [596, 159] on button "Next Week" at bounding box center [592, 154] width 41 height 15
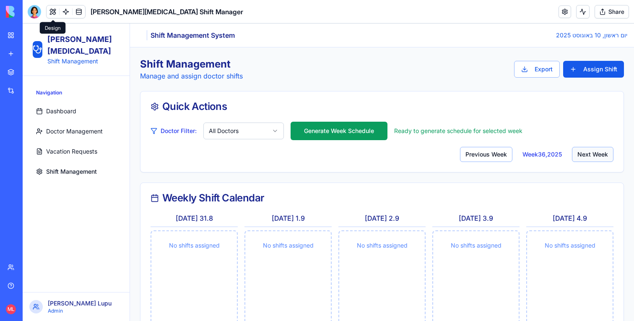
click at [595, 157] on button "Next Week" at bounding box center [592, 154] width 41 height 15
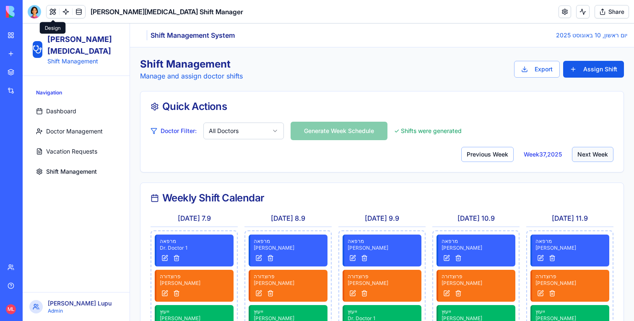
click at [605, 160] on button "Next Week" at bounding box center [592, 154] width 41 height 15
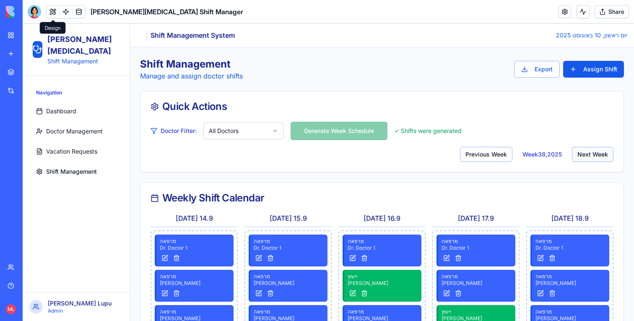
click at [605, 160] on button "Next Week" at bounding box center [592, 154] width 41 height 15
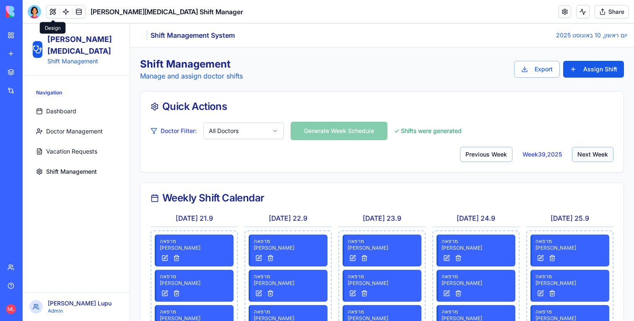
click at [605, 160] on button "Next Week" at bounding box center [592, 154] width 41 height 15
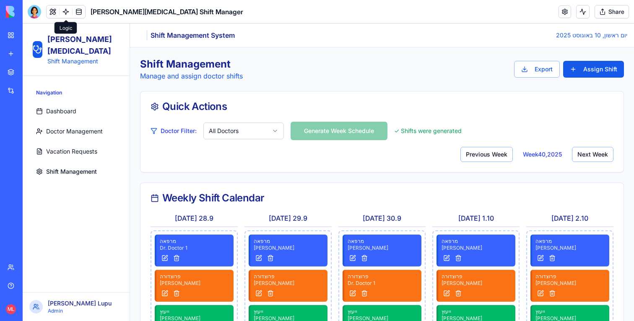
click at [67, 15] on link at bounding box center [66, 11] width 13 height 13
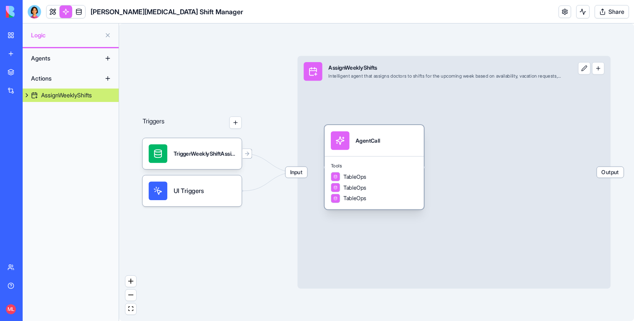
click at [397, 176] on div "TableOps" at bounding box center [374, 176] width 87 height 9
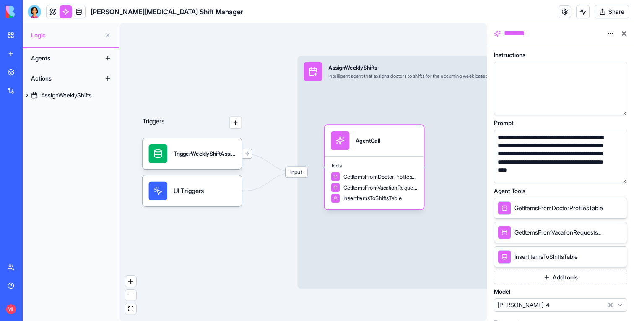
click at [618, 174] on button "button" at bounding box center [618, 174] width 13 height 13
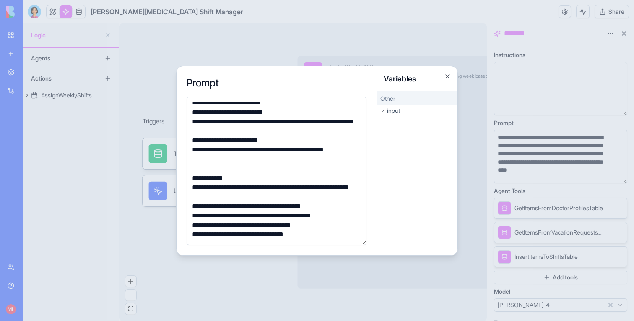
scroll to position [99, 0]
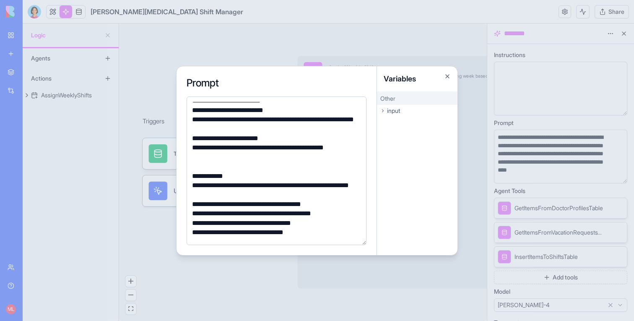
click at [255, 197] on div "**********" at bounding box center [274, 190] width 171 height 19
drag, startPoint x: 238, startPoint y: 194, endPoint x: 316, endPoint y: 194, distance: 77.5
click at [316, 194] on div "**********" at bounding box center [274, 190] width 171 height 19
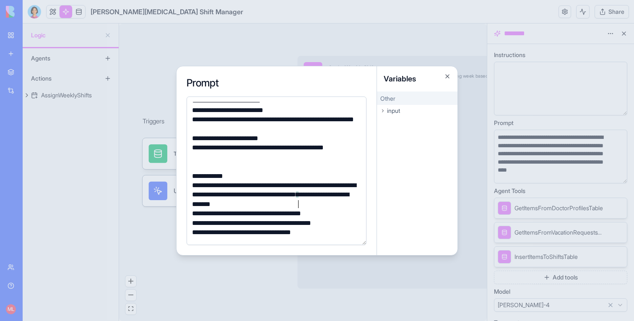
click at [325, 198] on div "**********" at bounding box center [274, 195] width 171 height 28
click at [311, 203] on div "**********" at bounding box center [274, 195] width 171 height 28
click at [316, 203] on div "**********" at bounding box center [274, 195] width 171 height 28
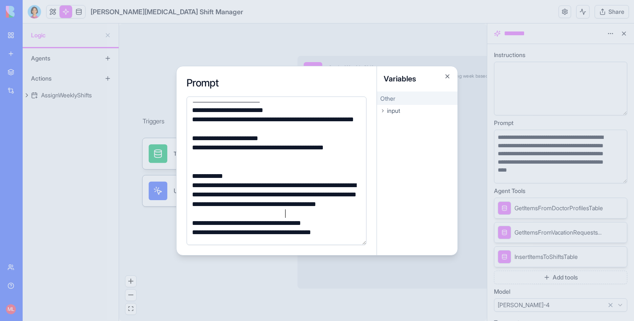
click at [276, 215] on div "**********" at bounding box center [274, 200] width 171 height 38
click at [148, 237] on div at bounding box center [317, 160] width 634 height 321
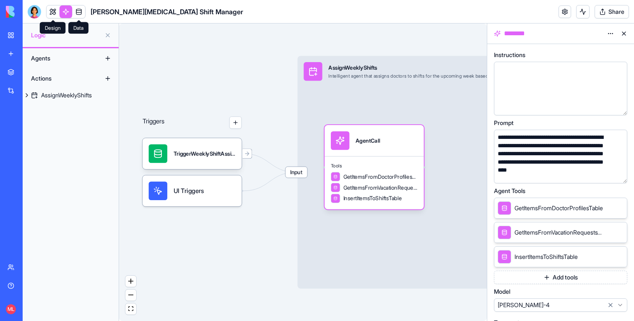
click at [52, 12] on link at bounding box center [53, 11] width 13 height 13
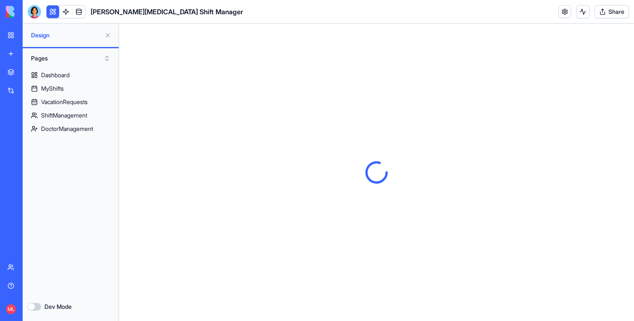
click at [52, 10] on button at bounding box center [53, 11] width 13 height 13
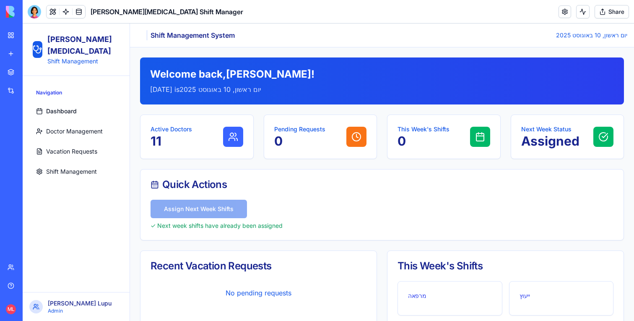
click at [56, 165] on link "Shift Management" at bounding box center [76, 171] width 87 height 17
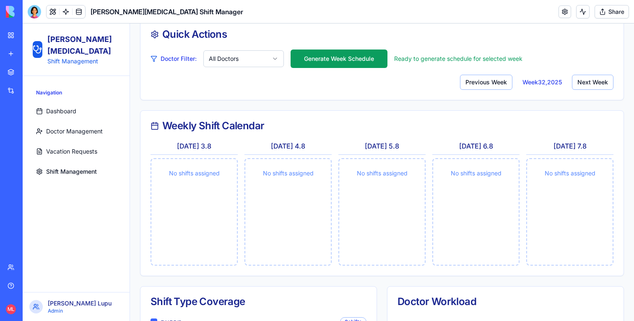
scroll to position [69, 0]
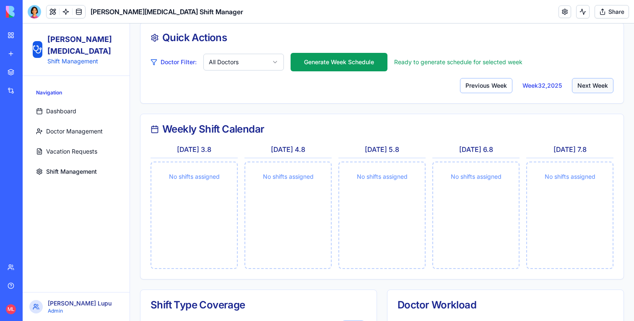
click at [599, 86] on button "Next Week" at bounding box center [592, 85] width 41 height 15
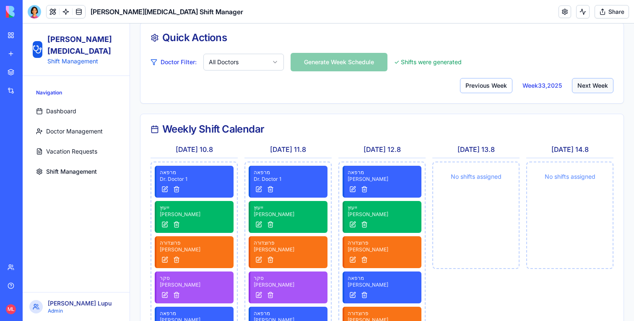
click at [599, 86] on button "Next Week" at bounding box center [592, 85] width 41 height 15
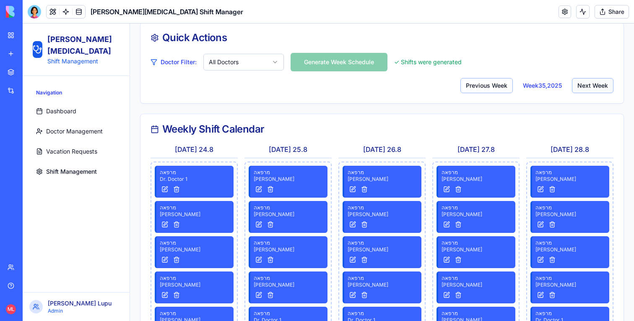
click at [599, 86] on button "Next Week" at bounding box center [592, 85] width 41 height 15
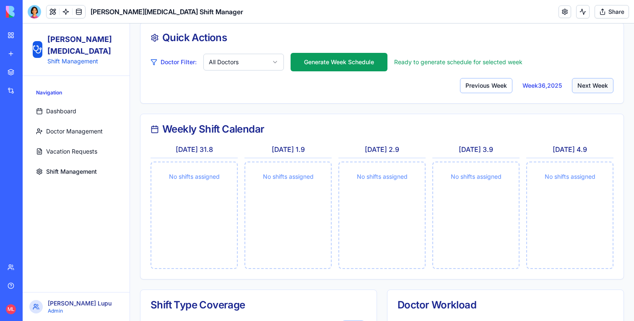
click at [599, 86] on button "Next Week" at bounding box center [592, 85] width 41 height 15
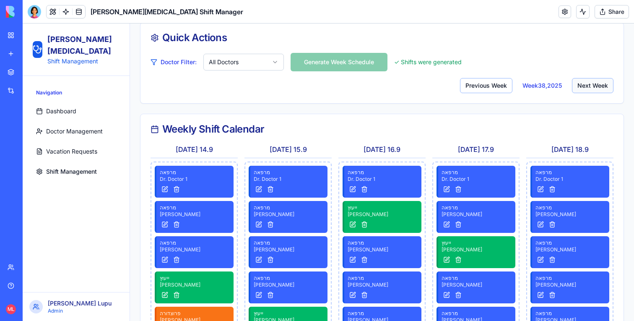
click at [599, 86] on button "Next Week" at bounding box center [592, 85] width 41 height 15
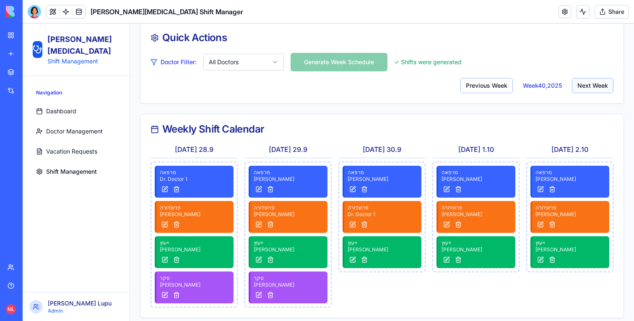
click at [599, 86] on button "Next Week" at bounding box center [592, 85] width 41 height 15
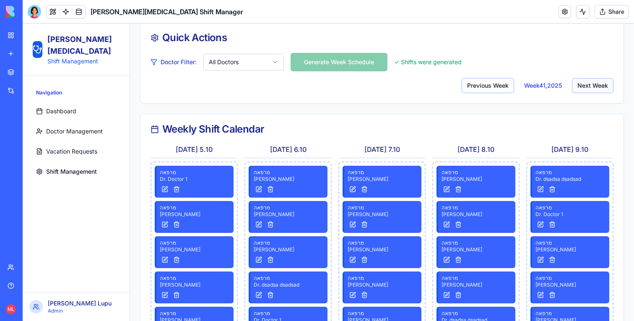
click at [599, 86] on button "Next Week" at bounding box center [592, 85] width 41 height 15
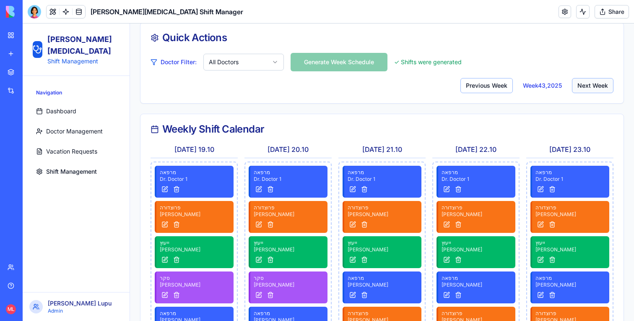
click at [599, 86] on button "Next Week" at bounding box center [592, 85] width 41 height 15
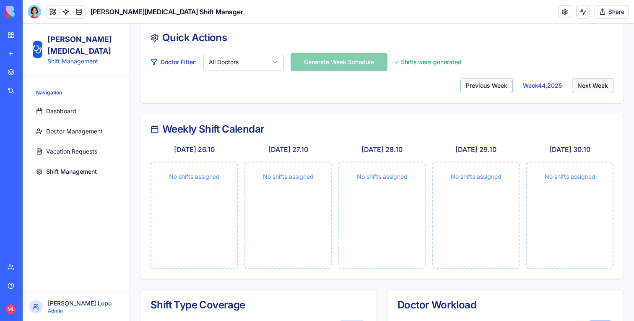
click at [599, 86] on button "Next Week" at bounding box center [592, 85] width 41 height 15
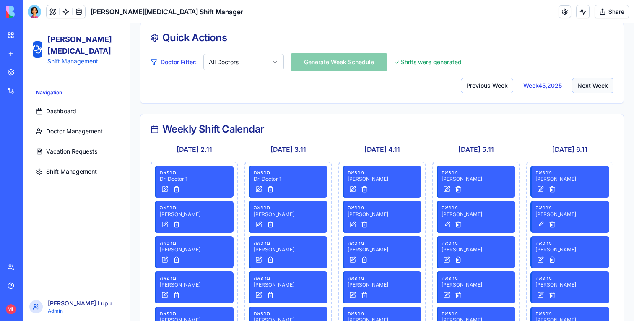
click at [612, 82] on button "Next Week" at bounding box center [592, 85] width 41 height 15
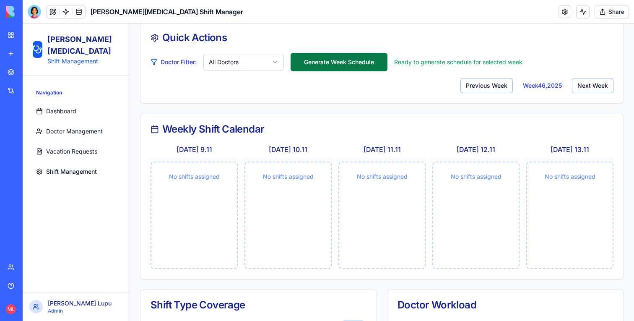
click at [348, 65] on button "Generate Week Schedule" at bounding box center [338, 62] width 97 height 18
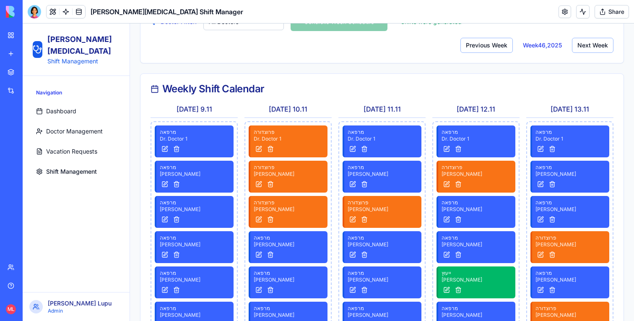
scroll to position [0, 0]
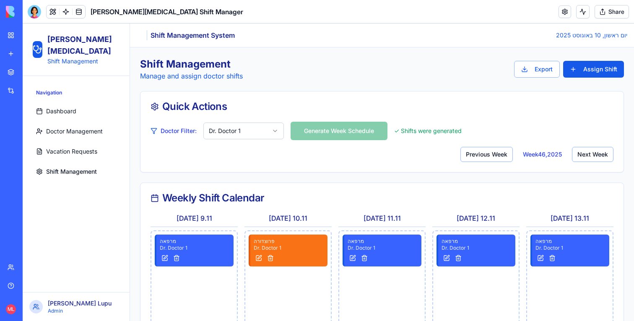
click at [239, 134] on html "Sheba Gastro Shift Management Navigation Dashboard Doctor Management Vacation R…" at bounding box center [328, 277] width 611 height 509
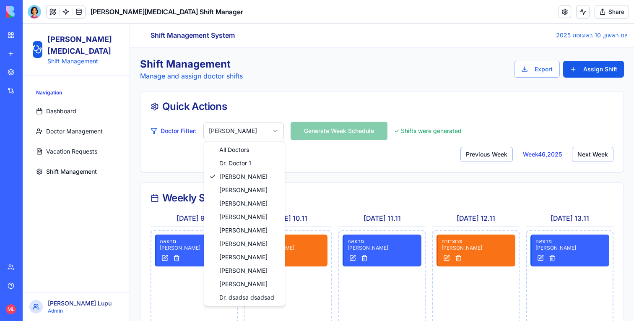
click at [246, 135] on html "Sheba Gastro Shift Management Navigation Dashboard Doctor Management Vacation R…" at bounding box center [328, 277] width 611 height 509
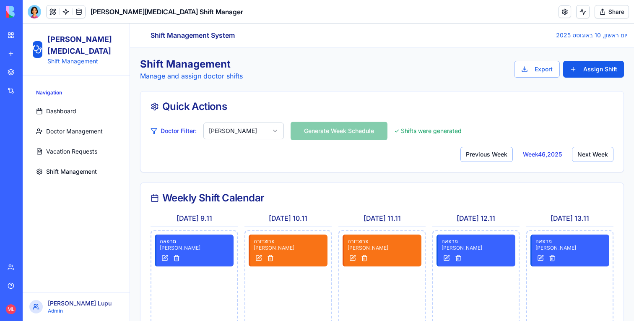
click at [248, 137] on html "Sheba Gastro Shift Management Navigation Dashboard Doctor Management Vacation R…" at bounding box center [328, 277] width 611 height 509
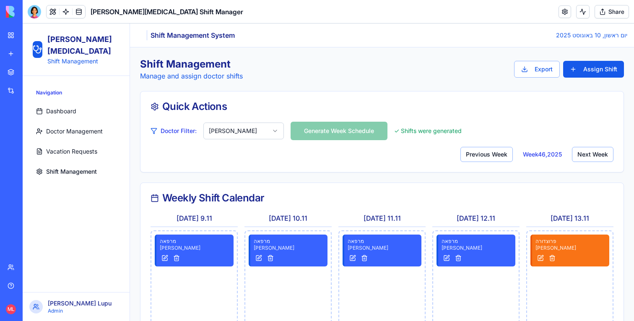
click at [249, 135] on html "Sheba Gastro Shift Management Navigation Dashboard Doctor Management Vacation R…" at bounding box center [328, 277] width 611 height 509
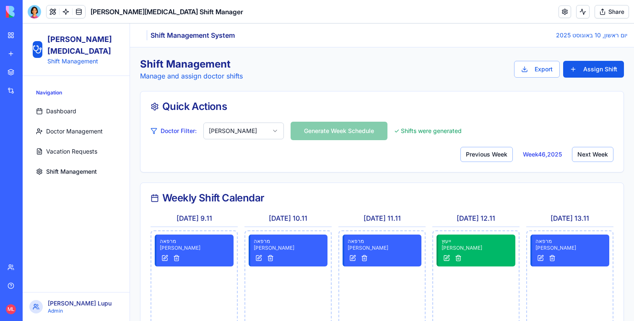
click at [246, 127] on html "Sheba Gastro Shift Management Navigation Dashboard Doctor Management Vacation R…" at bounding box center [328, 277] width 611 height 509
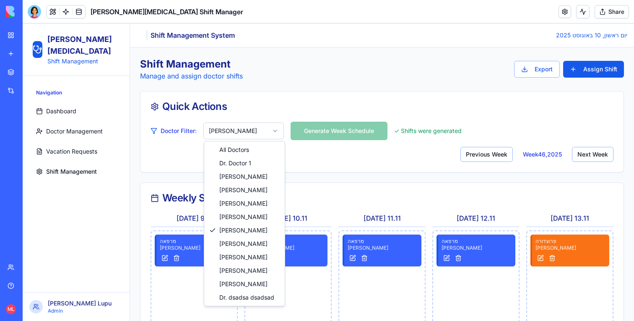
click at [249, 136] on html "Sheba Gastro Shift Management Navigation Dashboard Doctor Management Vacation R…" at bounding box center [328, 277] width 611 height 509
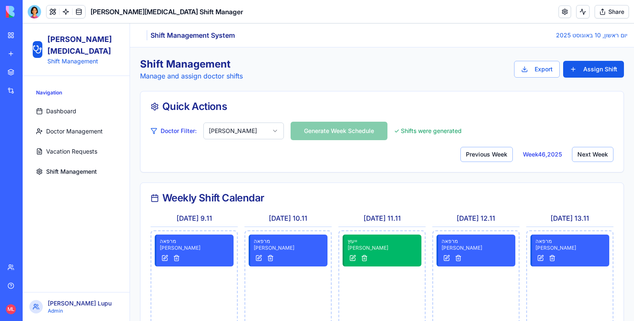
click at [254, 147] on div "Doctor Filter: Dr. Tal Weisz Generate Week Schedule ✓ Shifts were generated Pre…" at bounding box center [381, 142] width 463 height 40
click at [254, 140] on div "Doctor Filter: Dr. Tal Weisz Generate Week Schedule ✓ Shifts were generated Pre…" at bounding box center [381, 142] width 463 height 40
click at [252, 132] on html "Sheba Gastro Shift Management Navigation Dashboard Doctor Management Vacation R…" at bounding box center [328, 277] width 611 height 509
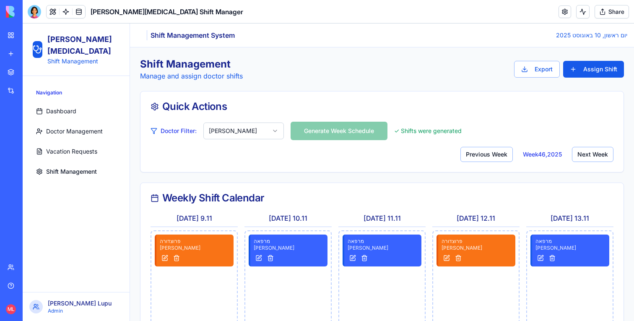
click at [245, 128] on html "Sheba Gastro Shift Management Navigation Dashboard Doctor Management Vacation R…" at bounding box center [328, 277] width 611 height 509
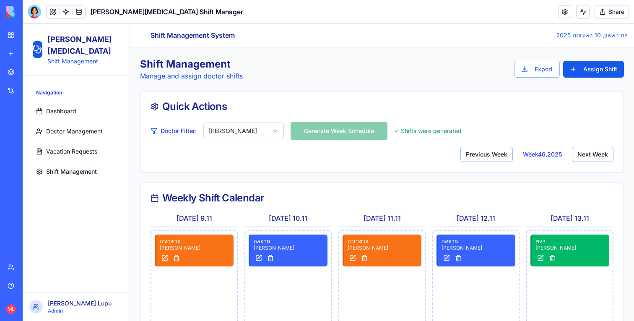
click at [252, 122] on div "Doctor Filter: Dr. Ouriel Haramati Generate Week Schedule ✓ Shifts were generat…" at bounding box center [381, 142] width 463 height 40
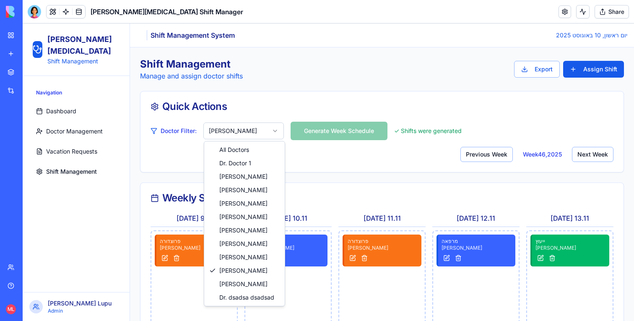
click at [252, 125] on html "Sheba Gastro Shift Management Navigation Dashboard Doctor Management Vacation R…" at bounding box center [328, 277] width 611 height 509
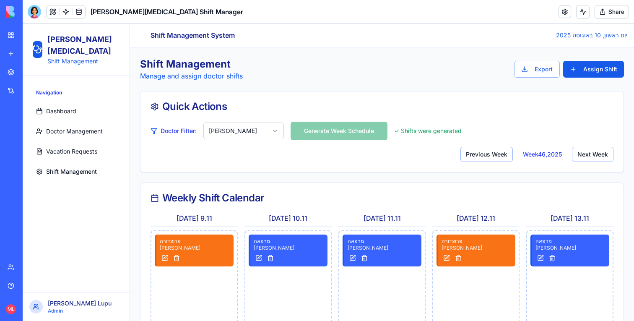
click at [259, 123] on html "Sheba Gastro Shift Management Navigation Dashboard Doctor Management Vacation R…" at bounding box center [328, 277] width 611 height 509
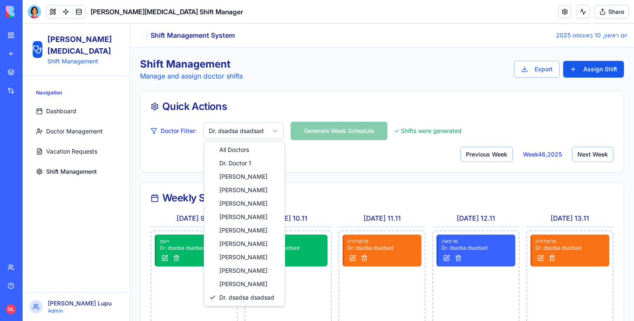
click at [259, 134] on html "Sheba Gastro Shift Management Navigation Dashboard Doctor Management Vacation R…" at bounding box center [328, 277] width 611 height 509
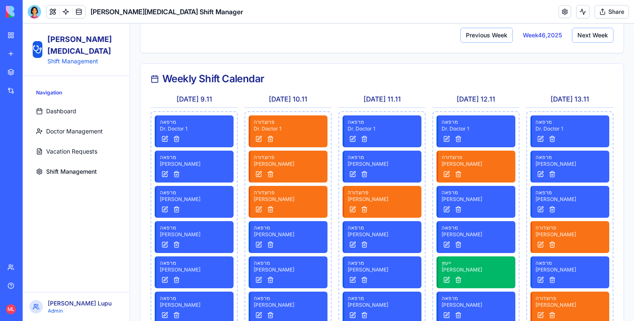
scroll to position [101, 0]
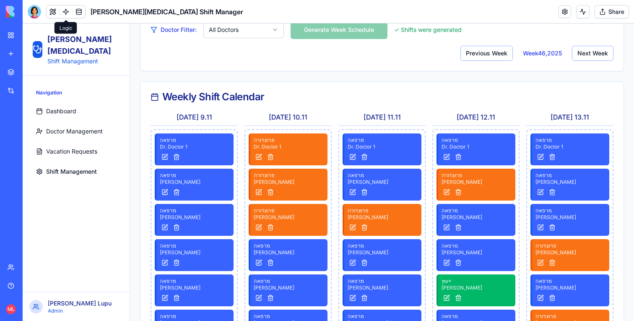
click at [68, 10] on link at bounding box center [66, 11] width 13 height 13
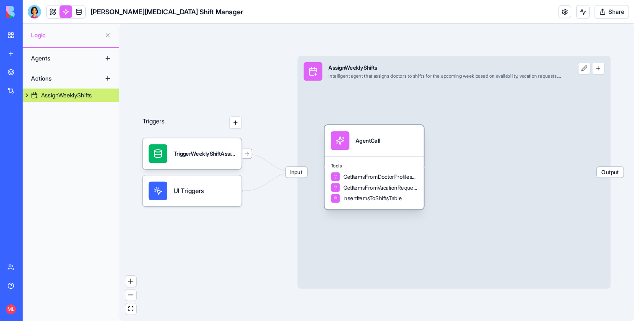
click at [358, 140] on div "AgentCall" at bounding box center [367, 141] width 24 height 8
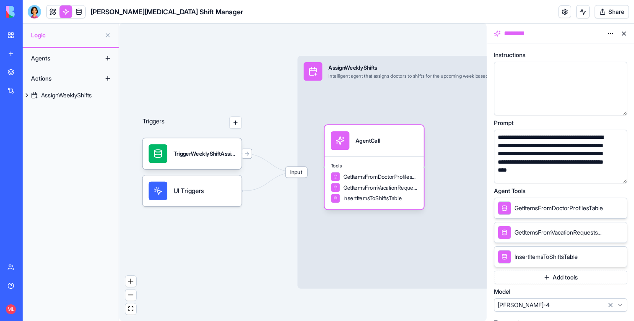
click at [619, 176] on button "button" at bounding box center [618, 174] width 13 height 13
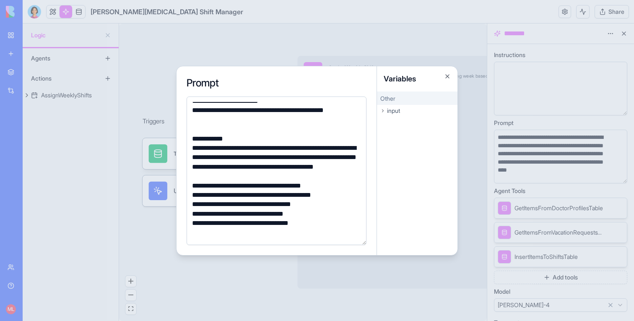
scroll to position [138, 0]
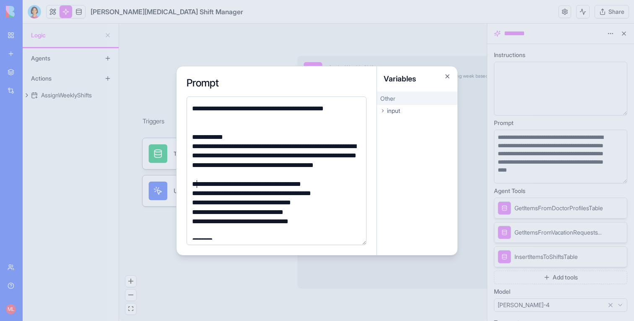
click at [199, 184] on div "**********" at bounding box center [274, 183] width 171 height 9
drag, startPoint x: 195, startPoint y: 182, endPoint x: 252, endPoint y: 183, distance: 57.0
click at [252, 183] on div "**********" at bounding box center [274, 183] width 171 height 9
click at [196, 181] on div "**********" at bounding box center [274, 183] width 171 height 9
click at [280, 174] on div "**********" at bounding box center [274, 161] width 171 height 38
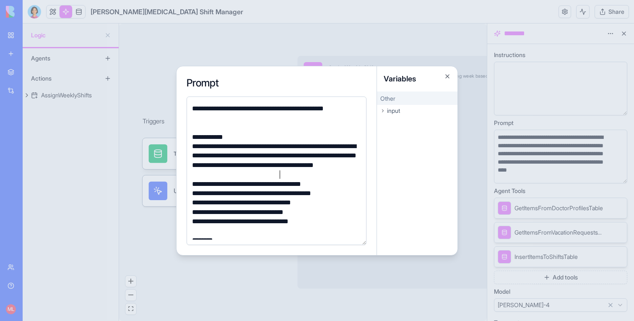
click at [197, 194] on div "**********" at bounding box center [274, 193] width 171 height 9
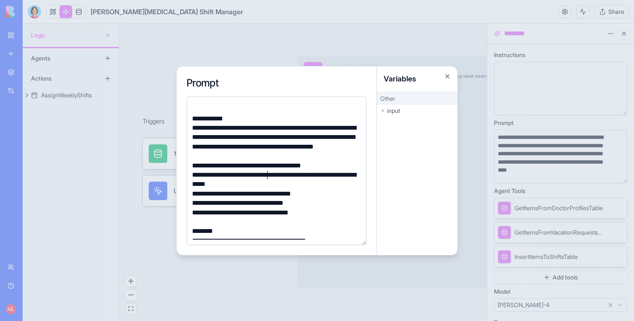
scroll to position [158, 0]
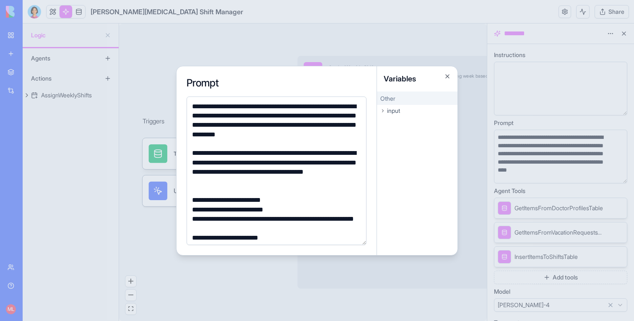
scroll to position [158, 0]
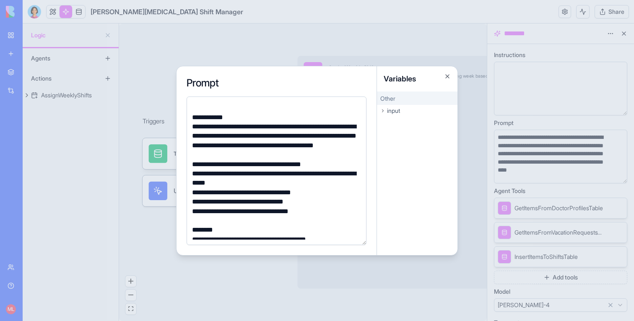
click at [269, 170] on div "**********" at bounding box center [274, 178] width 171 height 19
click at [240, 181] on div "**********" at bounding box center [274, 178] width 171 height 19
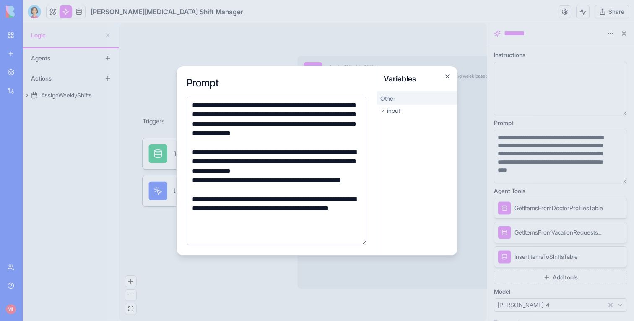
scroll to position [421, 0]
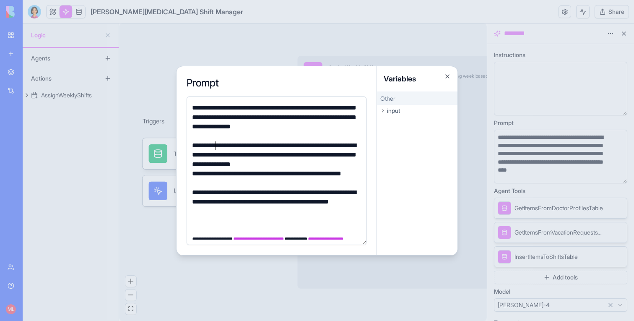
click at [217, 146] on div "**********" at bounding box center [274, 155] width 171 height 28
drag, startPoint x: 231, startPoint y: 146, endPoint x: 306, endPoint y: 146, distance: 75.4
click at [306, 146] on div "**********" at bounding box center [274, 155] width 171 height 28
click at [211, 155] on div "**********" at bounding box center [274, 155] width 171 height 28
click at [224, 156] on div "**********" at bounding box center [274, 155] width 171 height 28
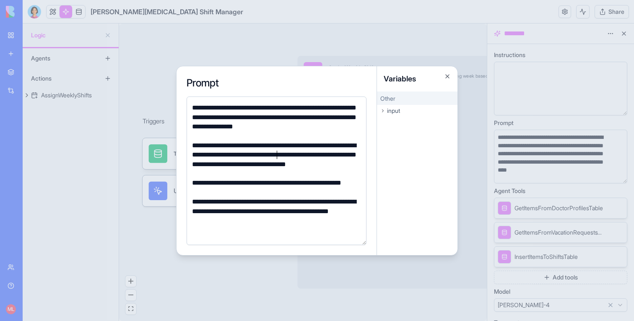
click at [303, 155] on div "**********" at bounding box center [274, 160] width 171 height 38
click at [304, 155] on div "**********" at bounding box center [274, 160] width 171 height 38
drag, startPoint x: 277, startPoint y: 164, endPoint x: 209, endPoint y: 164, distance: 68.3
click at [209, 164] on div "**********" at bounding box center [274, 160] width 171 height 38
click at [267, 178] on div "**********" at bounding box center [274, 187] width 171 height 19
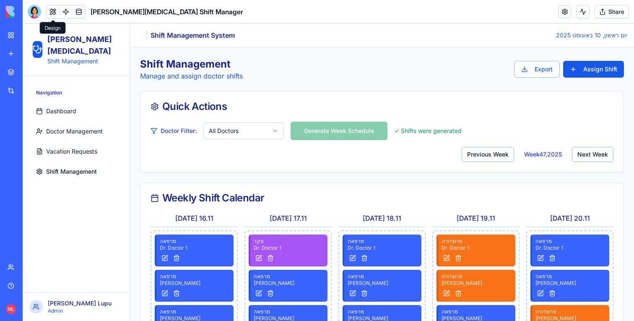
click at [235, 122] on div "Doctor Filter: All Doctors Generate Week Schedule ✓ Shifts were generated Previ…" at bounding box center [381, 142] width 463 height 40
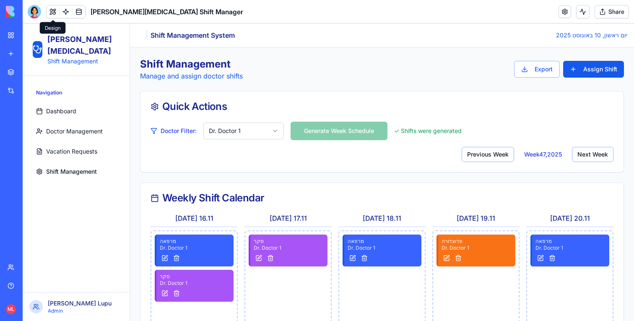
click at [242, 128] on html "Sheba [MEDICAL_DATA] Shift Management Navigation Dashboard Doctor Management Va…" at bounding box center [328, 277] width 611 height 509
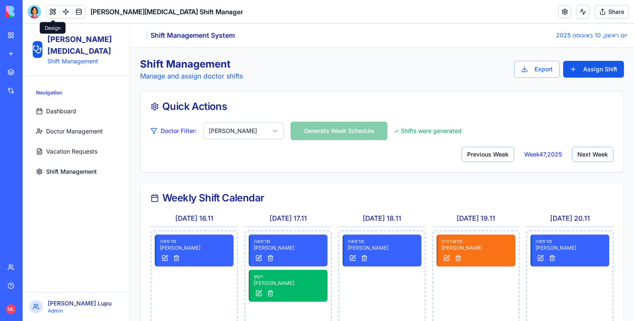
click at [250, 129] on html "Sheba [MEDICAL_DATA] Shift Management Navigation Dashboard Doctor Management Va…" at bounding box center [328, 277] width 611 height 509
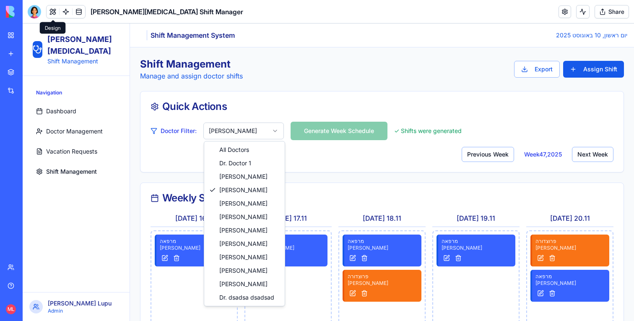
click at [251, 127] on html "Sheba [MEDICAL_DATA] Shift Management Navigation Dashboard Doctor Management Va…" at bounding box center [328, 277] width 611 height 509
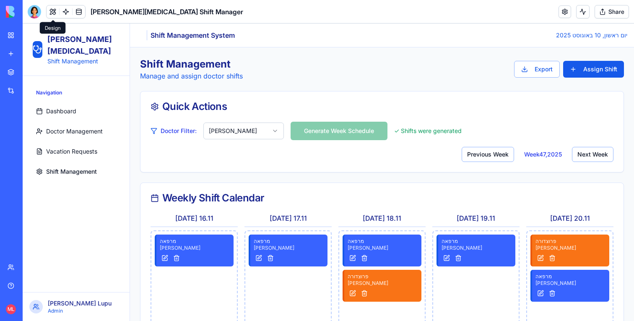
click at [250, 136] on html "Sheba [MEDICAL_DATA] Shift Management Navigation Dashboard Doctor Management Va…" at bounding box center [328, 277] width 611 height 509
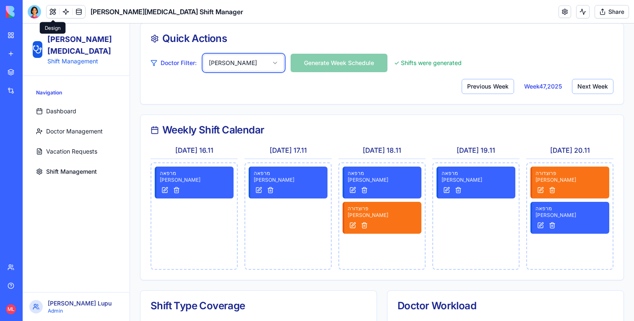
scroll to position [48, 0]
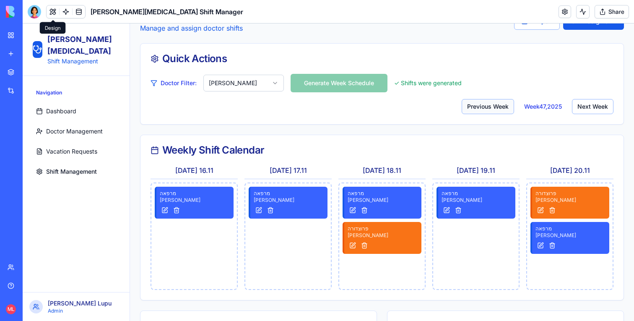
click at [491, 103] on button "Previous Week" at bounding box center [487, 106] width 52 height 15
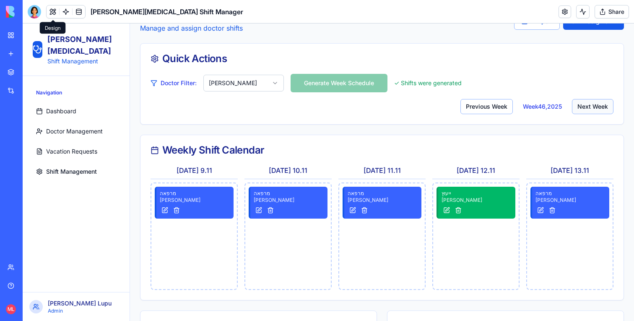
click at [582, 110] on button "Next Week" at bounding box center [592, 106] width 41 height 15
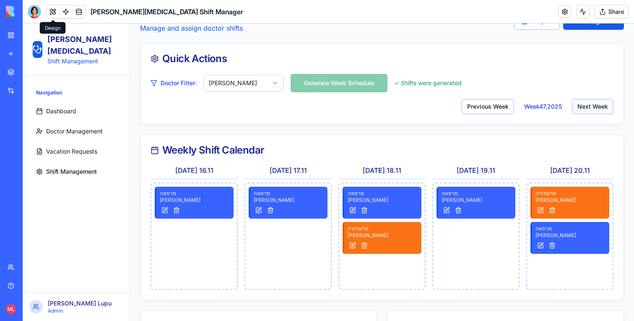
click at [582, 110] on button "Next Week" at bounding box center [592, 106] width 41 height 15
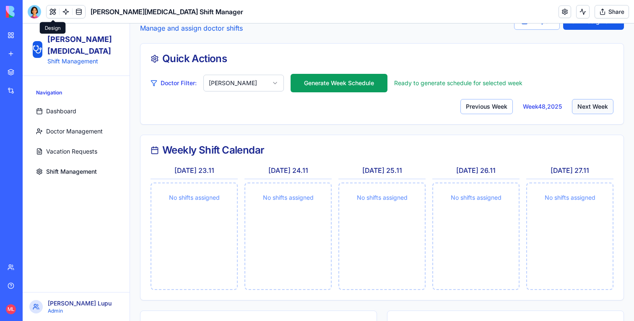
click at [582, 111] on button "Next Week" at bounding box center [592, 106] width 41 height 15
click at [492, 103] on button "Previous Week" at bounding box center [486, 106] width 52 height 15
click at [367, 83] on button "Generate Week Schedule" at bounding box center [338, 83] width 97 height 18
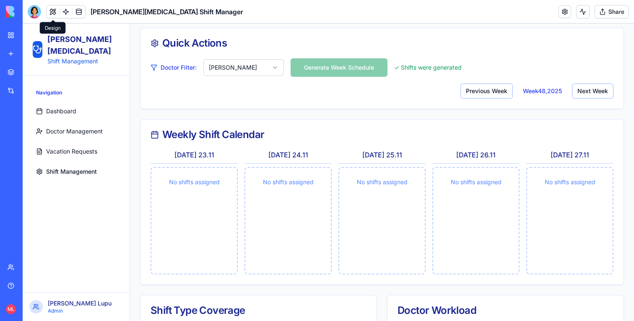
scroll to position [62, 0]
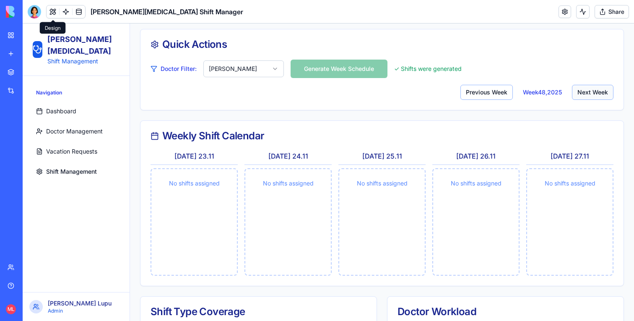
click at [580, 93] on button "Next Week" at bounding box center [592, 92] width 41 height 15
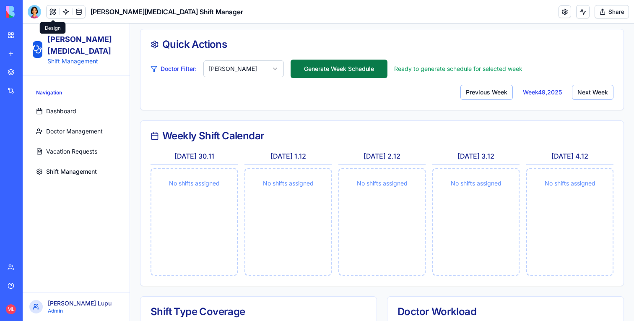
click at [359, 68] on button "Generate Week Schedule" at bounding box center [338, 69] width 97 height 18
